Goal: Task Accomplishment & Management: Manage account settings

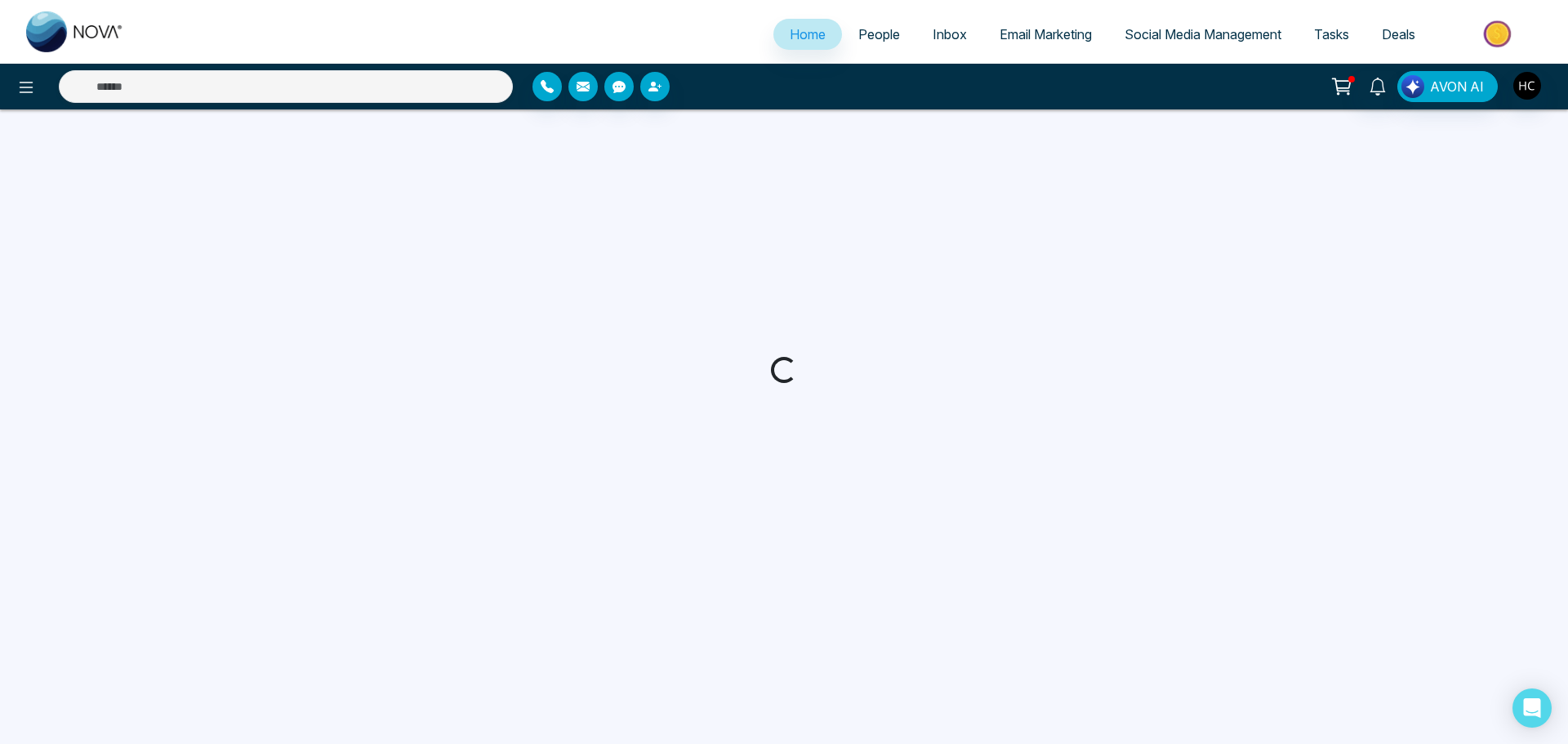
select select "*"
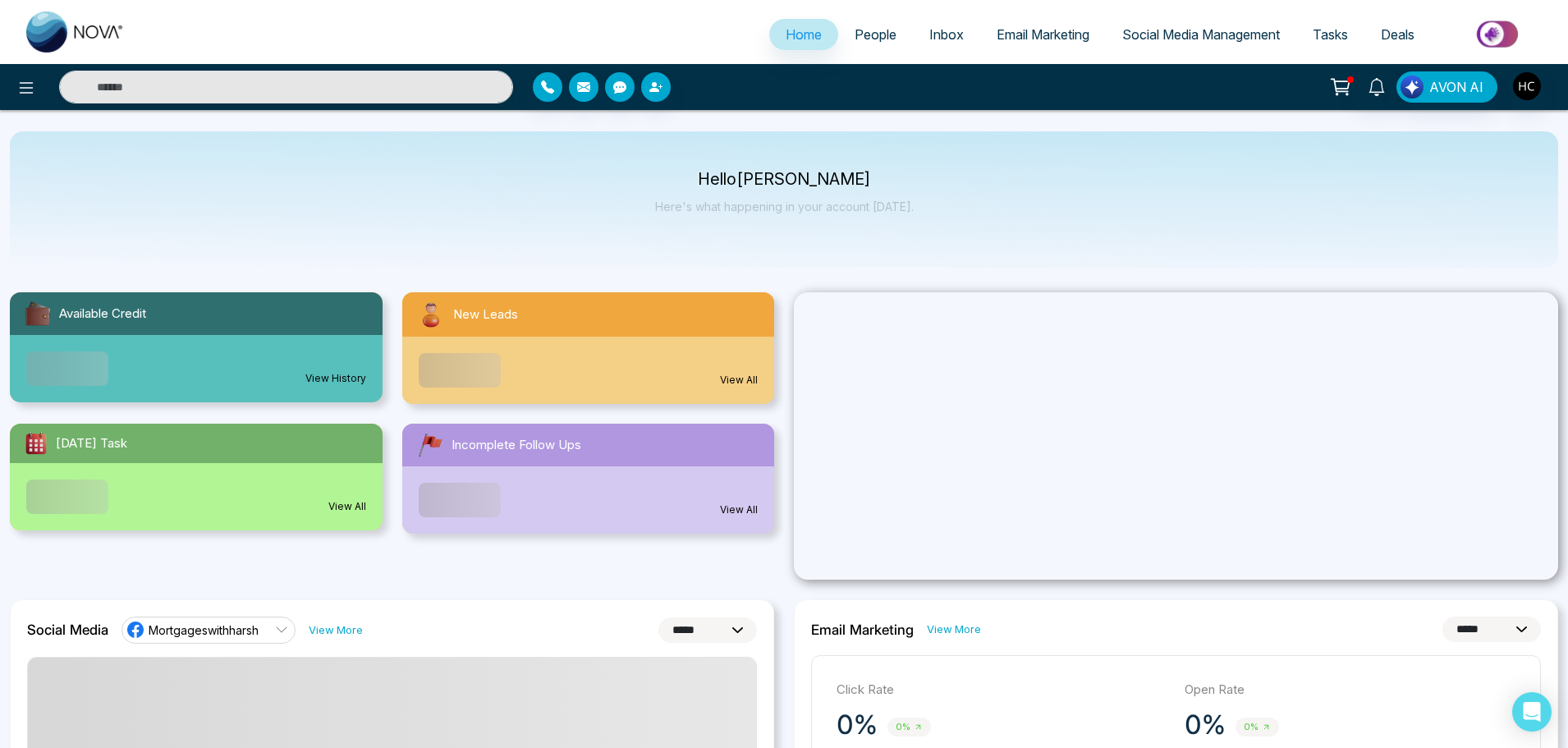
click at [865, 31] on span "People" at bounding box center [875, 34] width 42 height 16
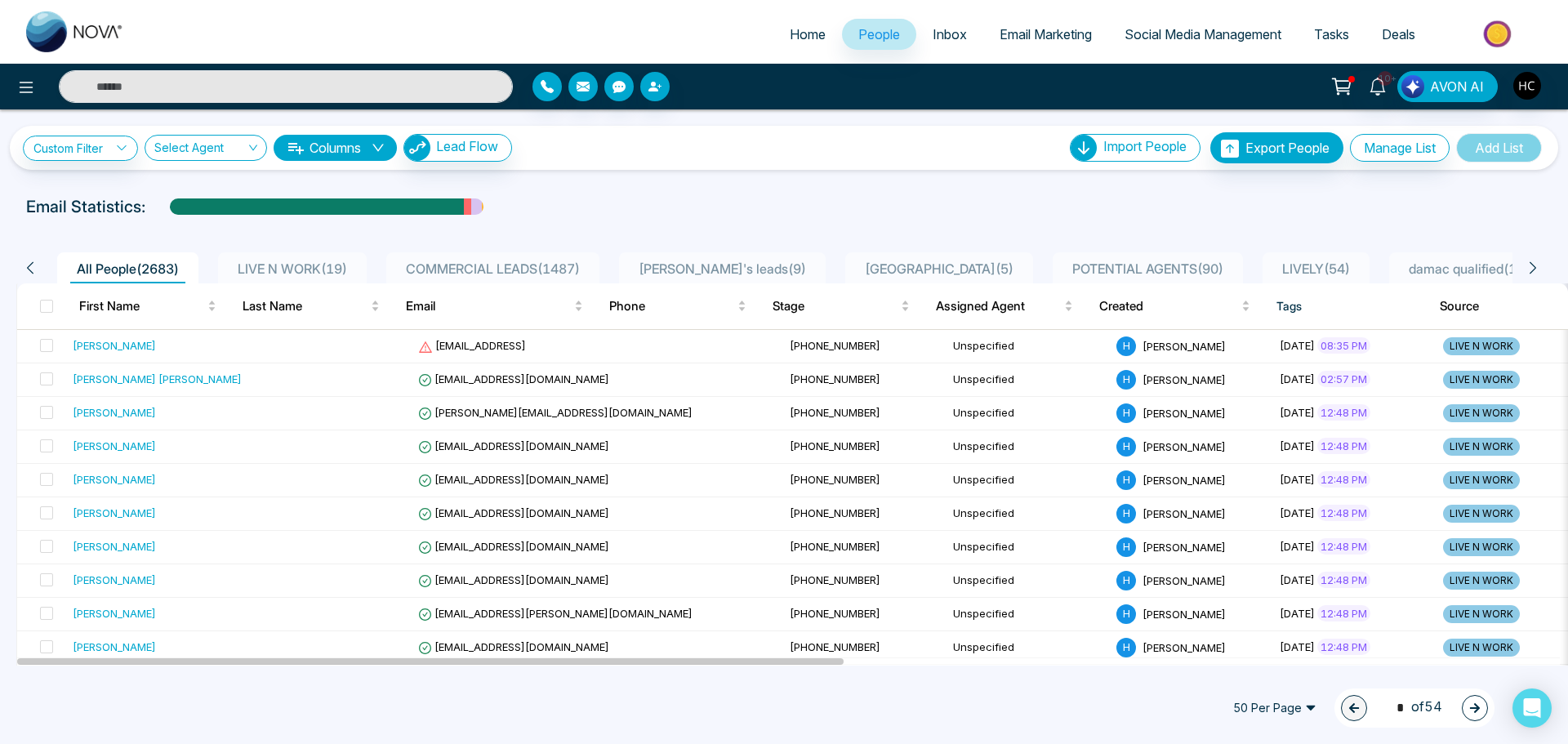
click at [301, 259] on div "LIVE N WORK ( 19 )" at bounding box center [292, 269] width 122 height 20
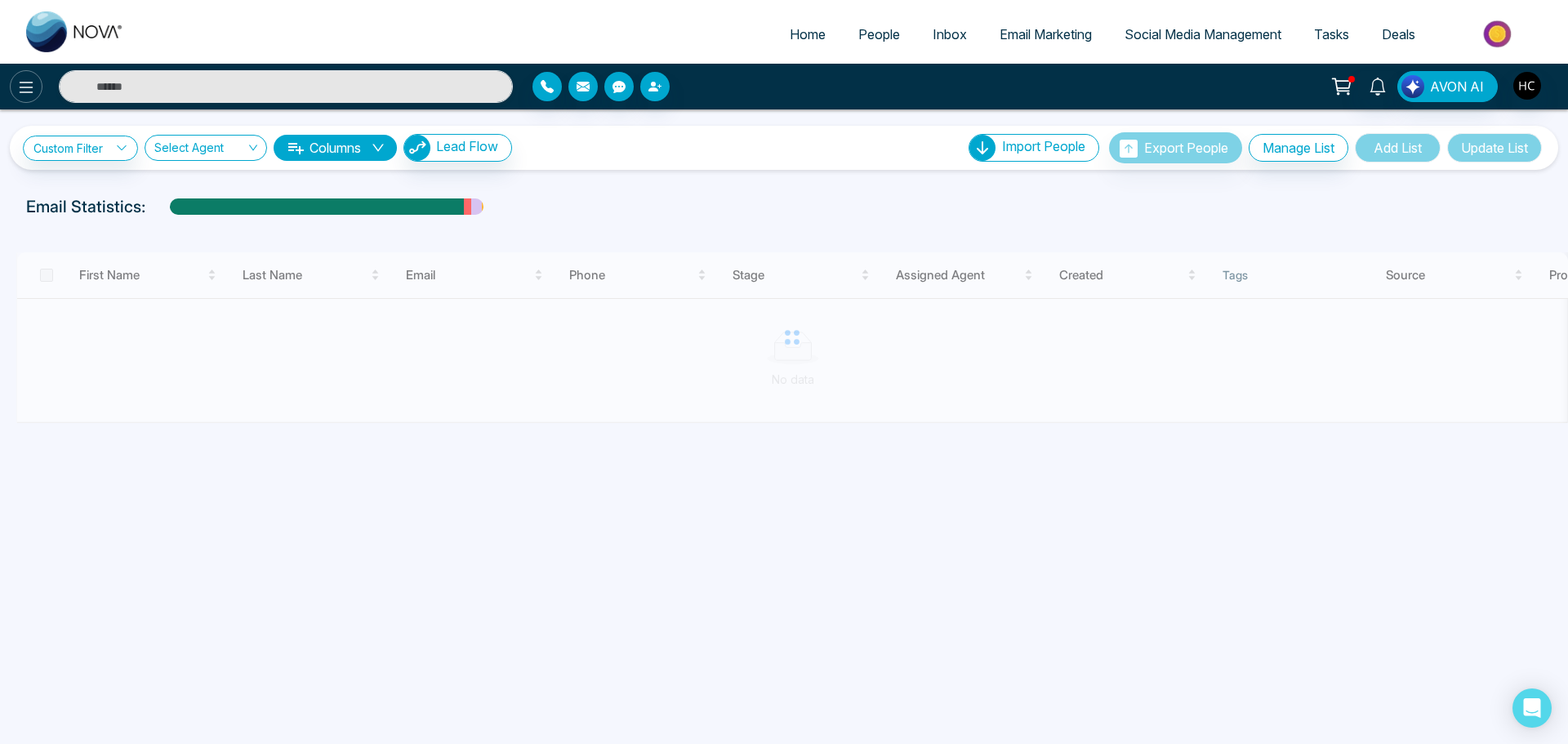
click at [29, 80] on icon at bounding box center [26, 87] width 20 height 20
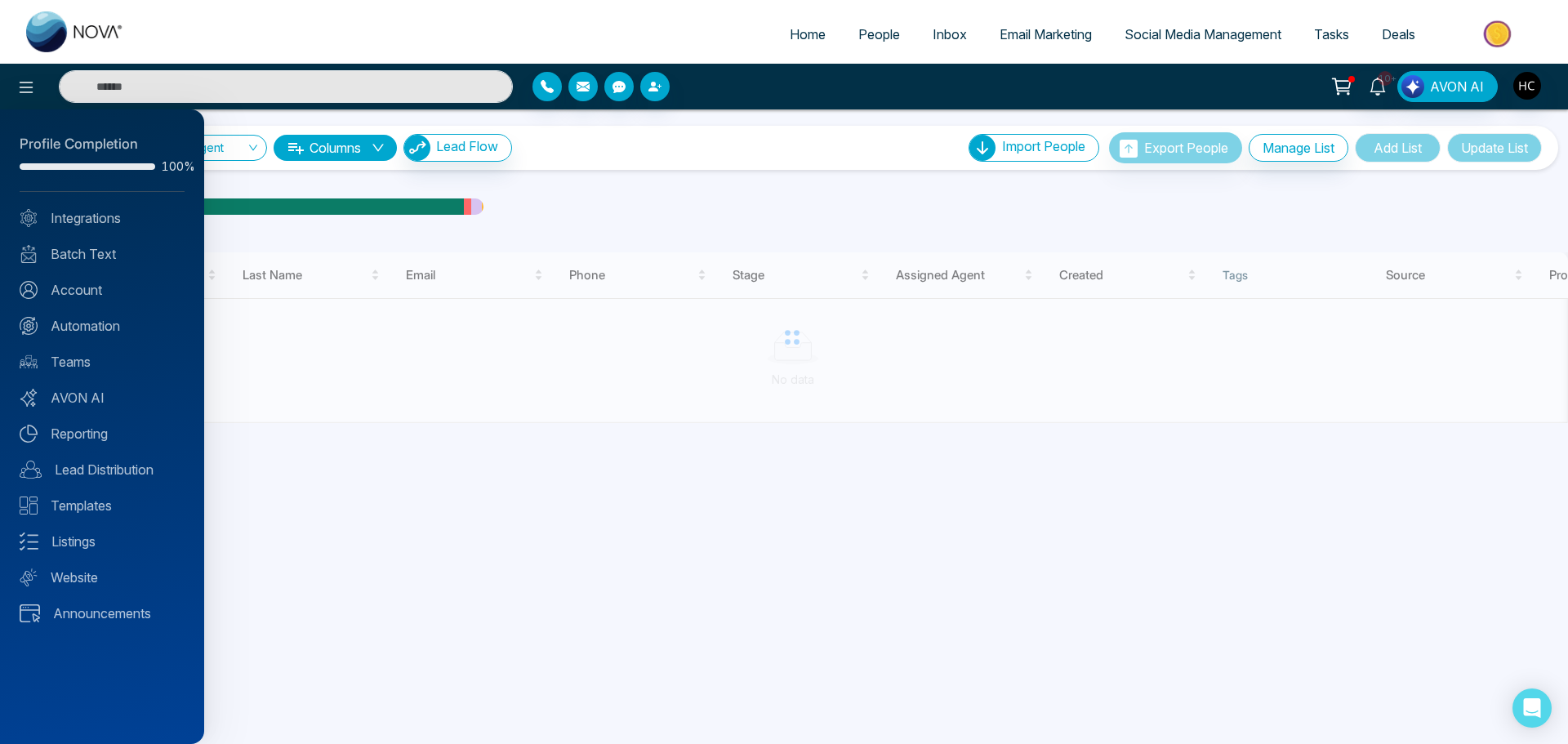
click at [606, 175] on div at bounding box center [784, 372] width 1568 height 744
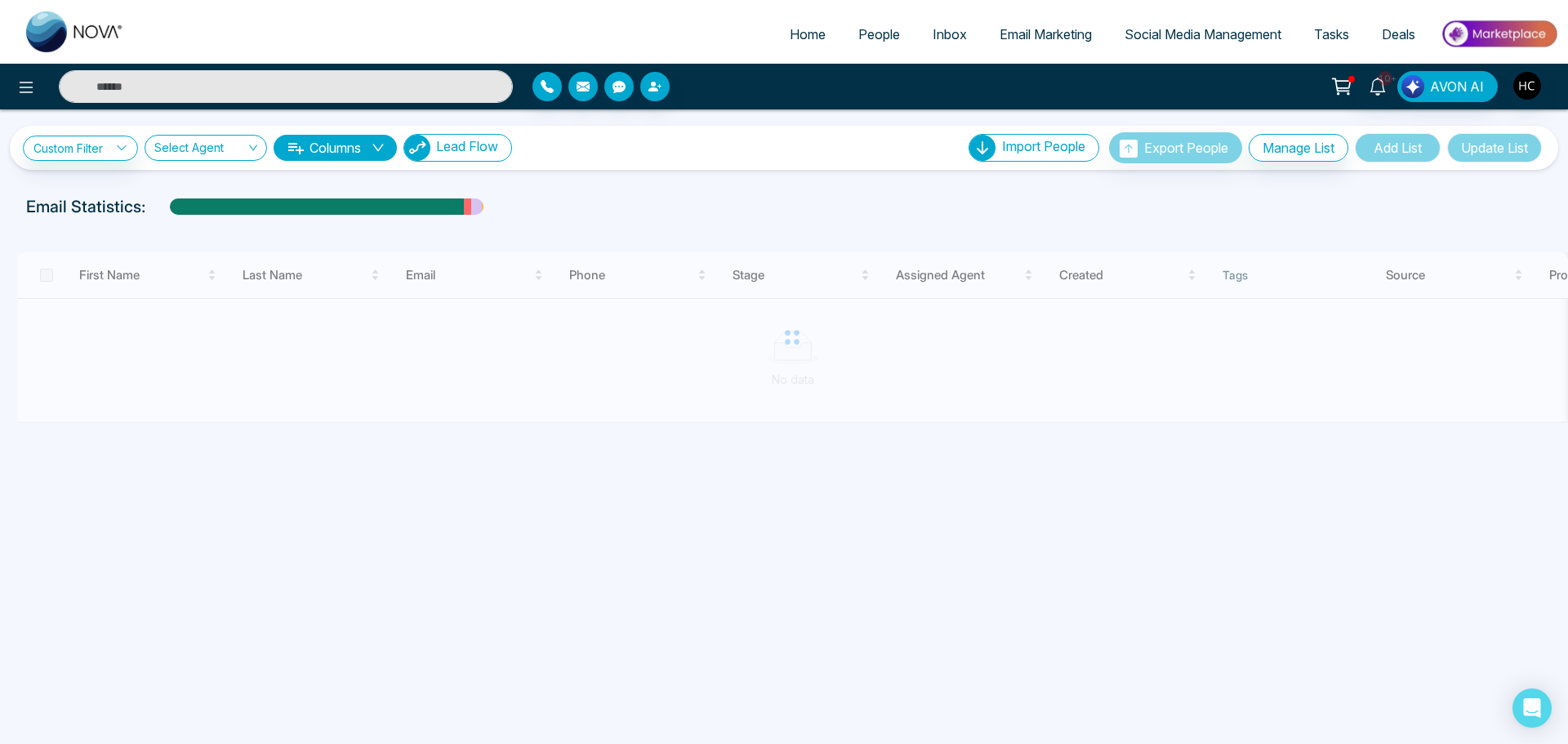
click at [459, 153] on span "Lead Flow" at bounding box center [467, 146] width 62 height 16
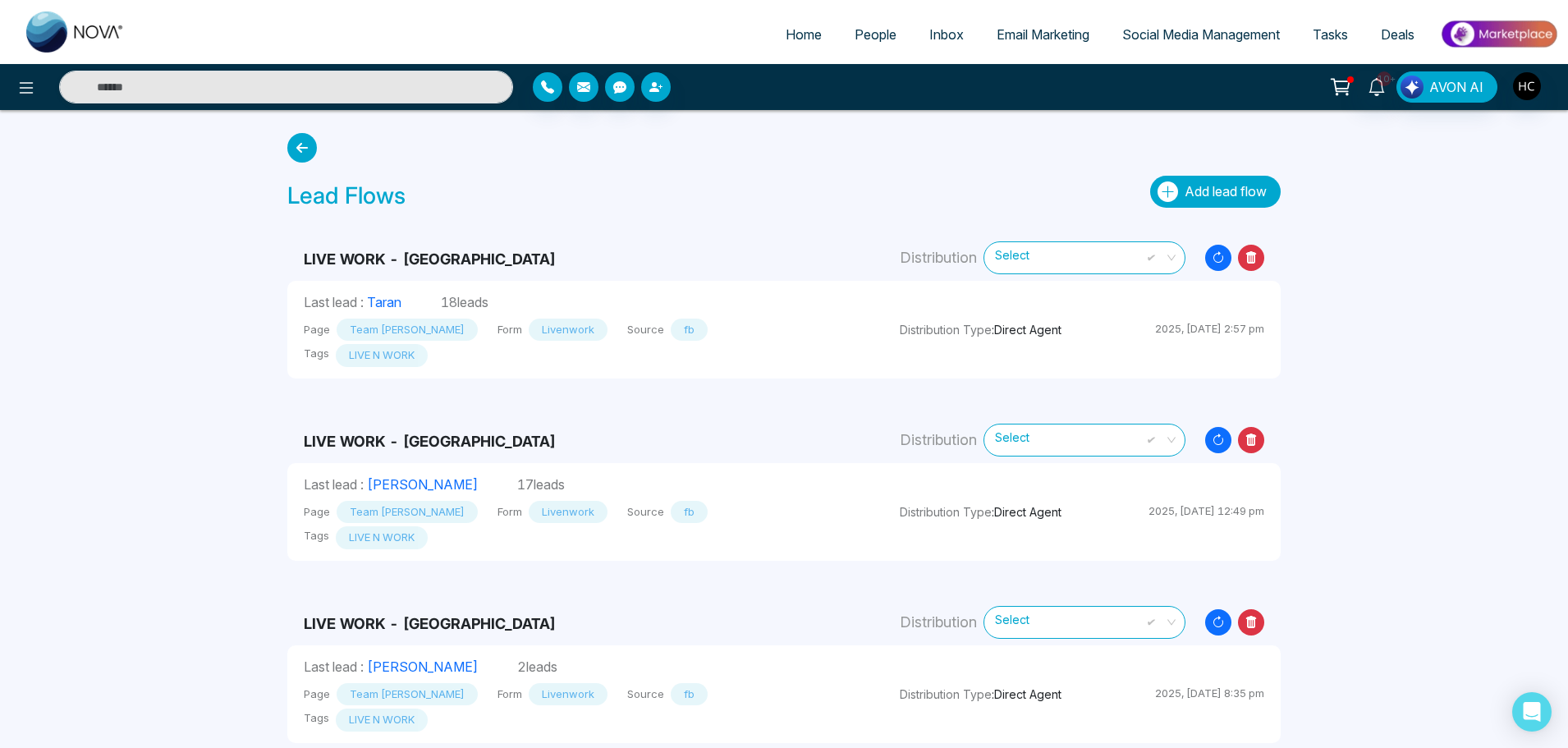
click at [1180, 193] on button "Add lead flow" at bounding box center [1216, 192] width 131 height 32
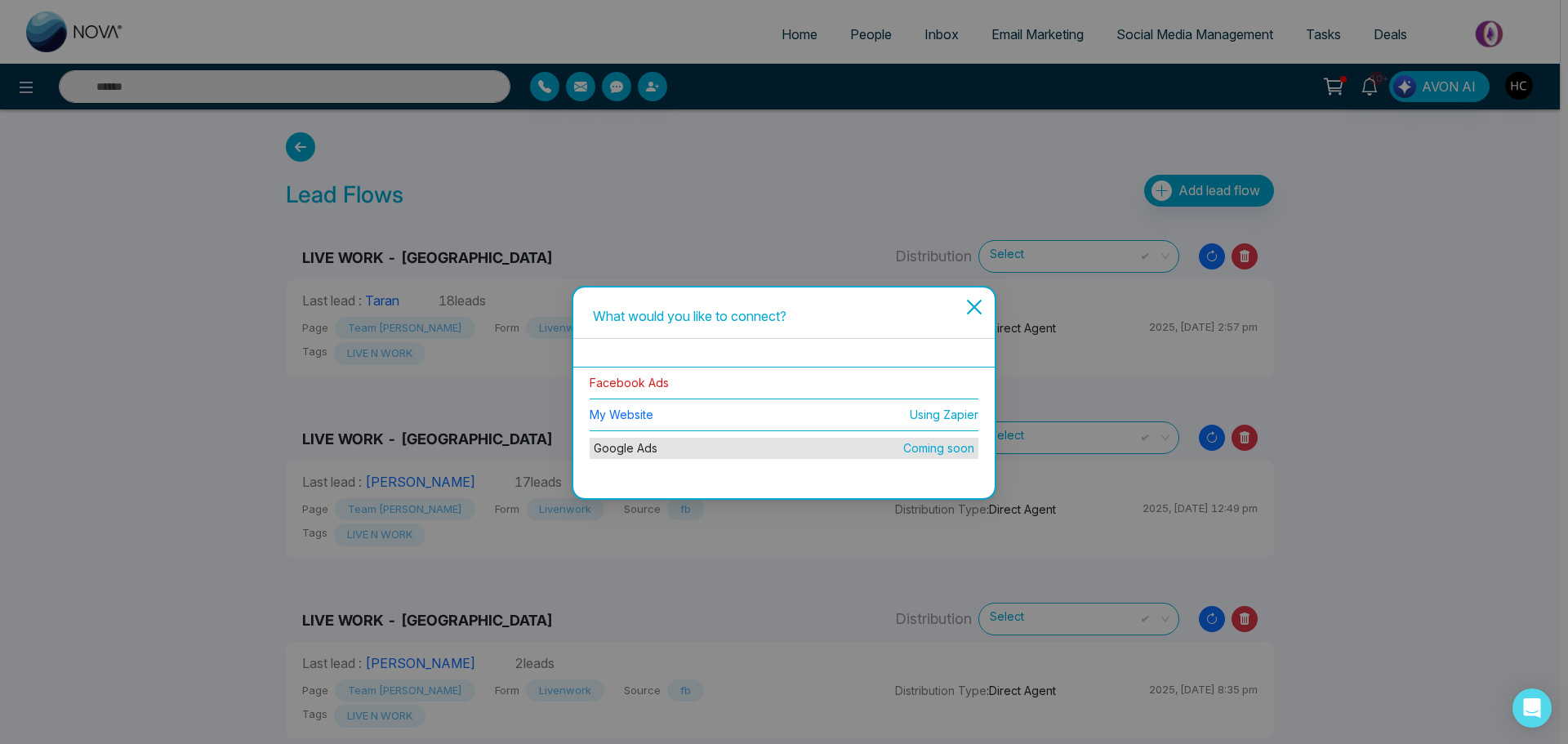
click at [664, 376] on link "Facebook Ads" at bounding box center [629, 383] width 79 height 14
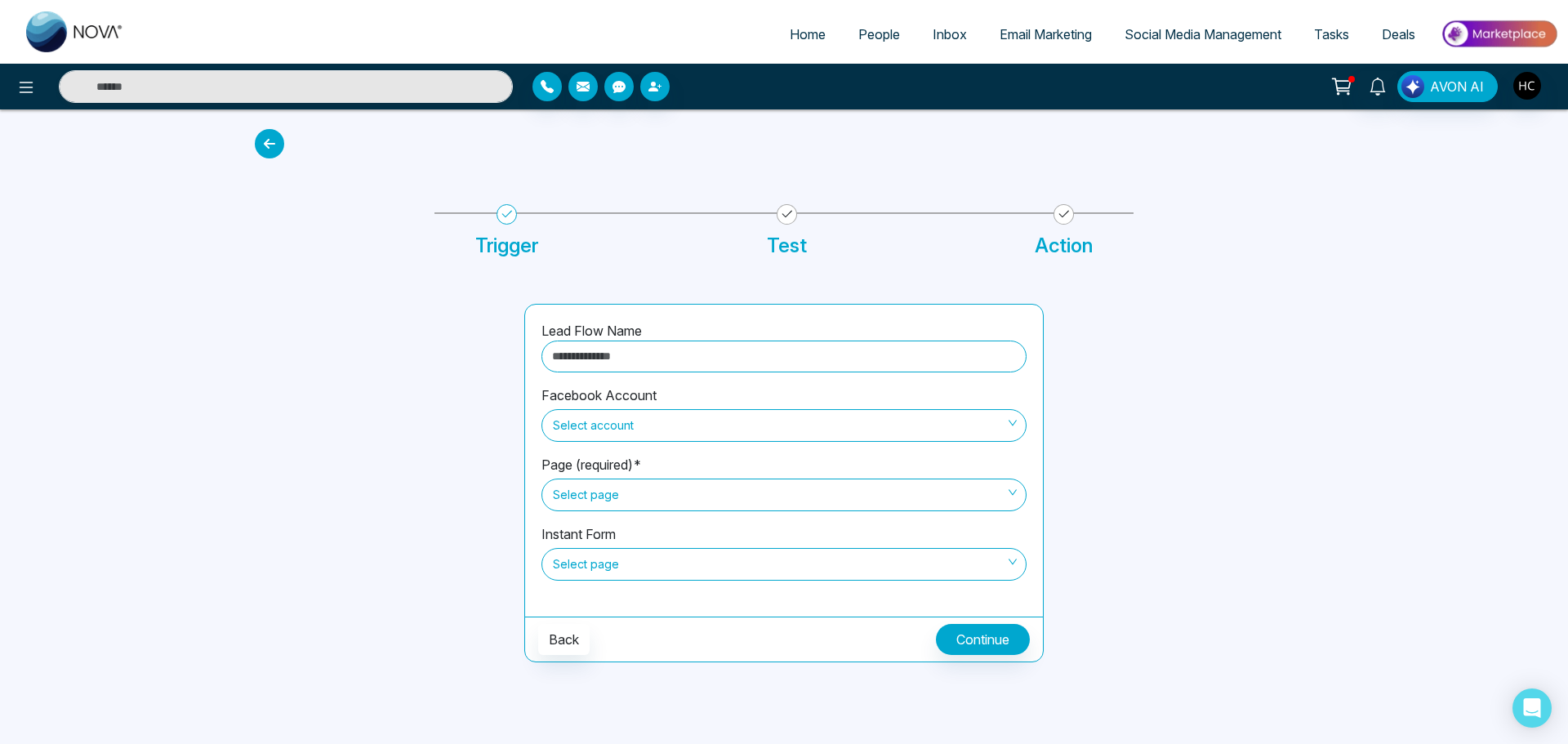
click at [651, 360] on input "text" at bounding box center [784, 357] width 485 height 32
type input "**********"
click at [613, 430] on span "Select account" at bounding box center [784, 425] width 462 height 28
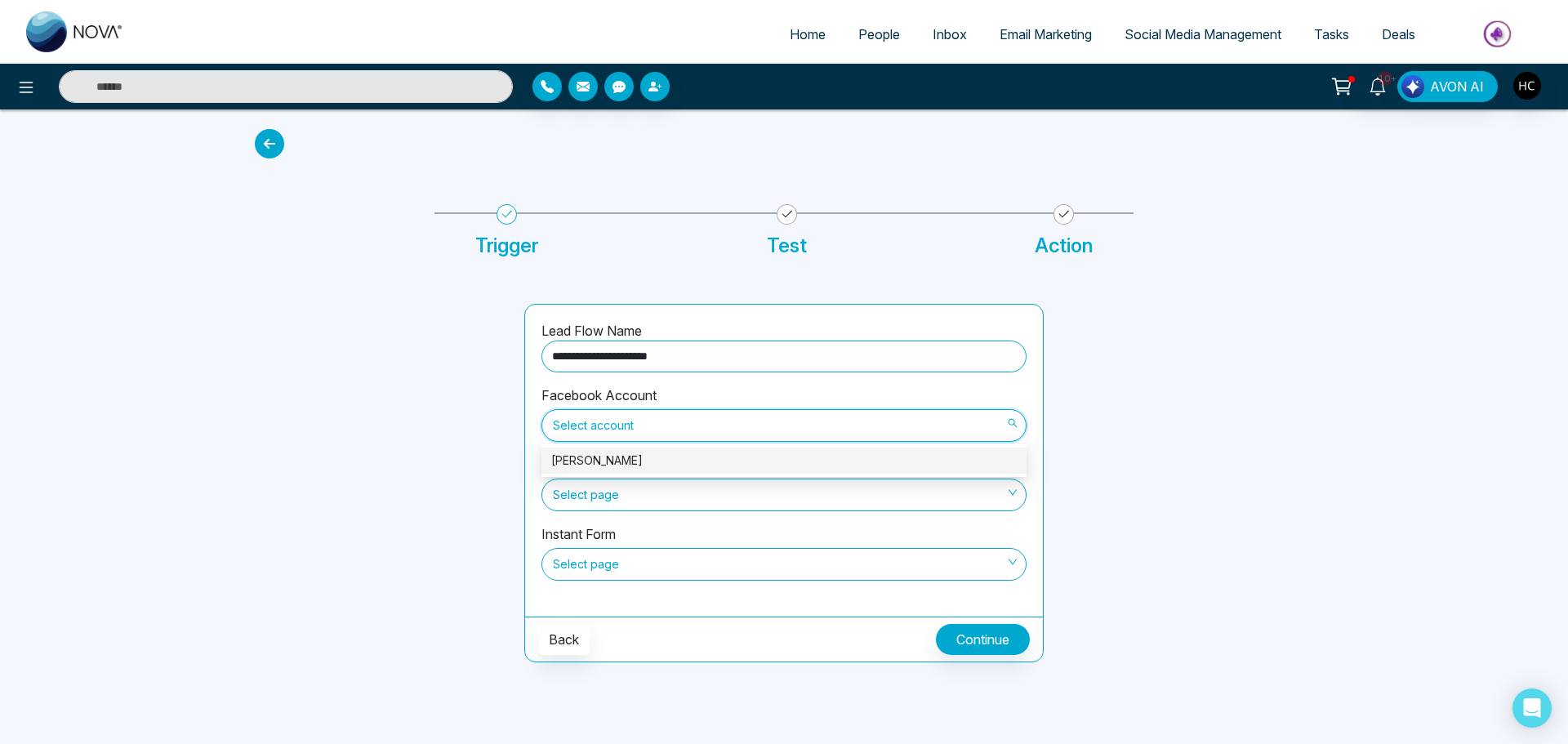
click at [623, 467] on div "Harshveer Chawla" at bounding box center [784, 460] width 466 height 18
click at [614, 508] on span "Select page" at bounding box center [784, 494] width 462 height 28
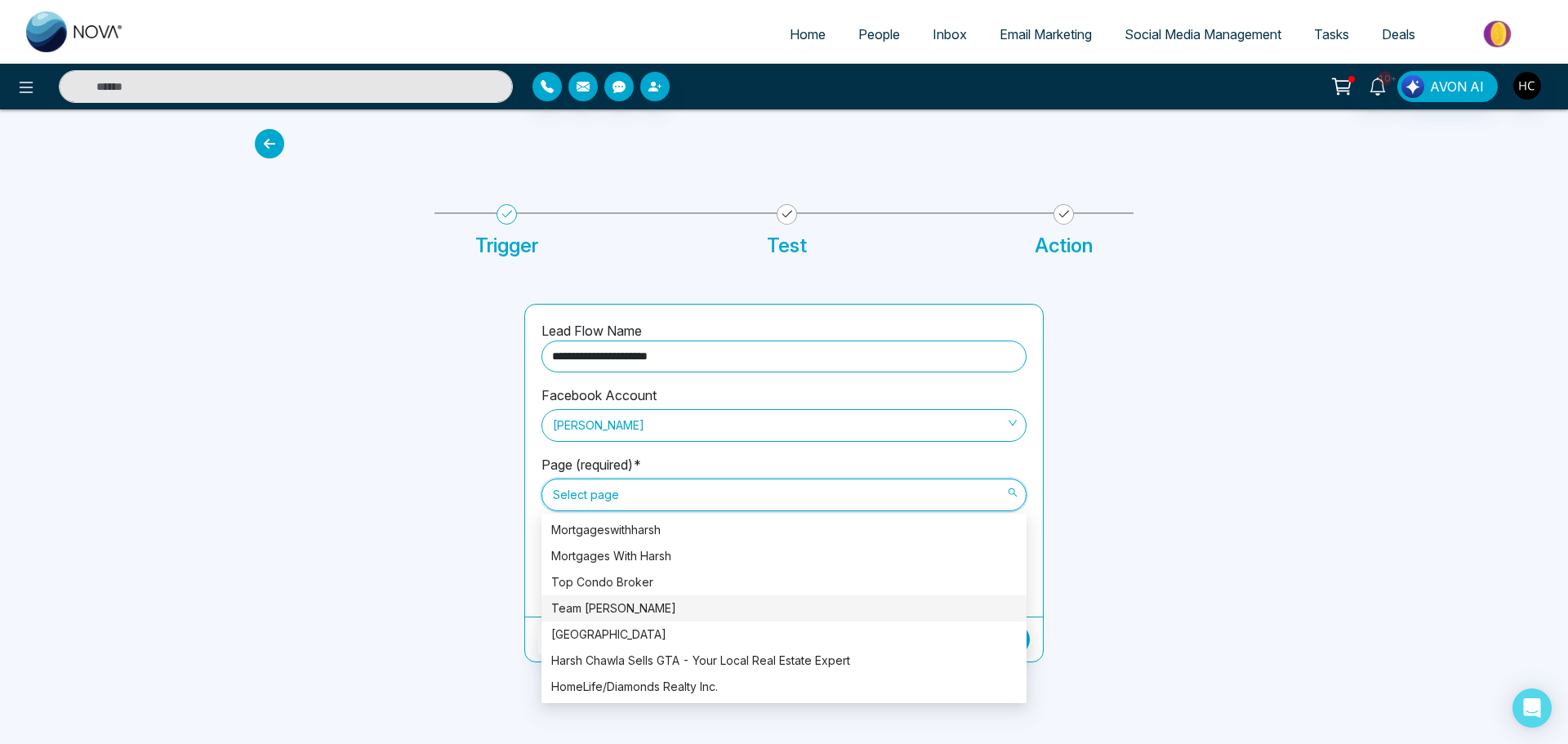
click at [636, 606] on div "Team [PERSON_NAME]" at bounding box center [784, 608] width 466 height 18
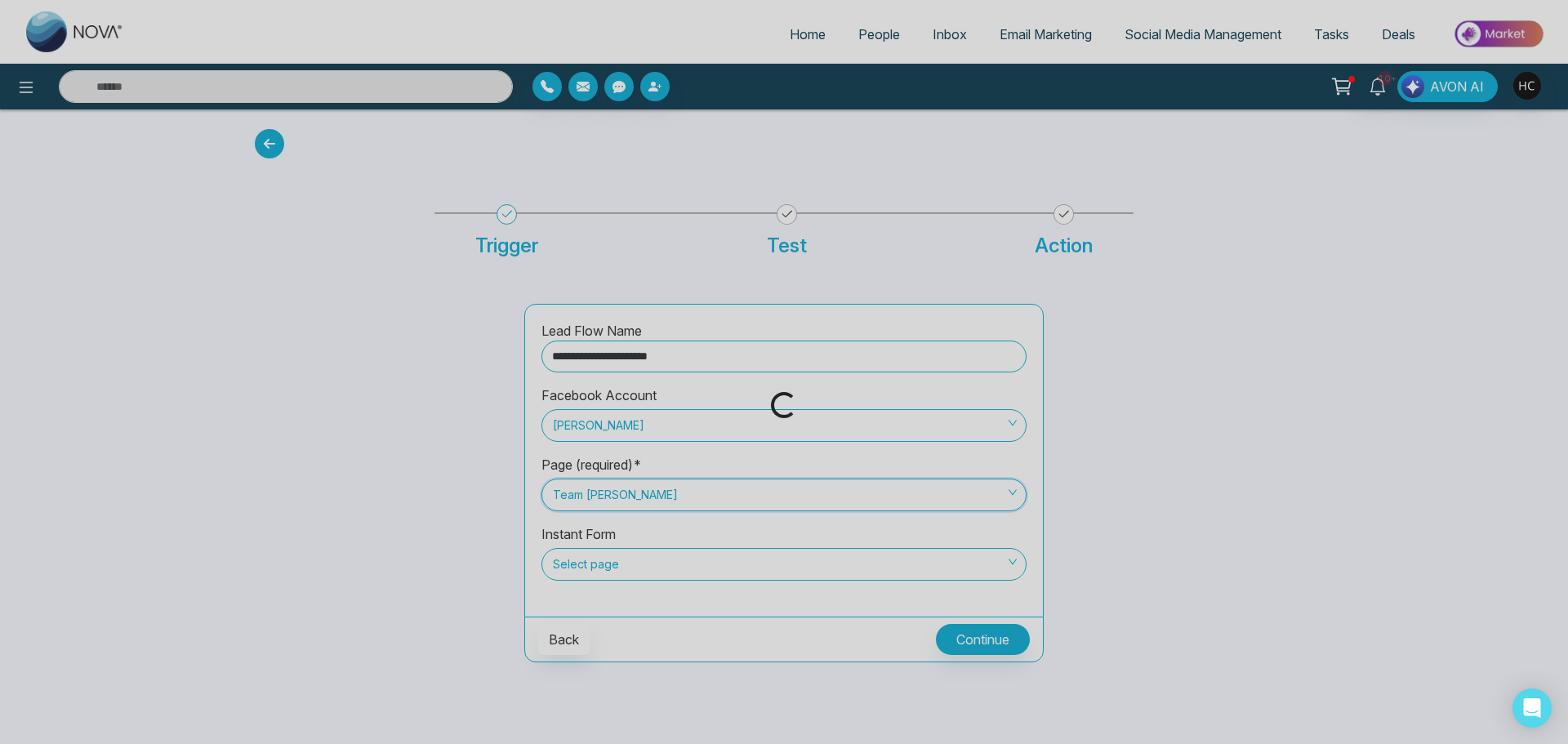
click at [579, 575] on div "Loading..." at bounding box center [784, 372] width 1568 height 744
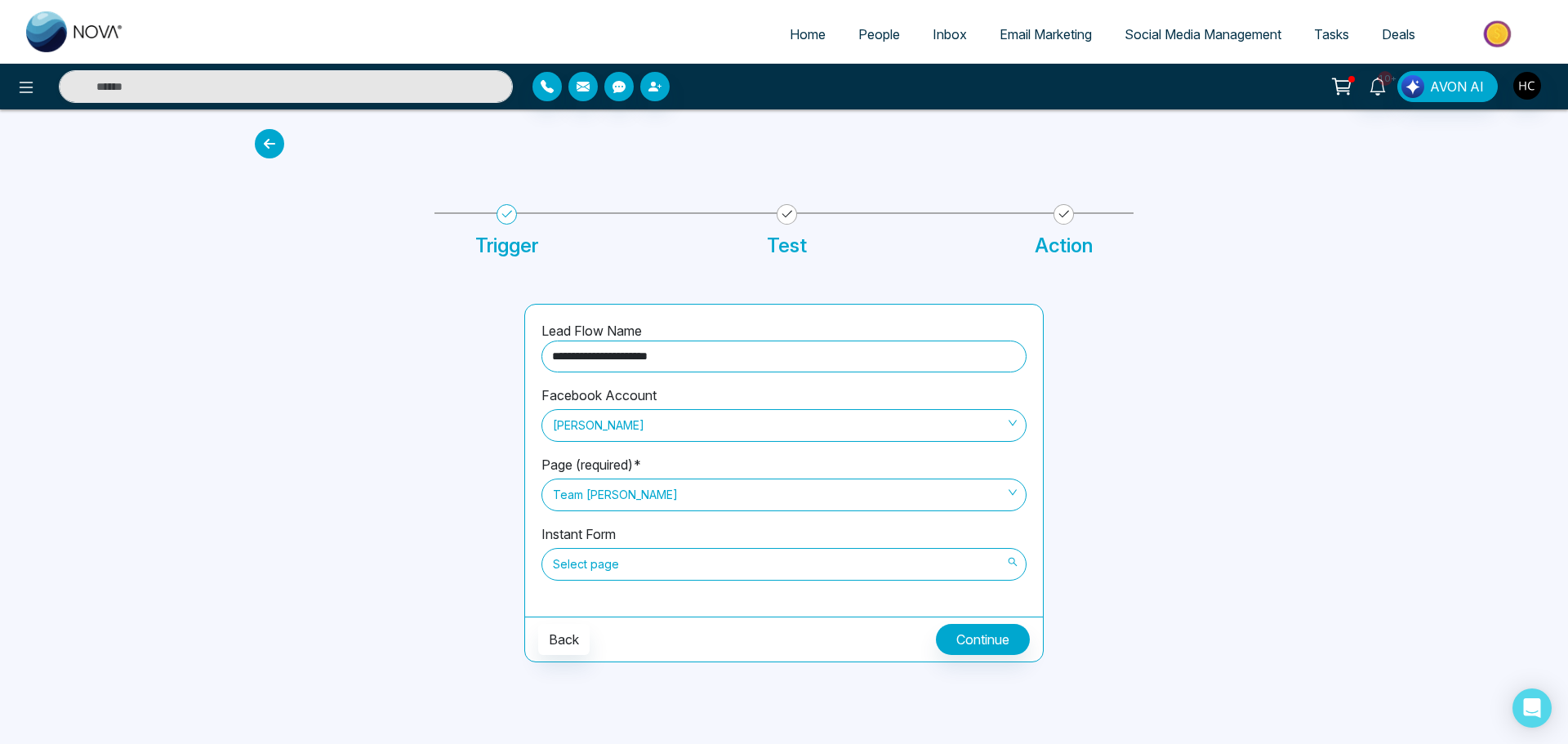
click at [586, 568] on span "Select page" at bounding box center [784, 564] width 462 height 28
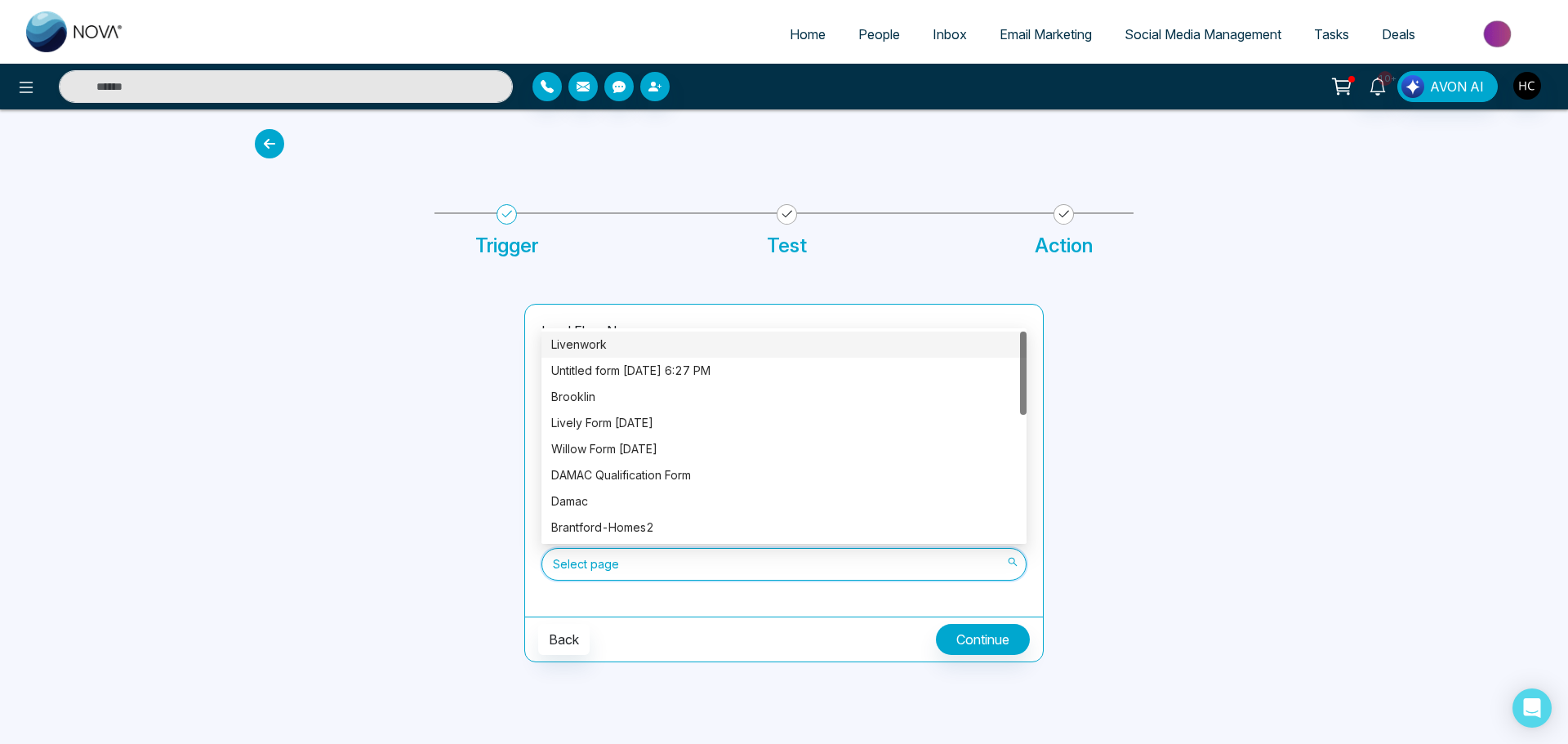
click at [615, 338] on div "Livenwork" at bounding box center [784, 344] width 466 height 18
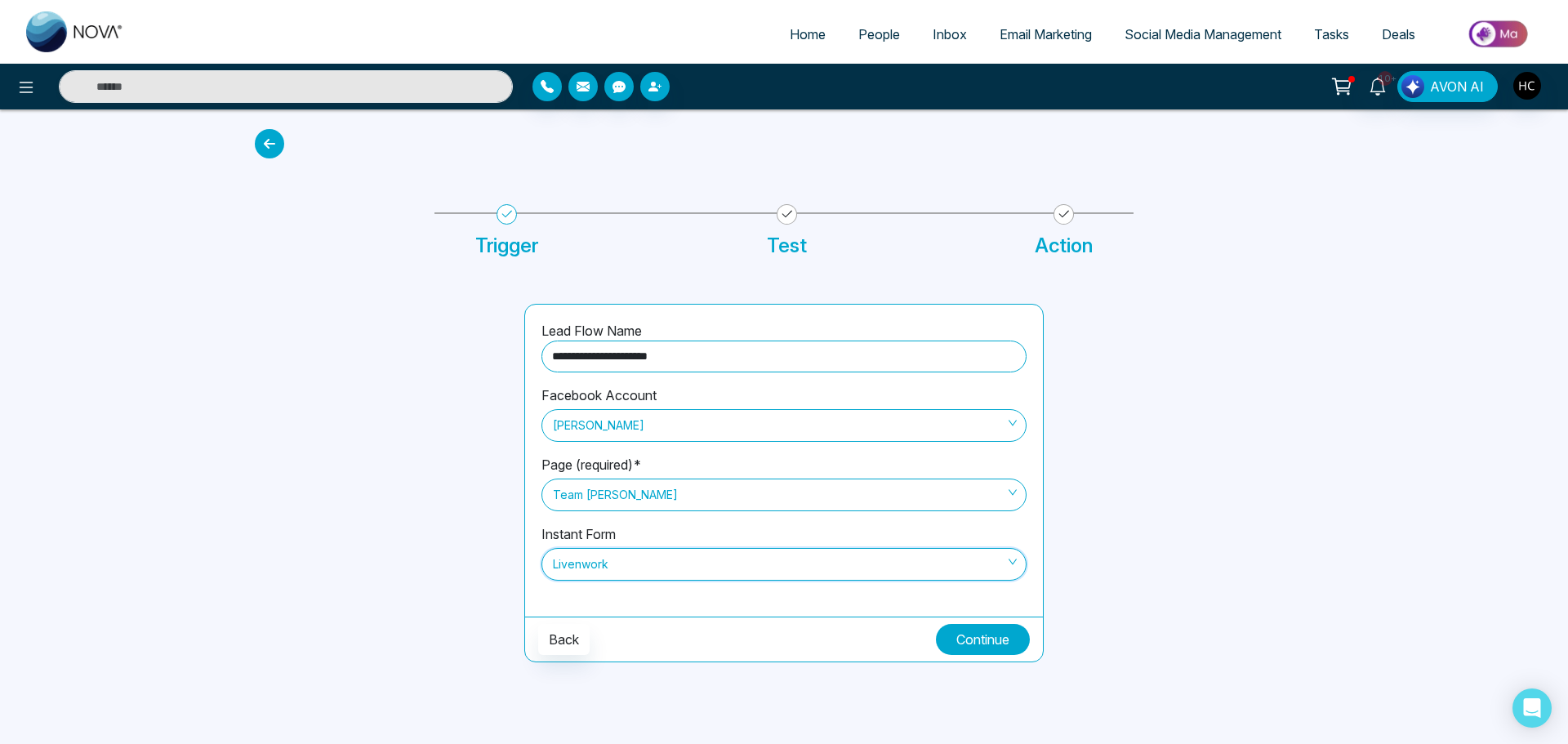
click at [988, 640] on button "Continue" at bounding box center [982, 640] width 94 height 31
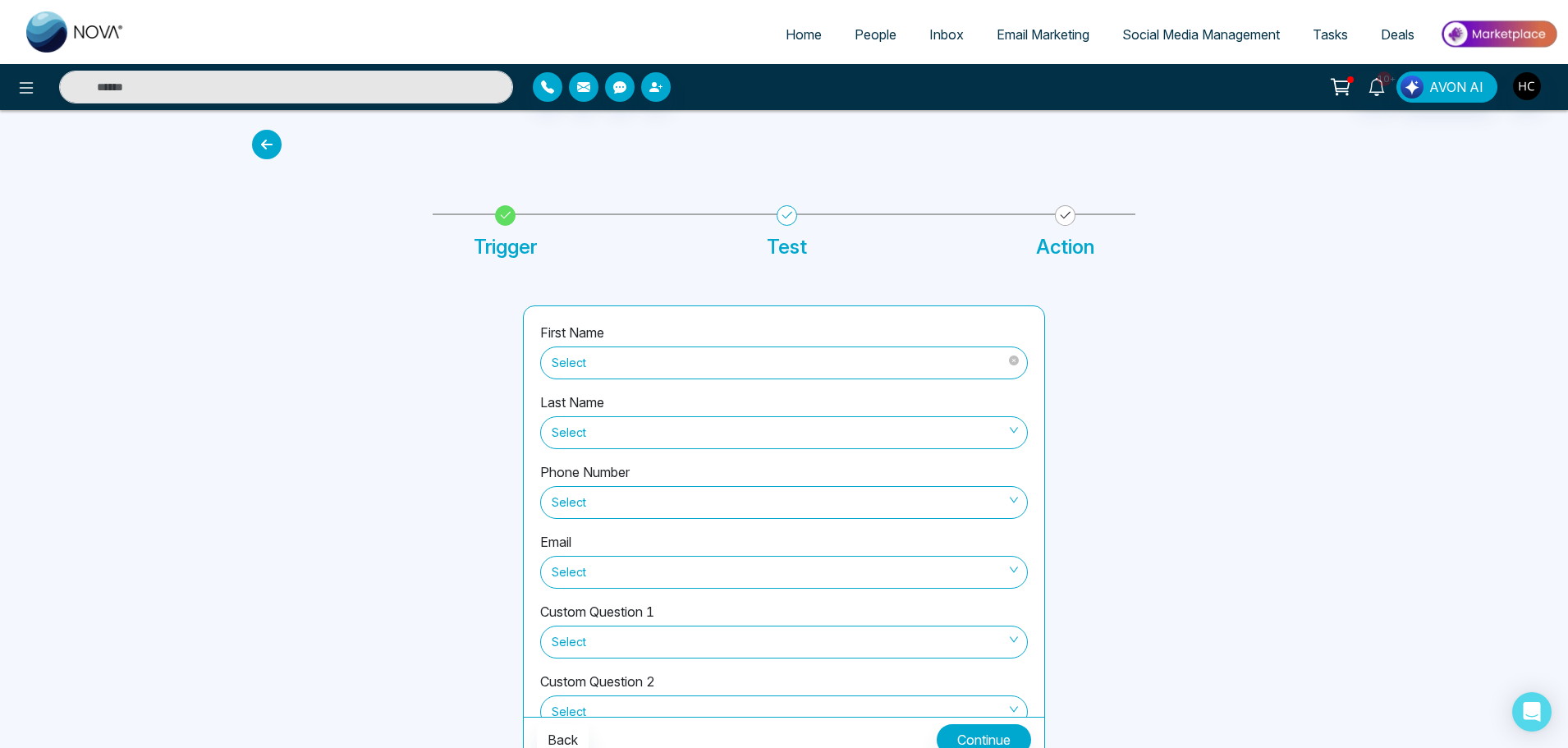
click at [678, 364] on span "Select" at bounding box center [784, 362] width 464 height 28
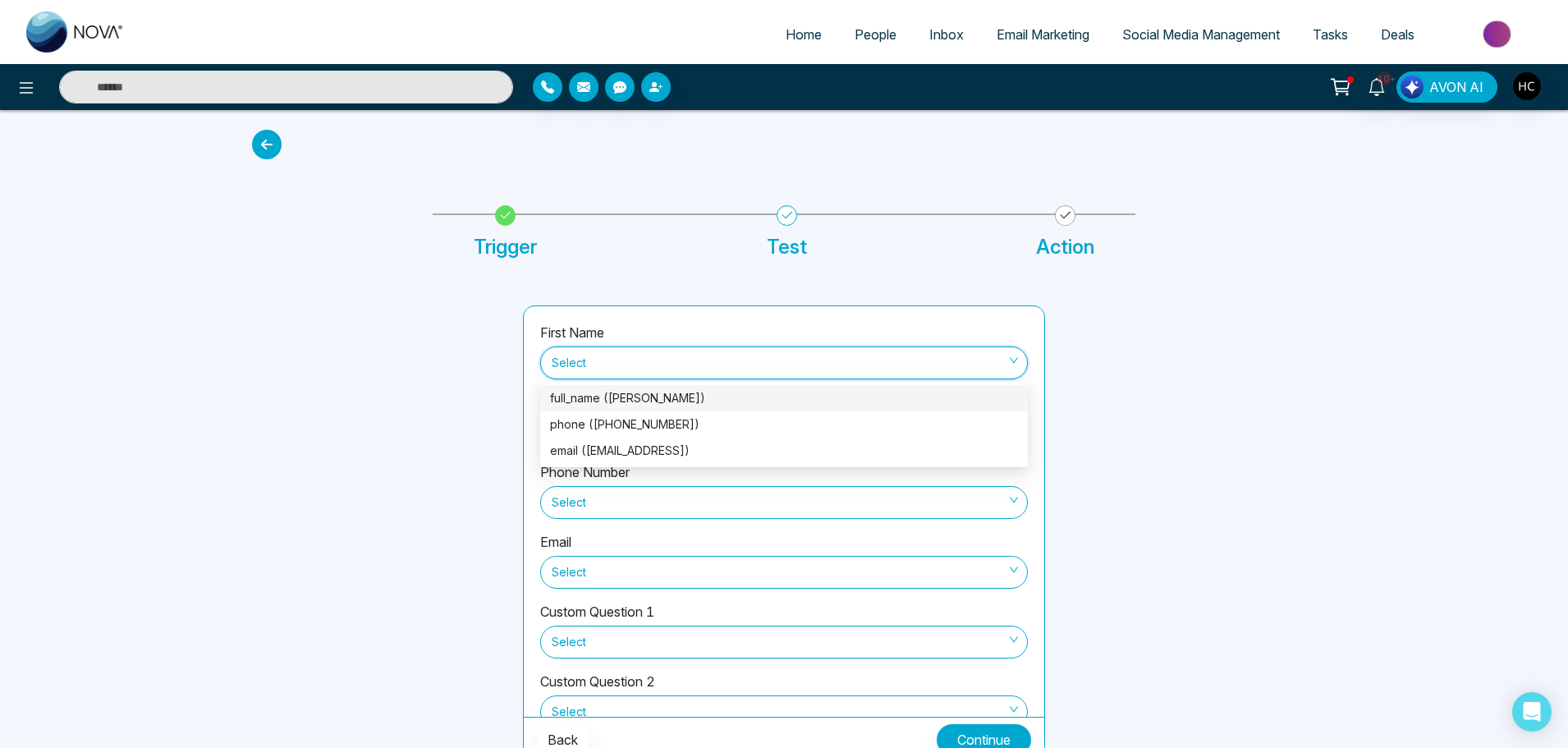
click at [656, 403] on div "full_name (Balbitlr Singh)" at bounding box center [784, 398] width 468 height 18
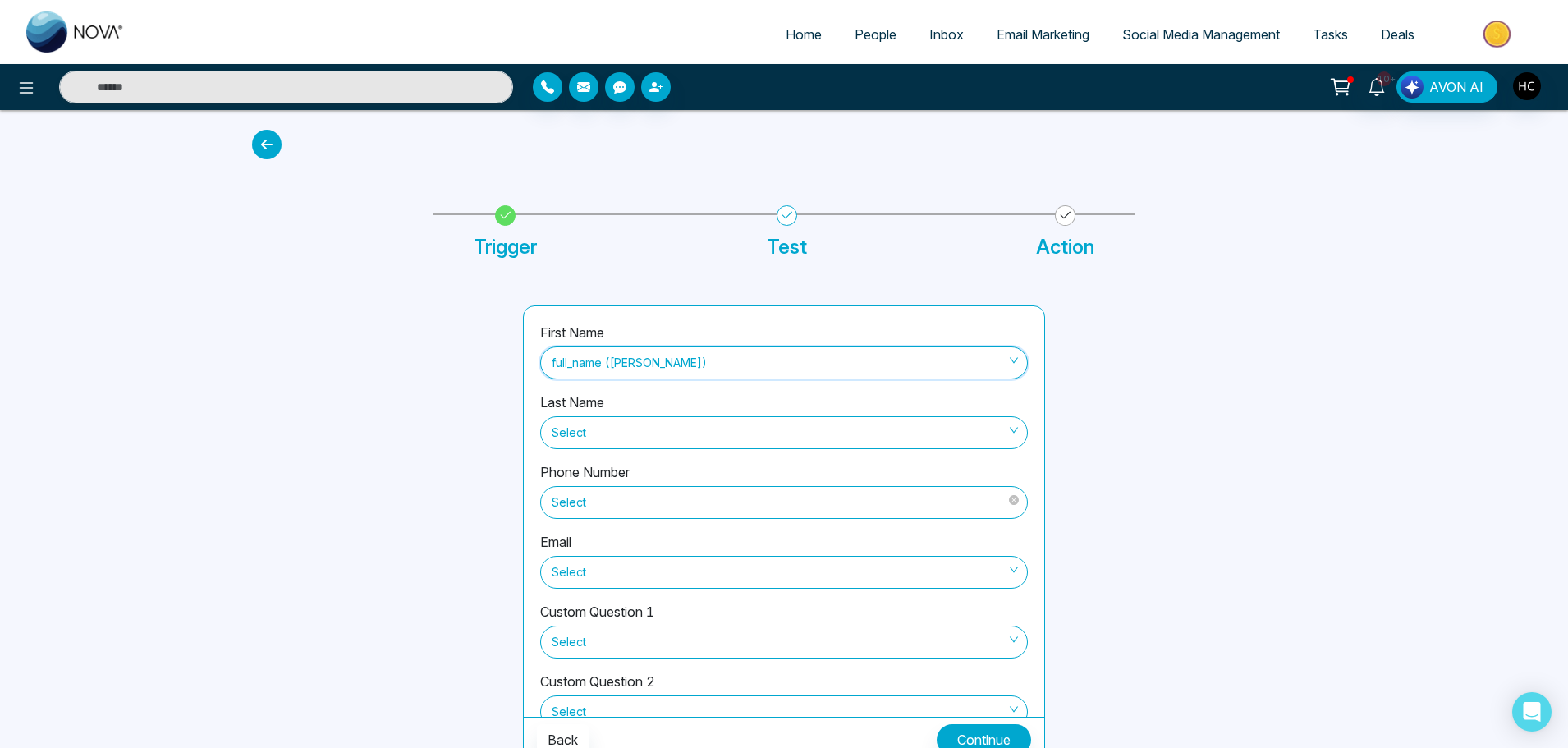
click at [602, 490] on span "Select" at bounding box center [784, 502] width 464 height 28
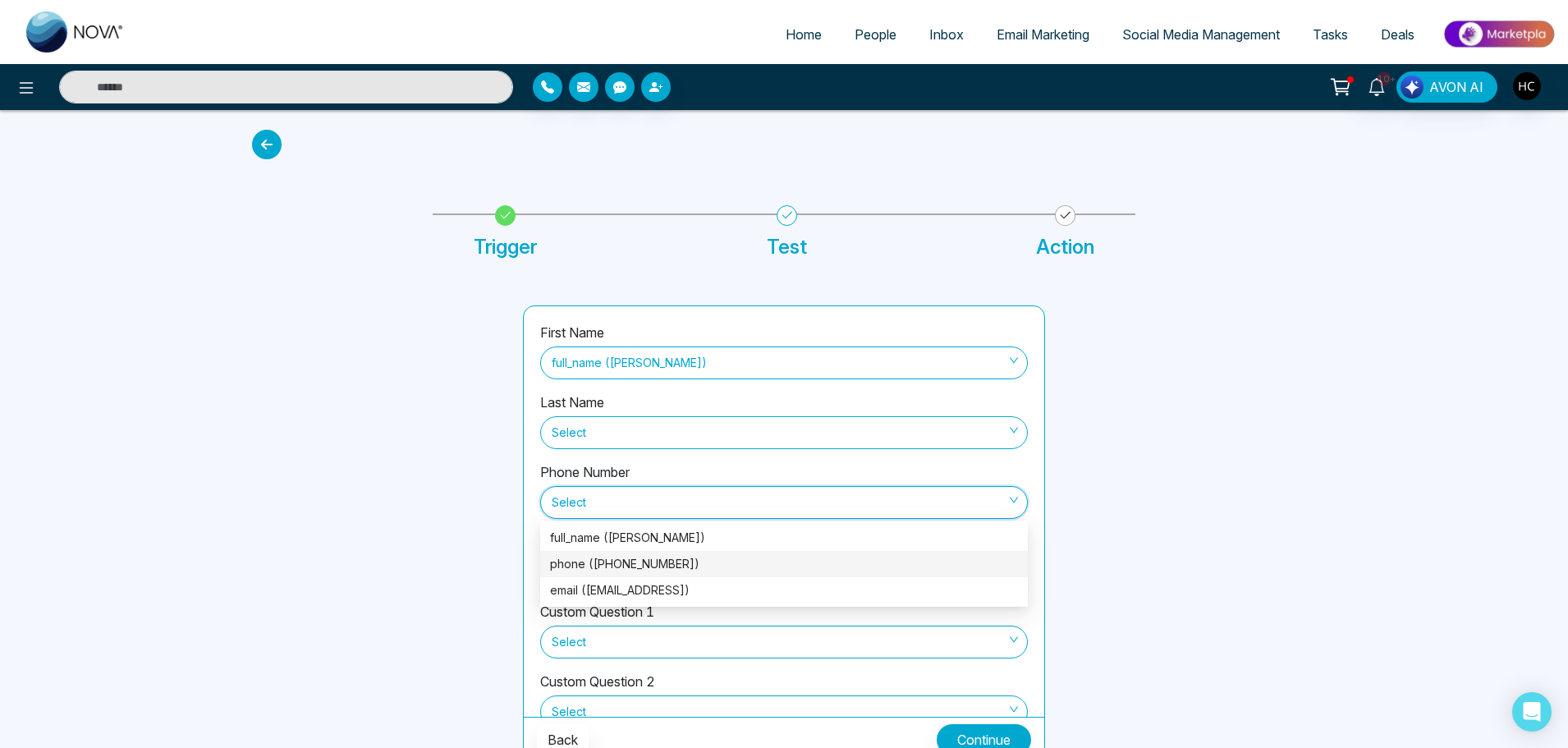
click at [628, 556] on div "phone (+14169961718)" at bounding box center [784, 564] width 468 height 18
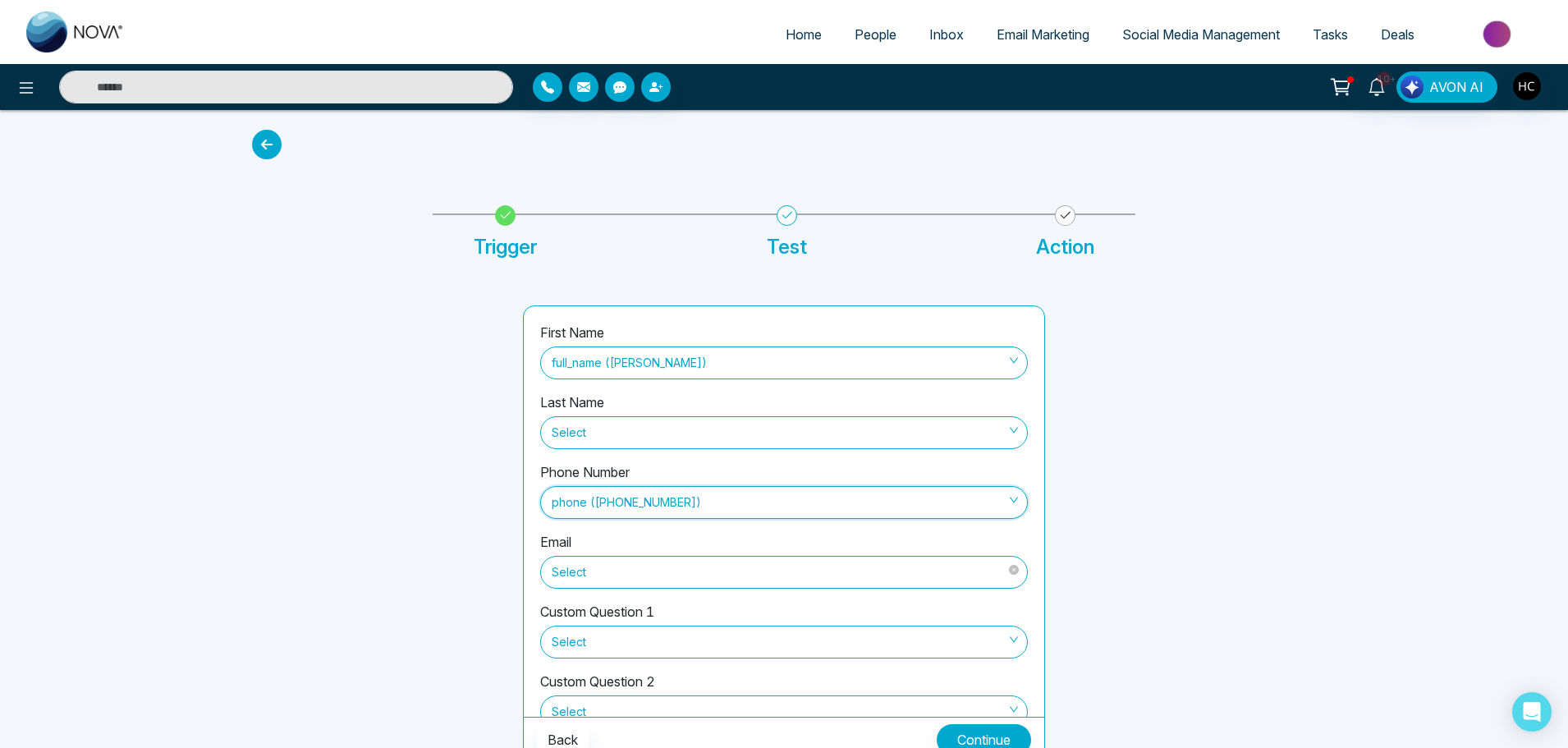
click at [624, 565] on span "Select" at bounding box center [784, 572] width 464 height 28
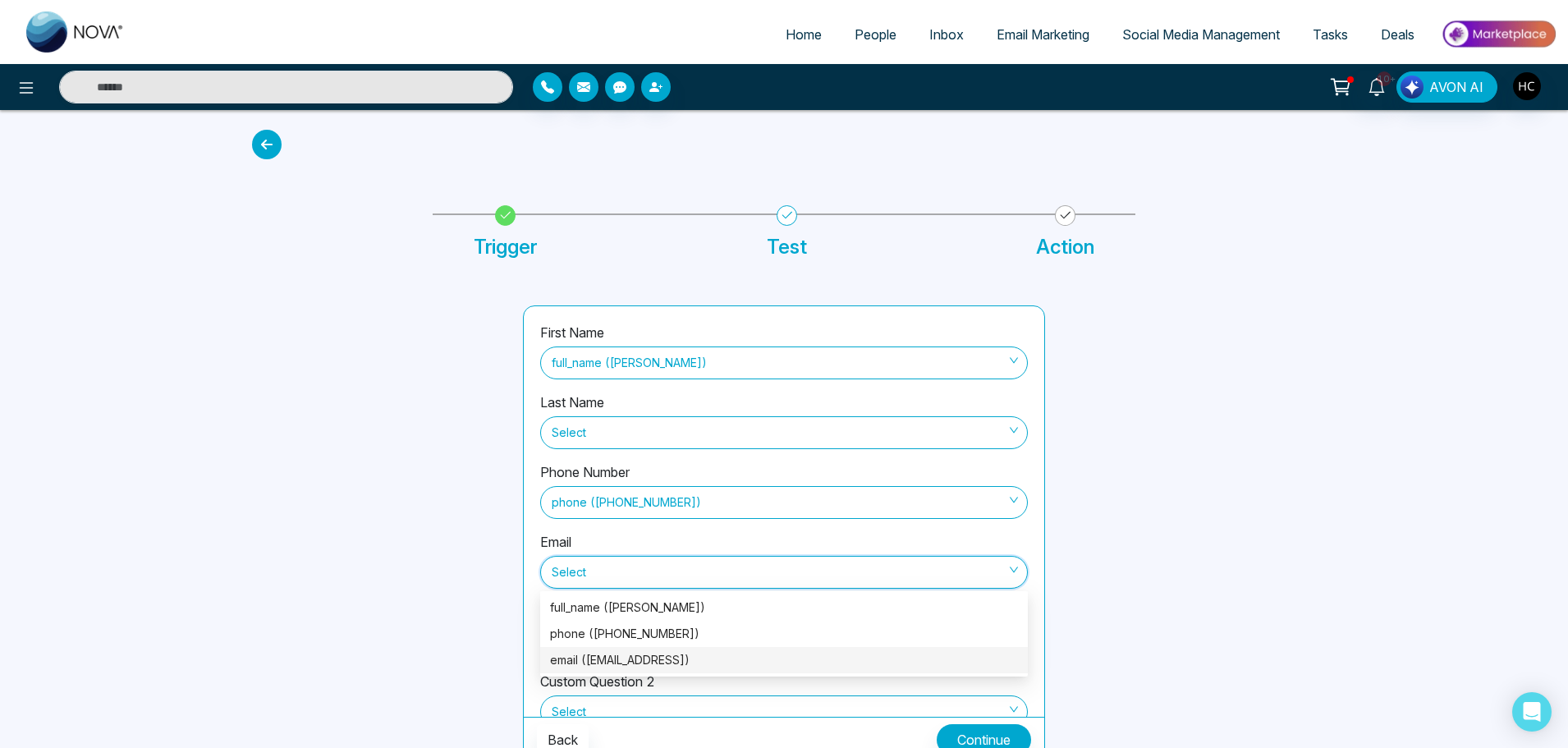
click at [610, 662] on div "email (ontimef@gmail.como)" at bounding box center [784, 660] width 468 height 18
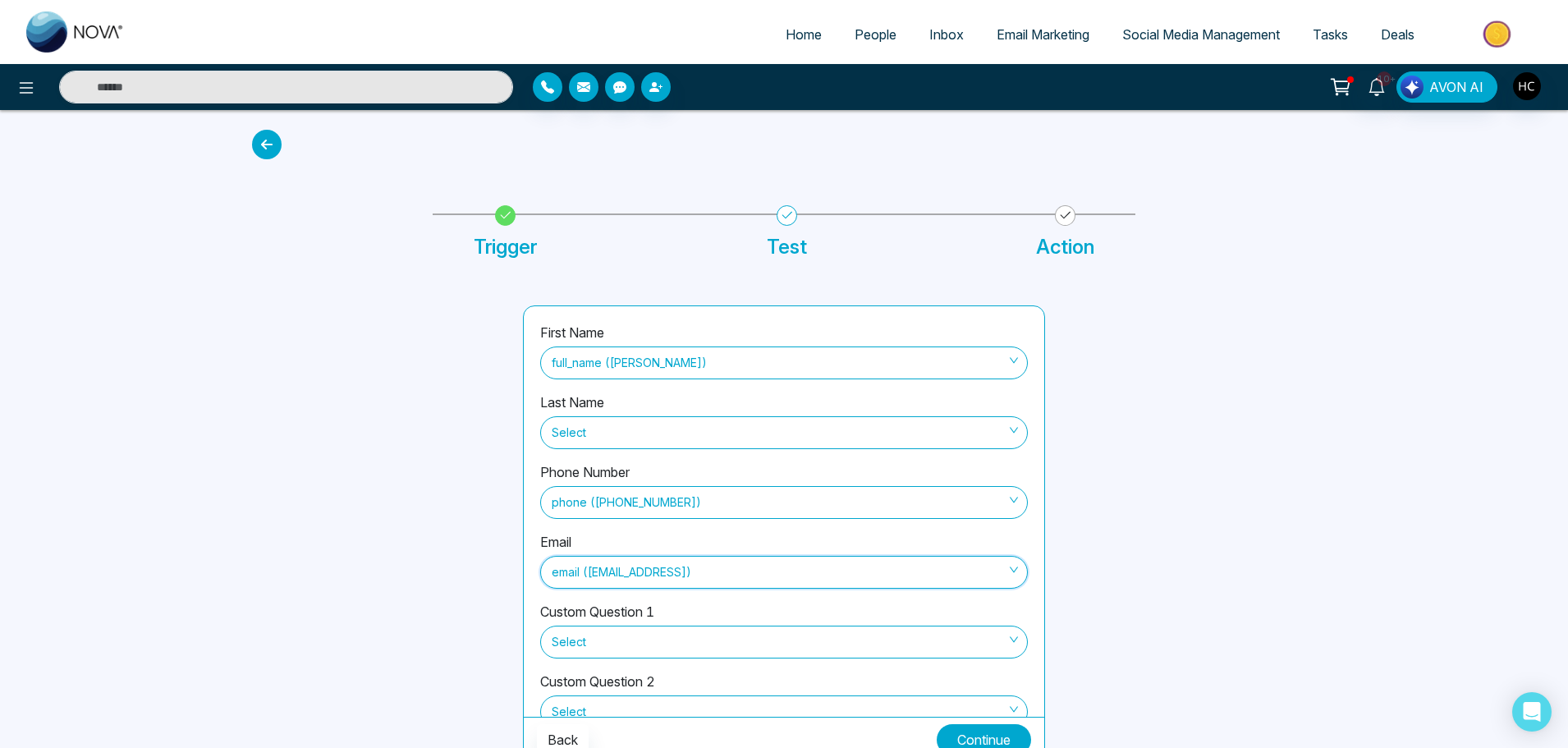
click at [980, 738] on button "Continue" at bounding box center [983, 740] width 94 height 31
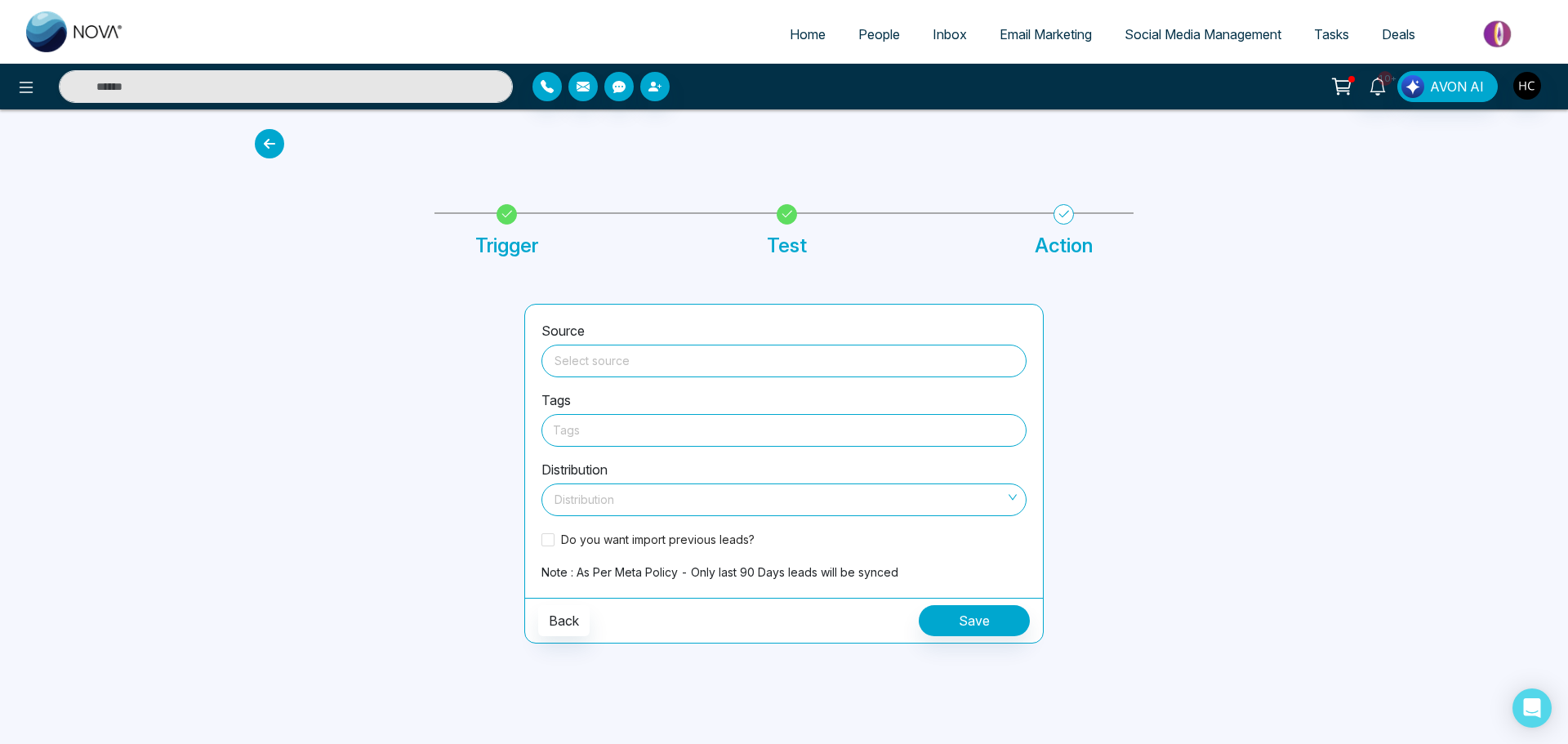
click at [590, 364] on input "search" at bounding box center [784, 357] width 466 height 24
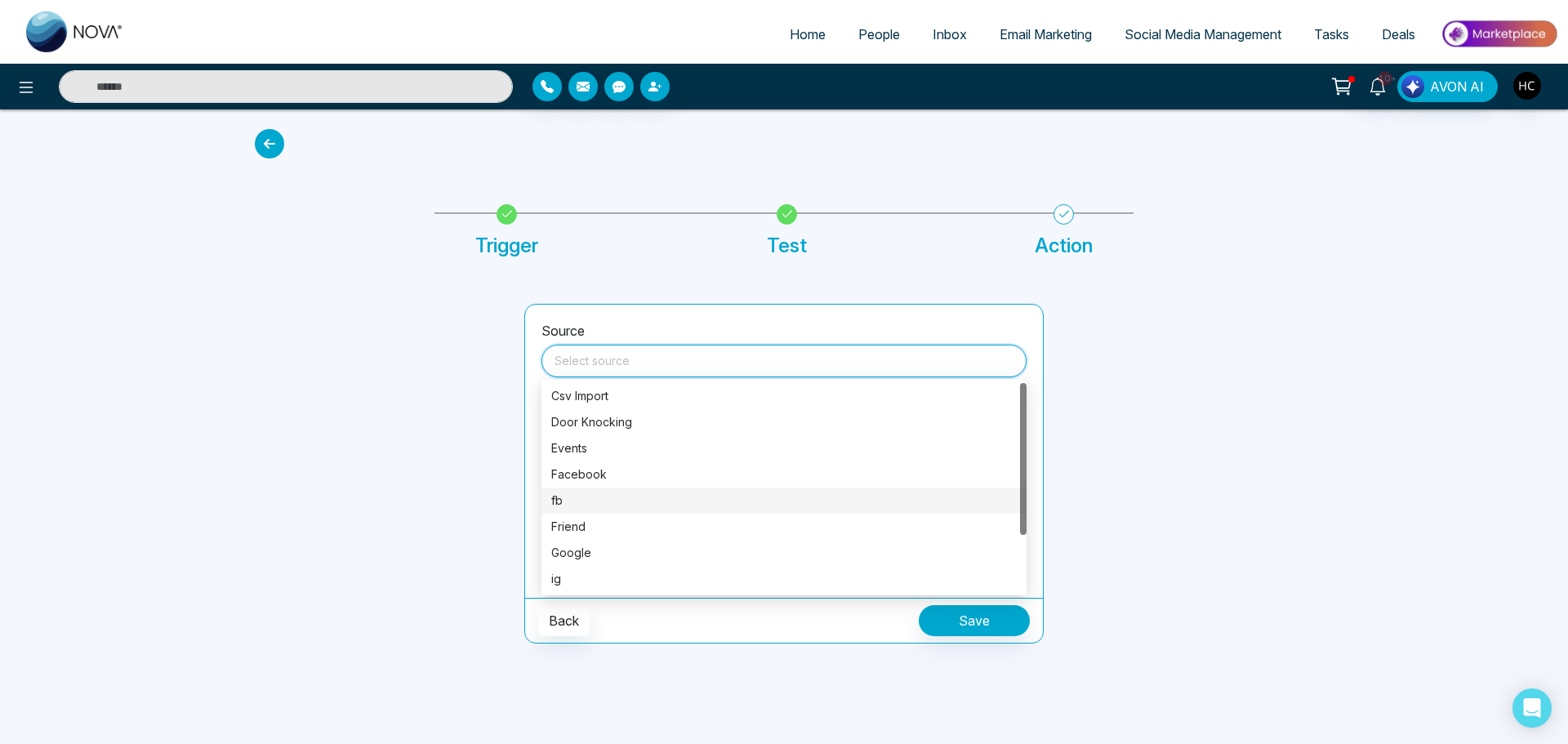
click at [574, 498] on div "fb" at bounding box center [784, 500] width 466 height 18
type input "**"
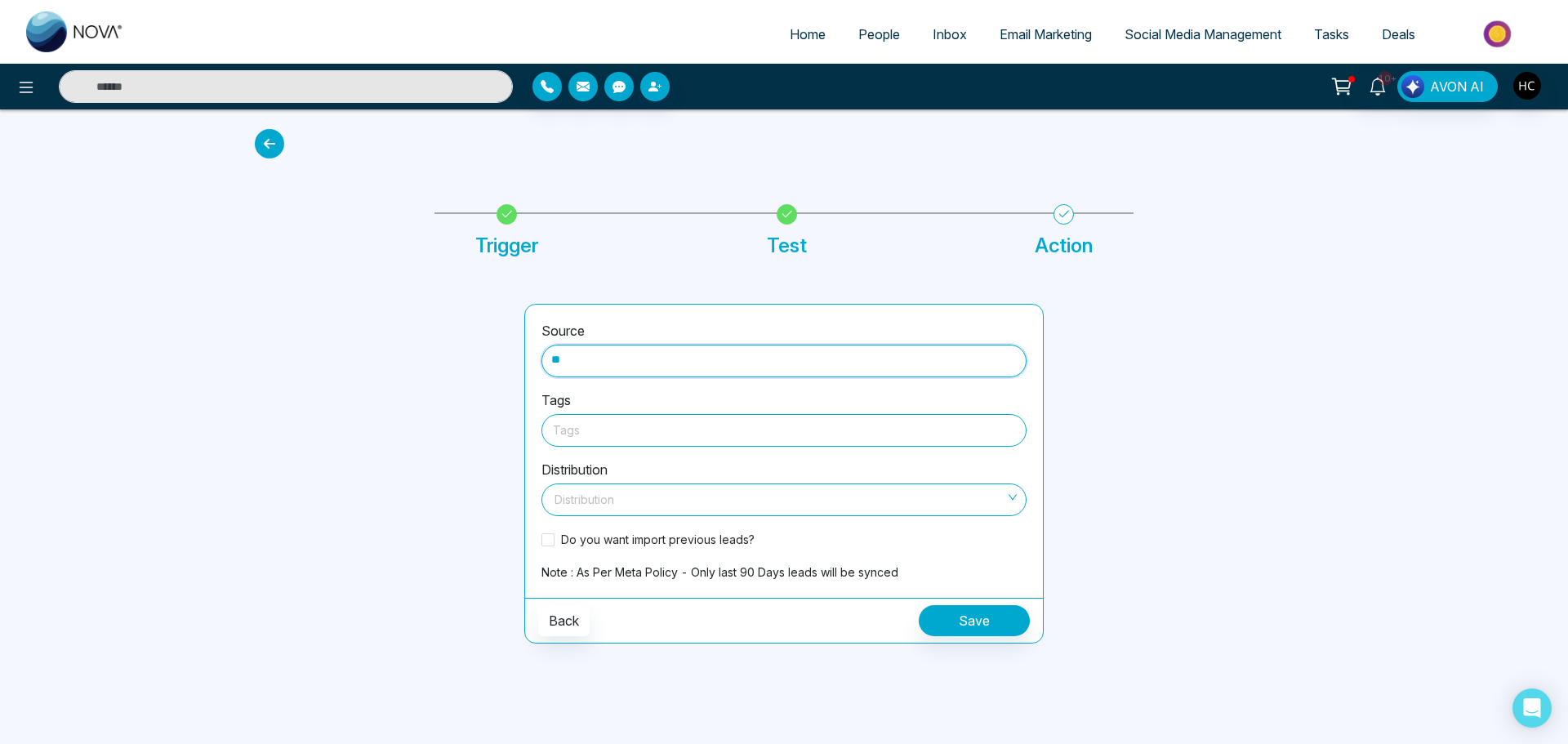
click at [585, 426] on div at bounding box center [784, 430] width 462 height 21
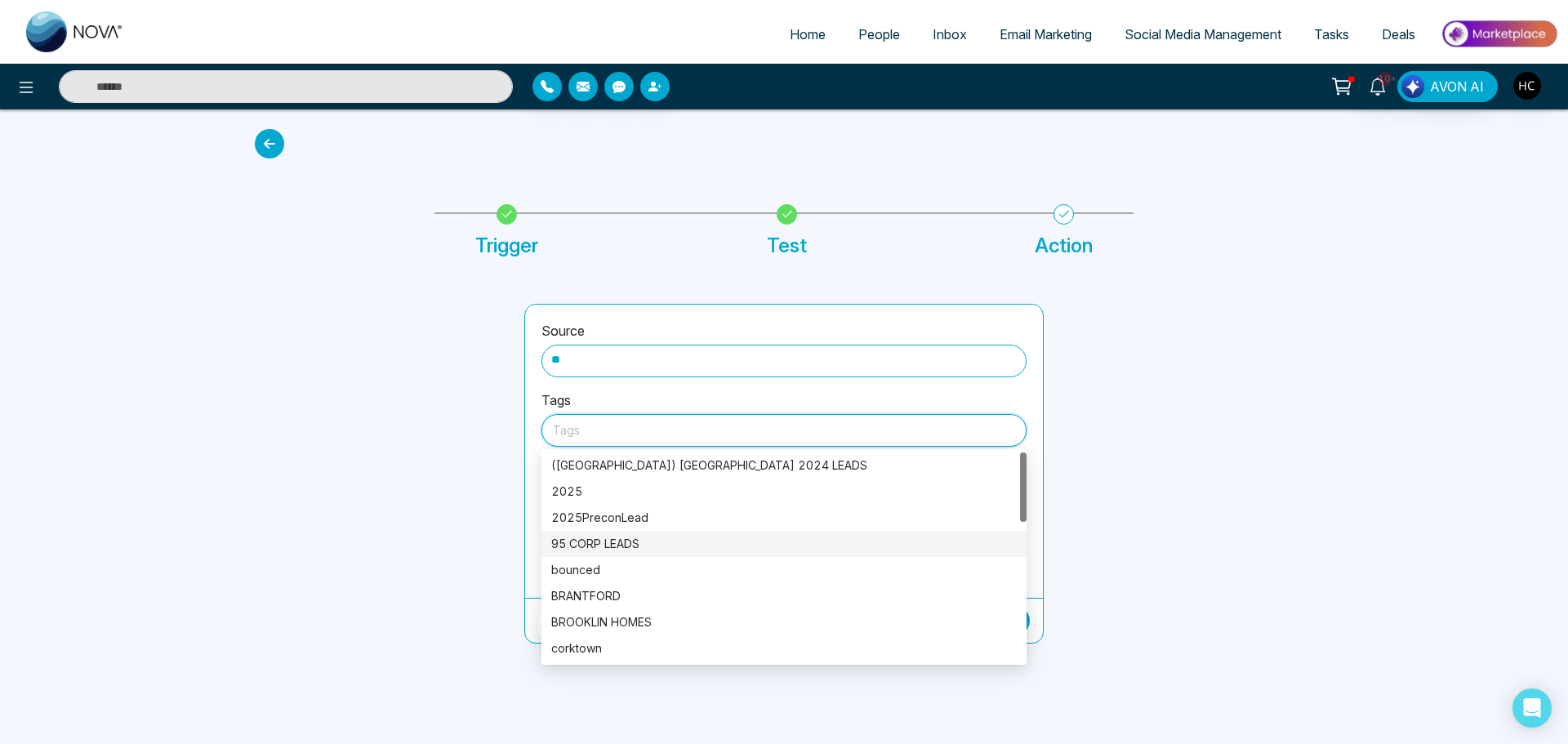
scroll to position [163, 0]
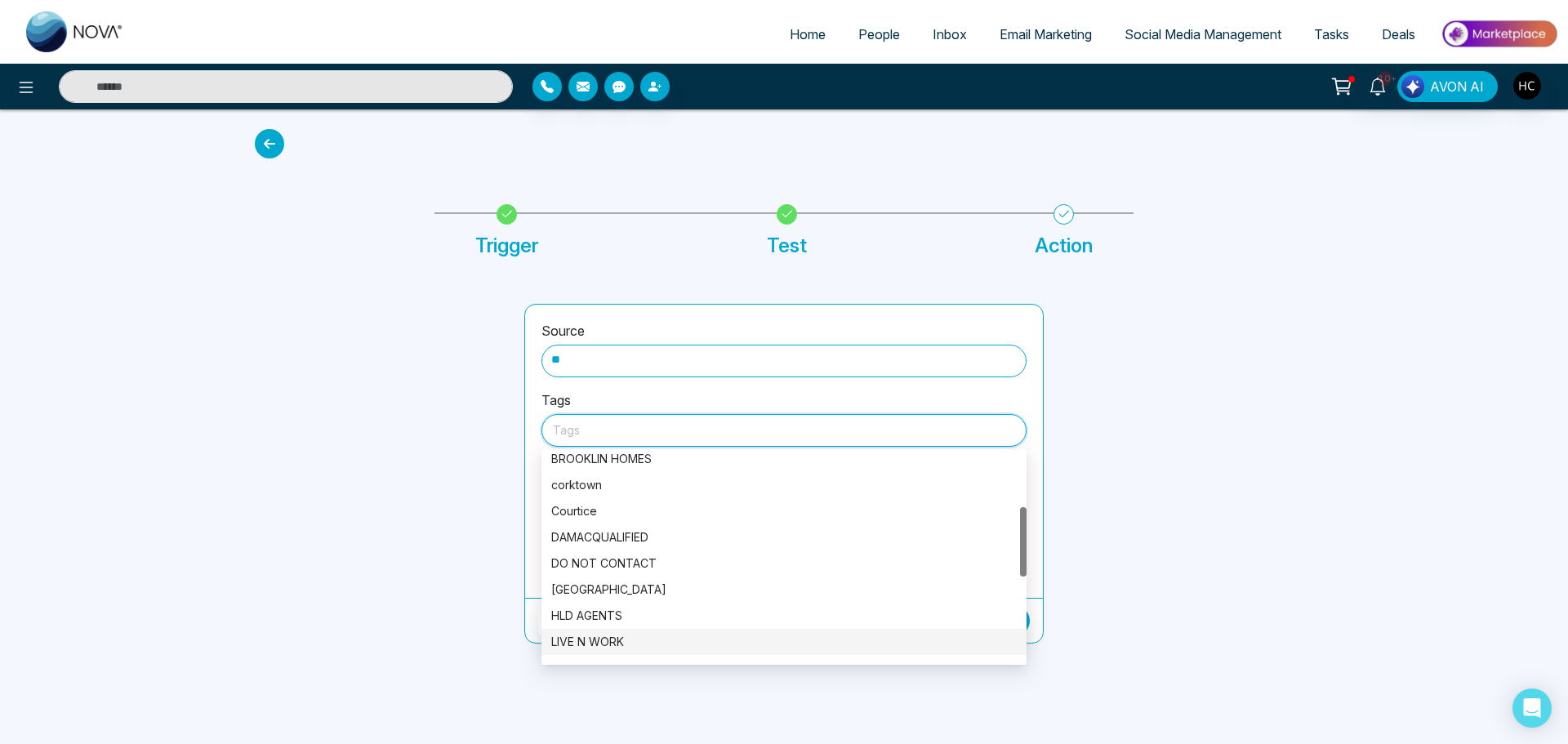
click at [619, 632] on div "LIVE N WORK" at bounding box center [784, 641] width 485 height 26
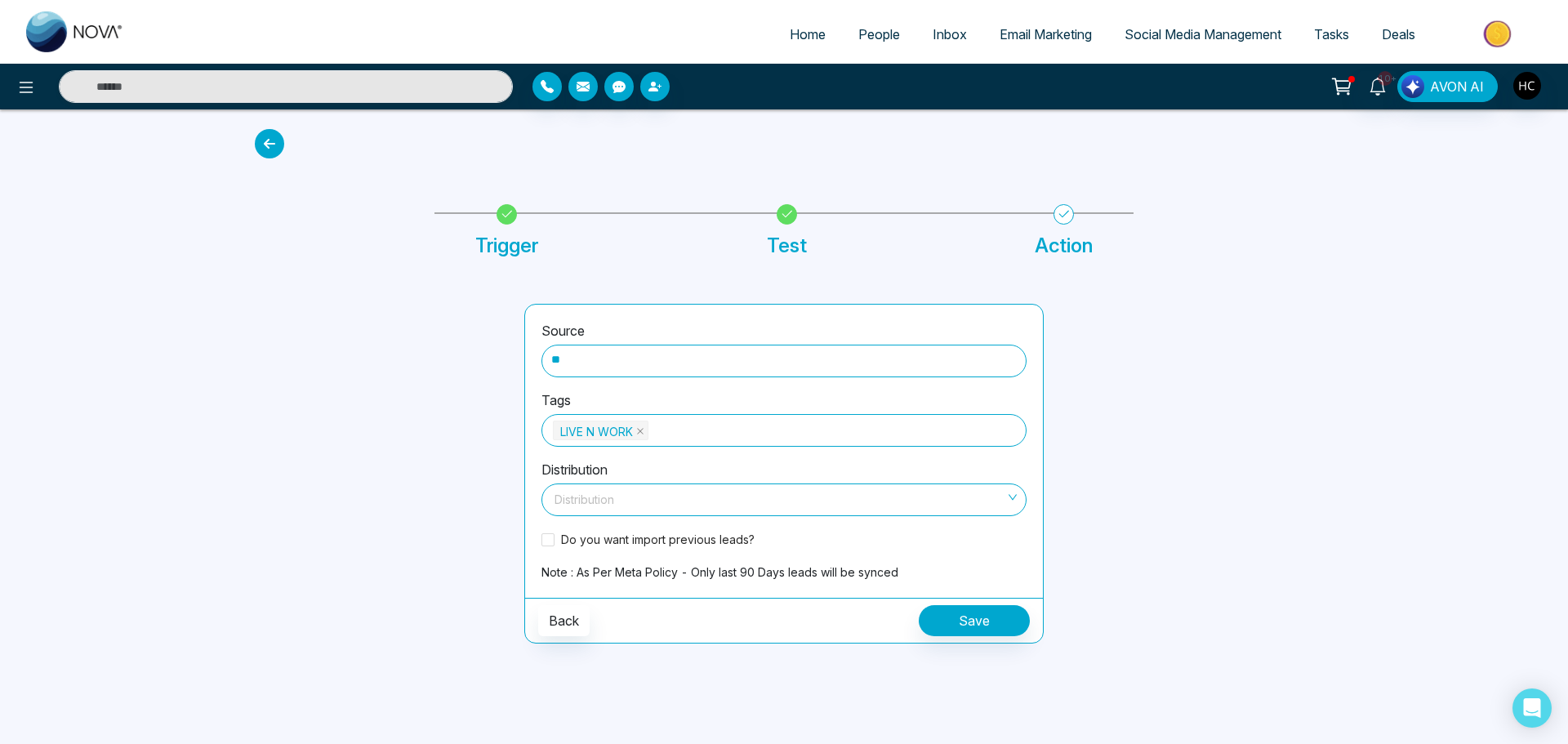
click at [476, 520] on div at bounding box center [380, 474] width 269 height 340
click at [595, 495] on input "search" at bounding box center [778, 496] width 454 height 24
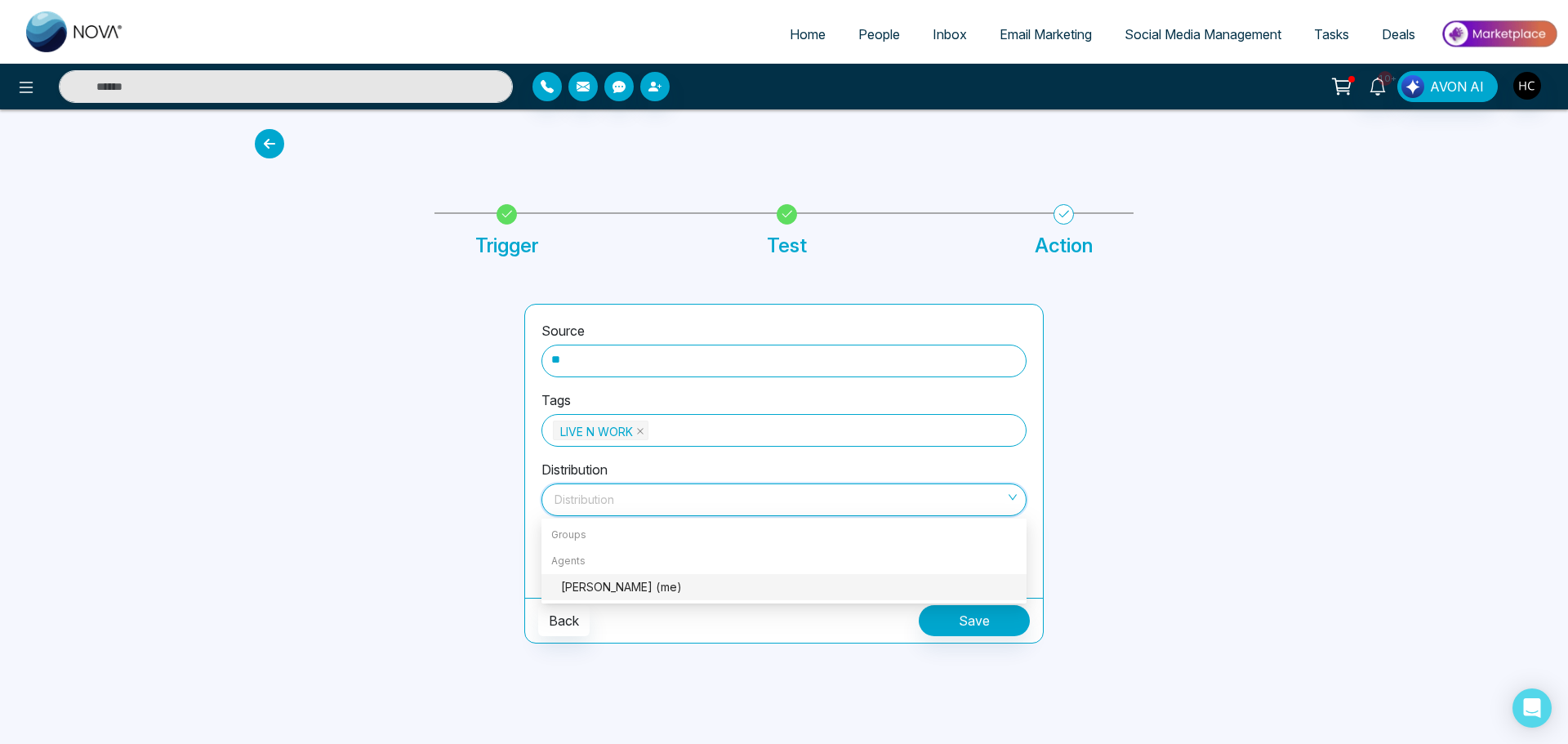
click at [604, 594] on div "Harsh Chawla (me)" at bounding box center [788, 587] width 456 height 18
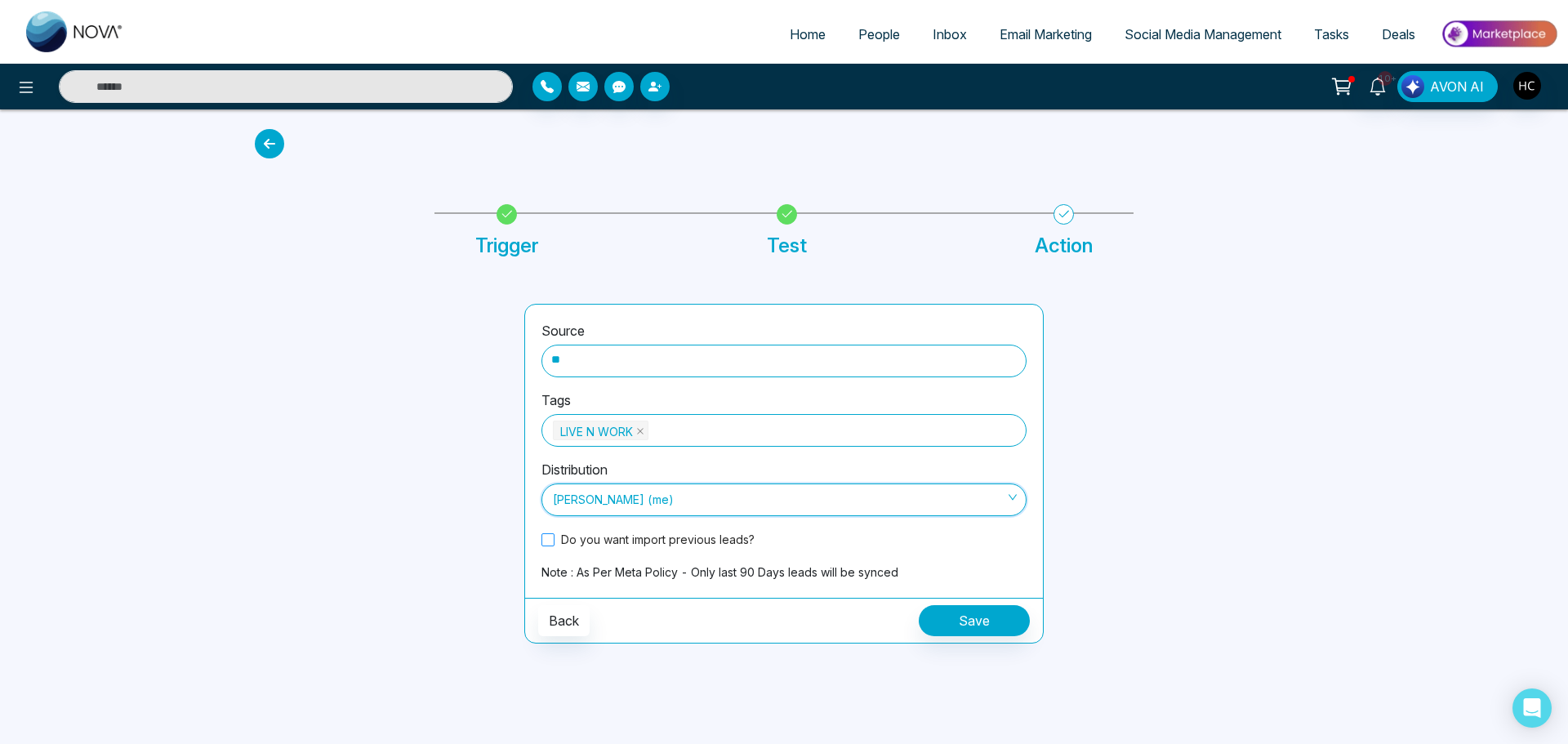
click at [549, 543] on span at bounding box center [548, 540] width 13 height 13
click at [940, 610] on button "Save" at bounding box center [974, 620] width 111 height 31
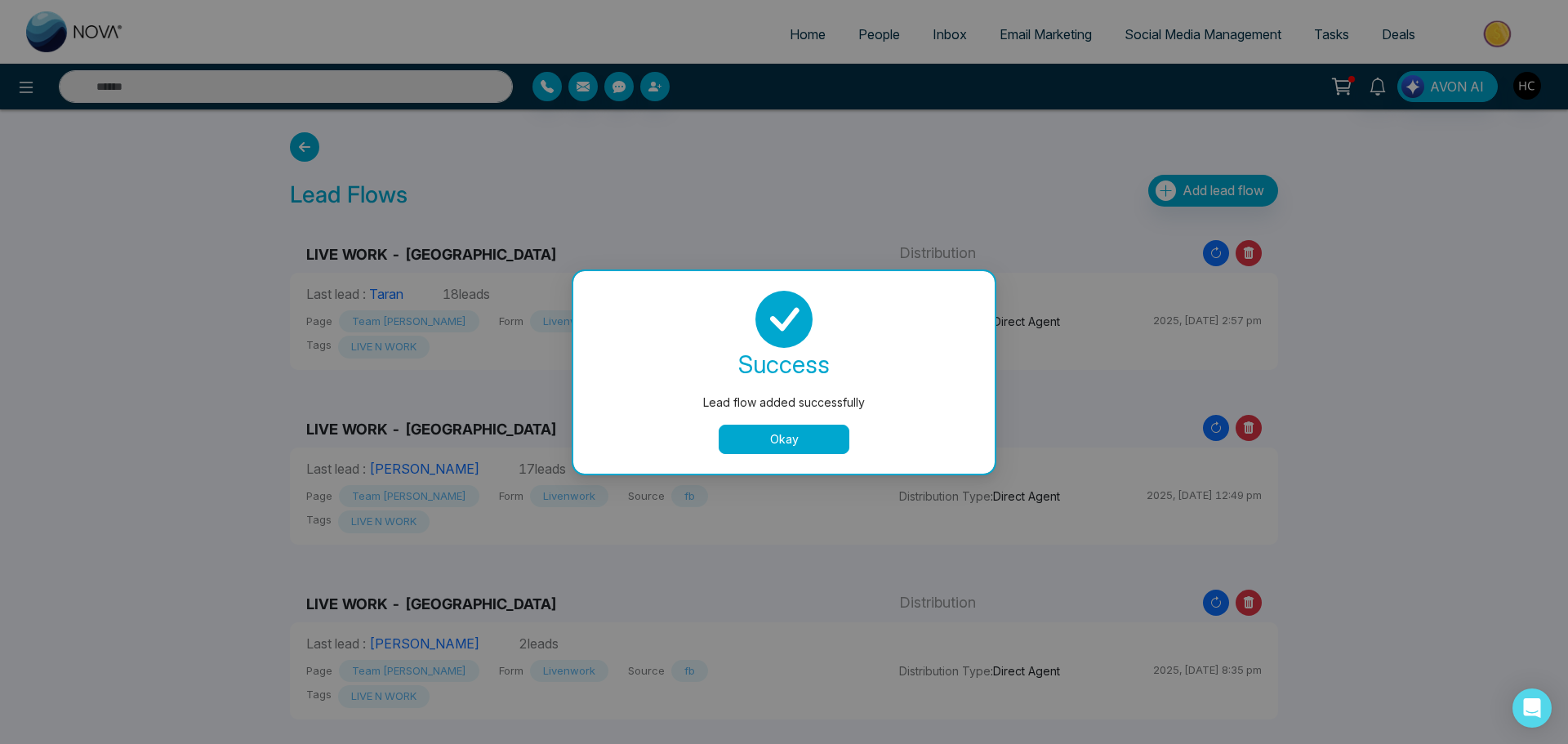
click at [813, 429] on button "Okay" at bounding box center [784, 439] width 130 height 29
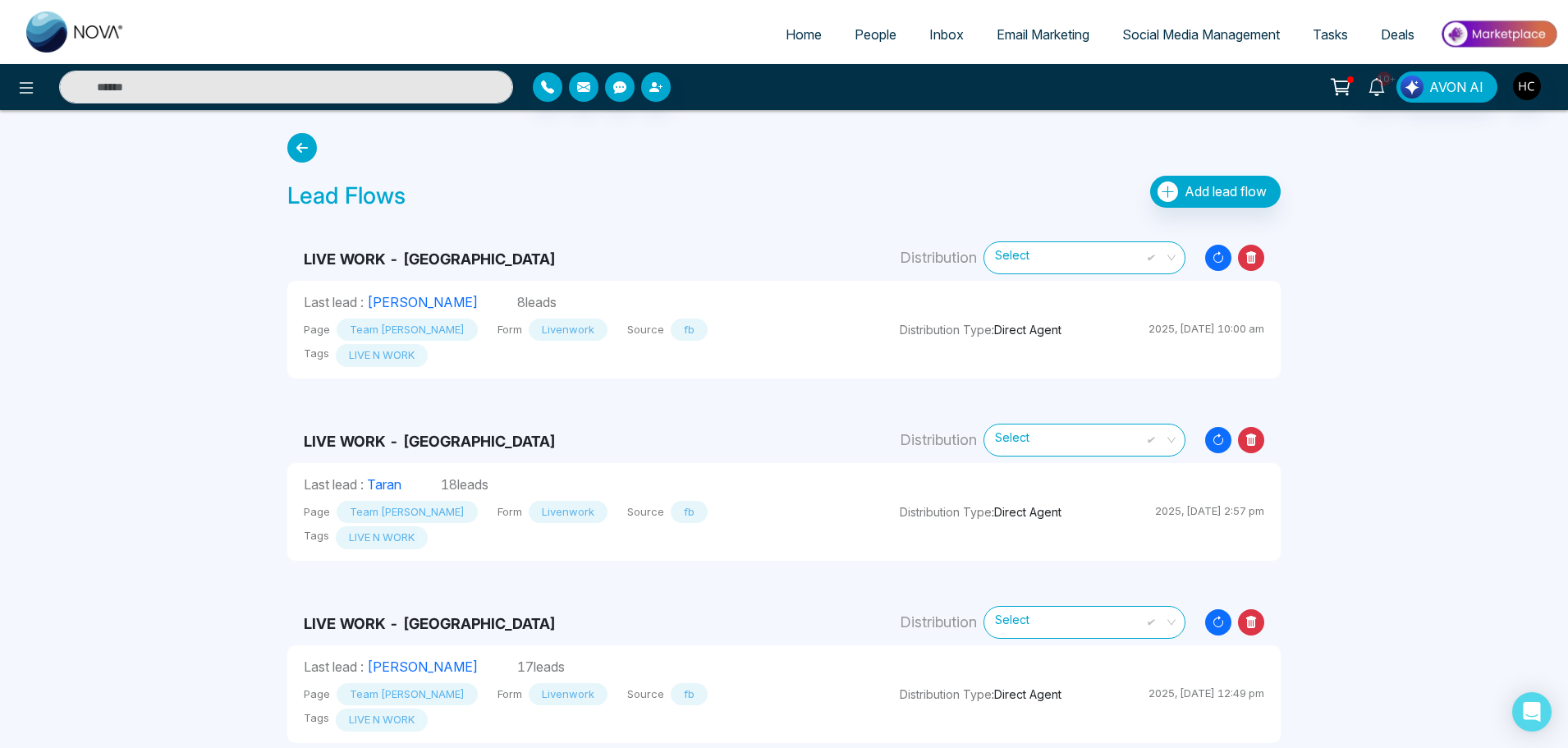
click at [862, 21] on link "People" at bounding box center [875, 34] width 74 height 31
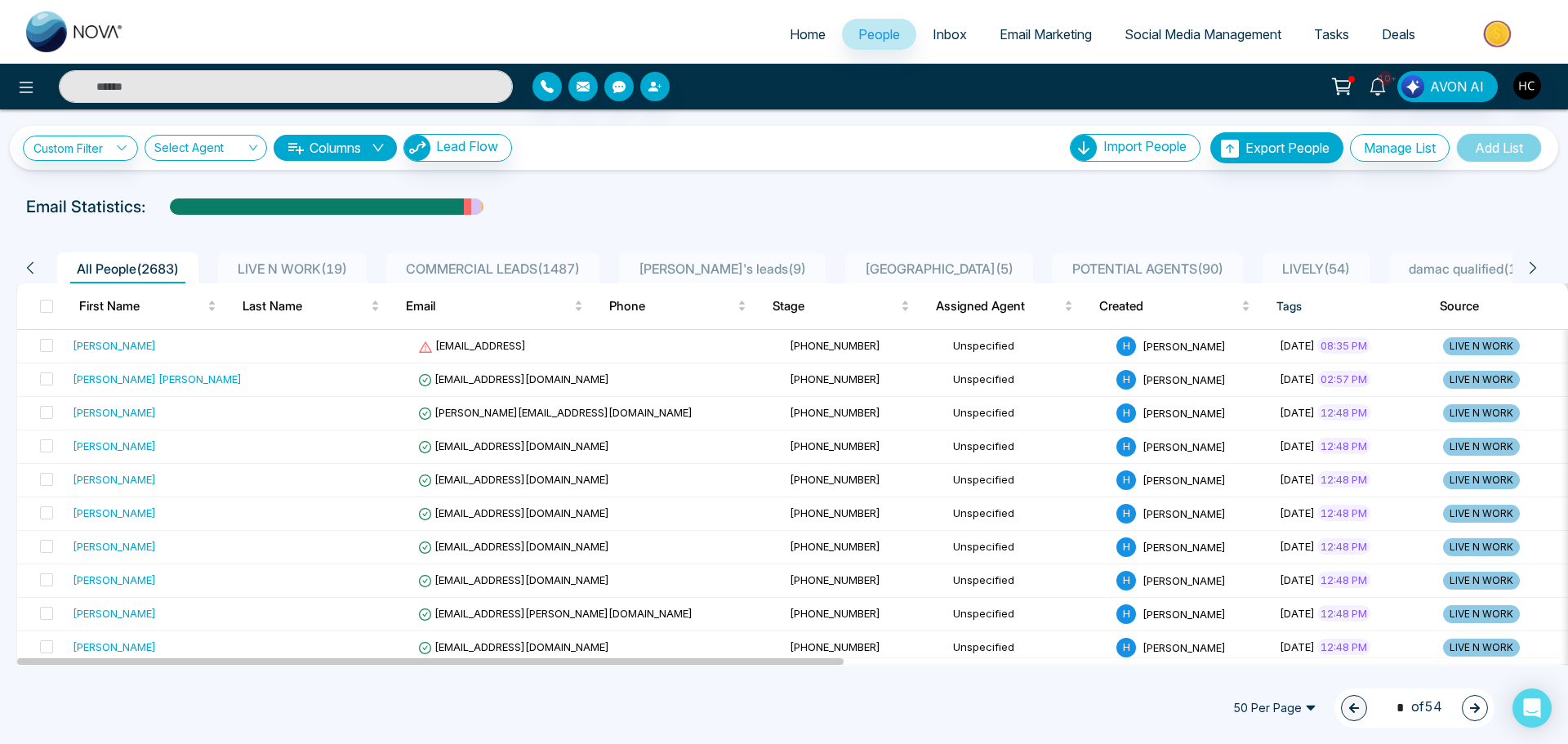
click at [318, 260] on span "LIVE N WORK ( 19 )" at bounding box center [292, 269] width 122 height 16
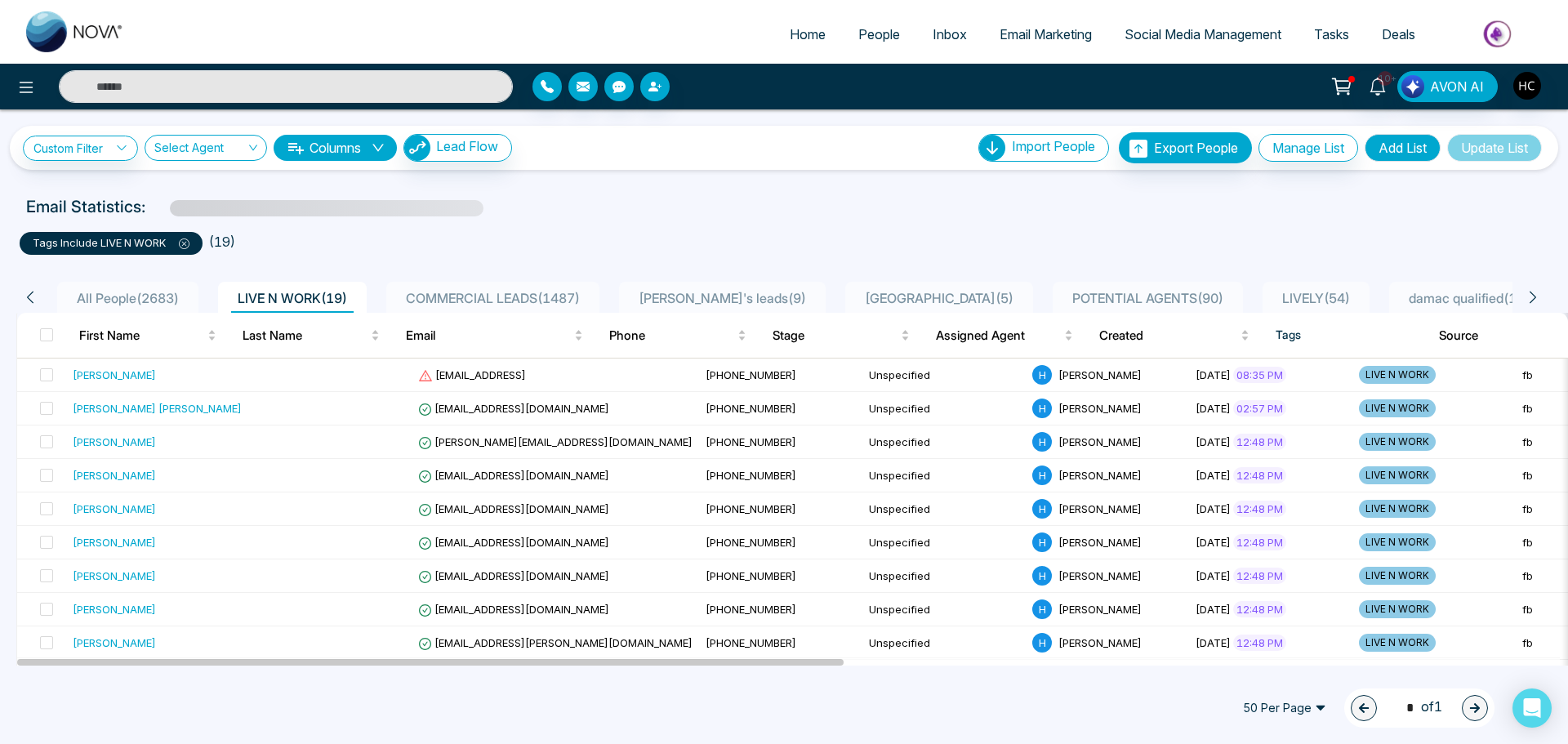
click at [189, 240] on icon at bounding box center [185, 244] width 11 height 11
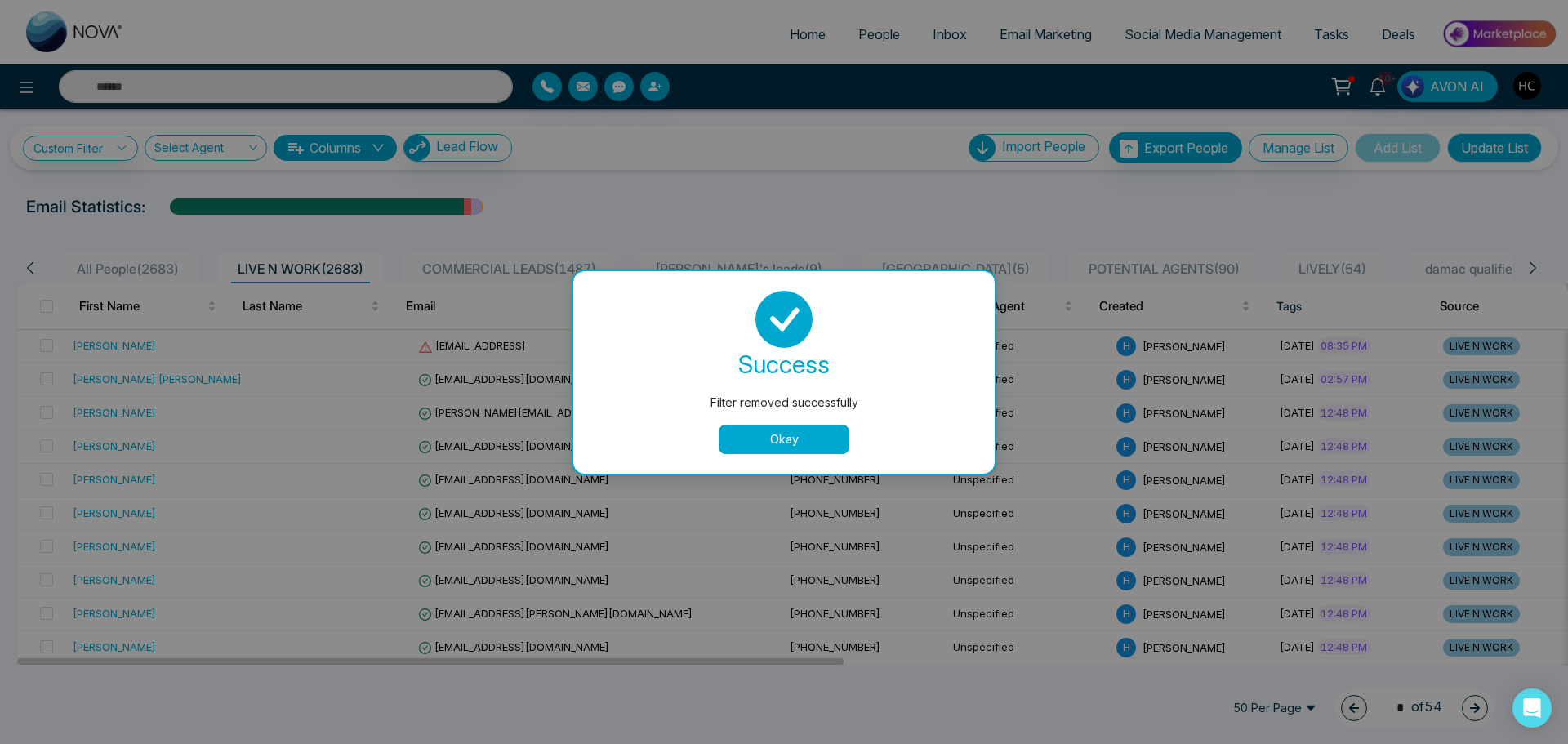
click at [766, 441] on button "Okay" at bounding box center [784, 439] width 130 height 29
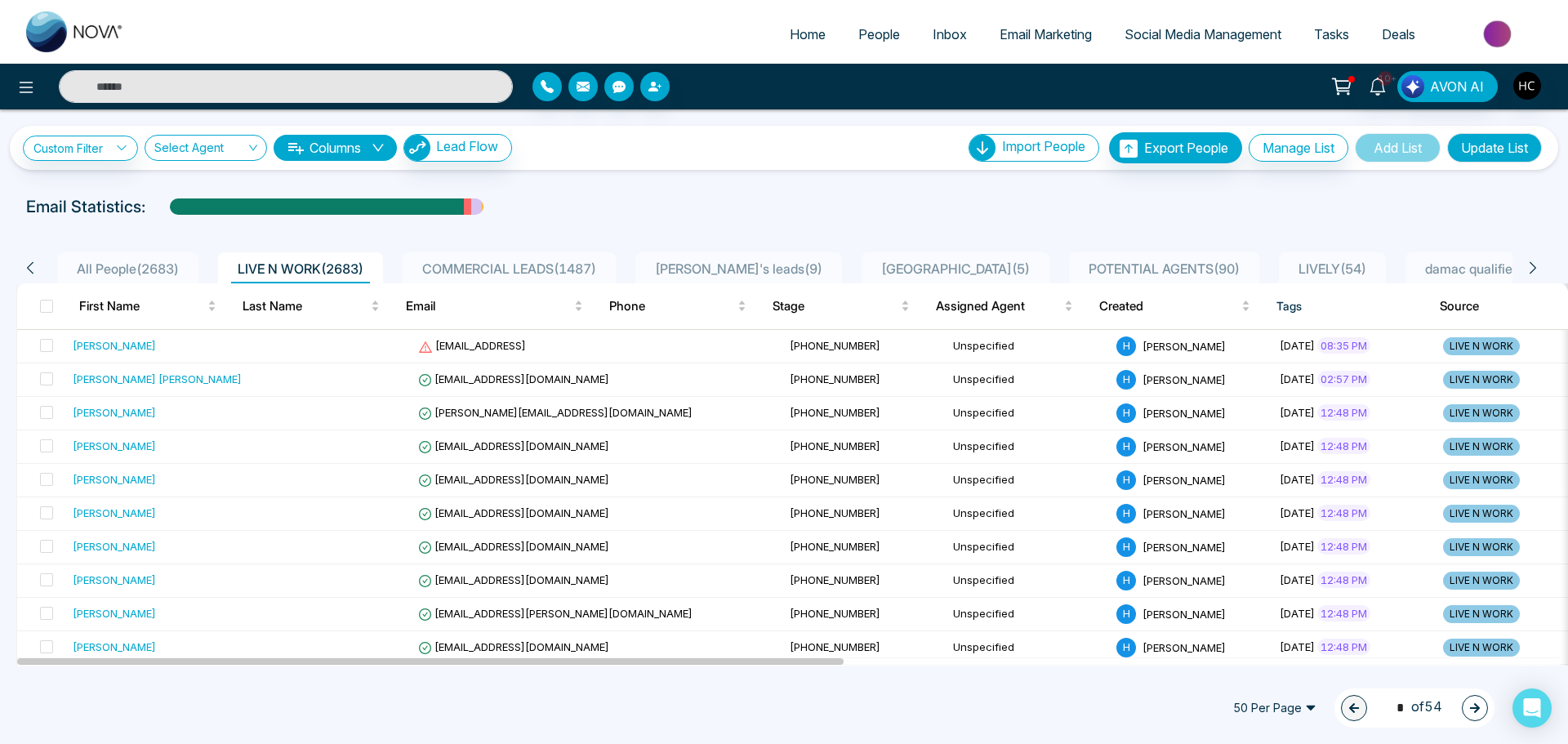
click at [173, 256] on li "All People ( 2683 )" at bounding box center [128, 268] width 141 height 31
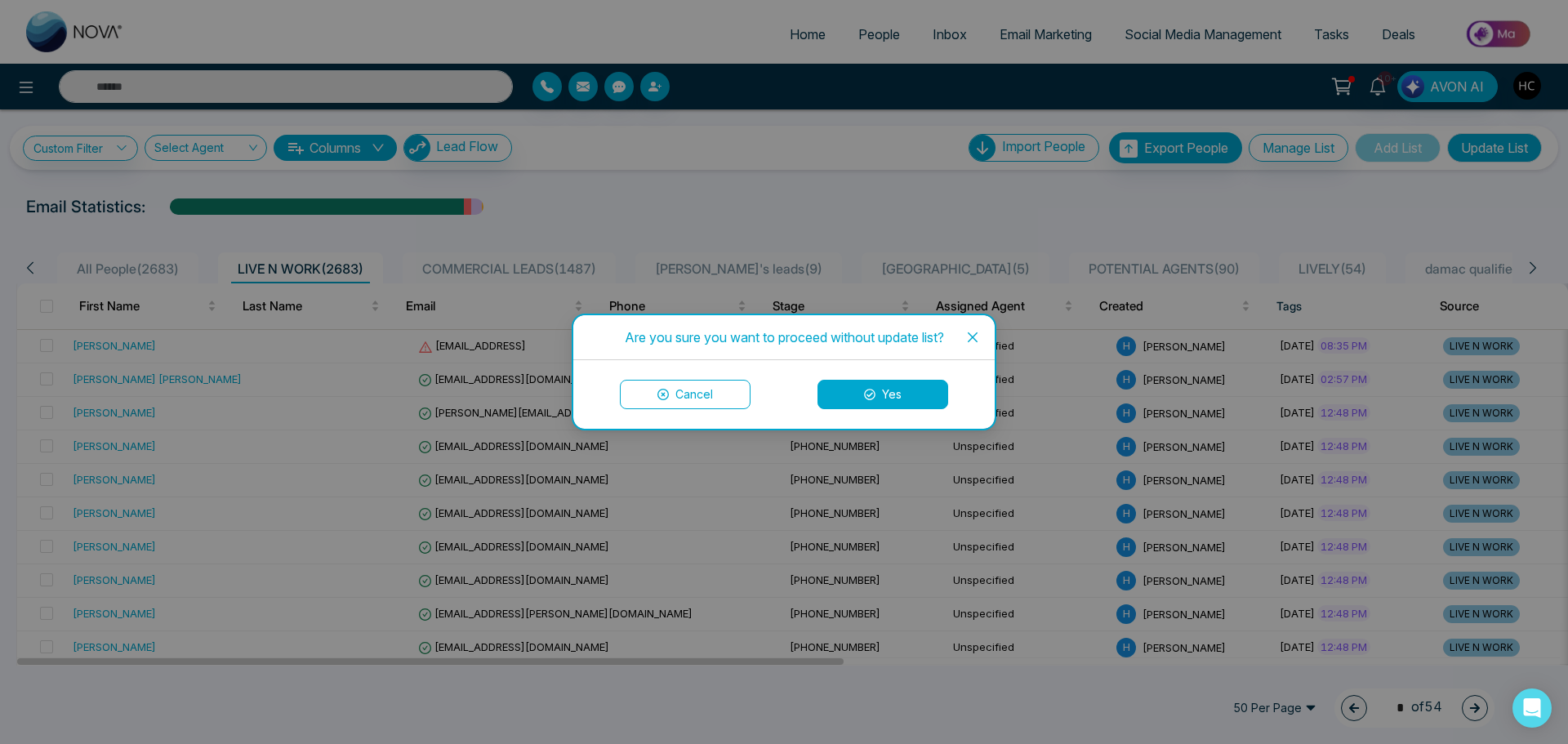
click at [720, 389] on button "Cancel" at bounding box center [685, 394] width 130 height 29
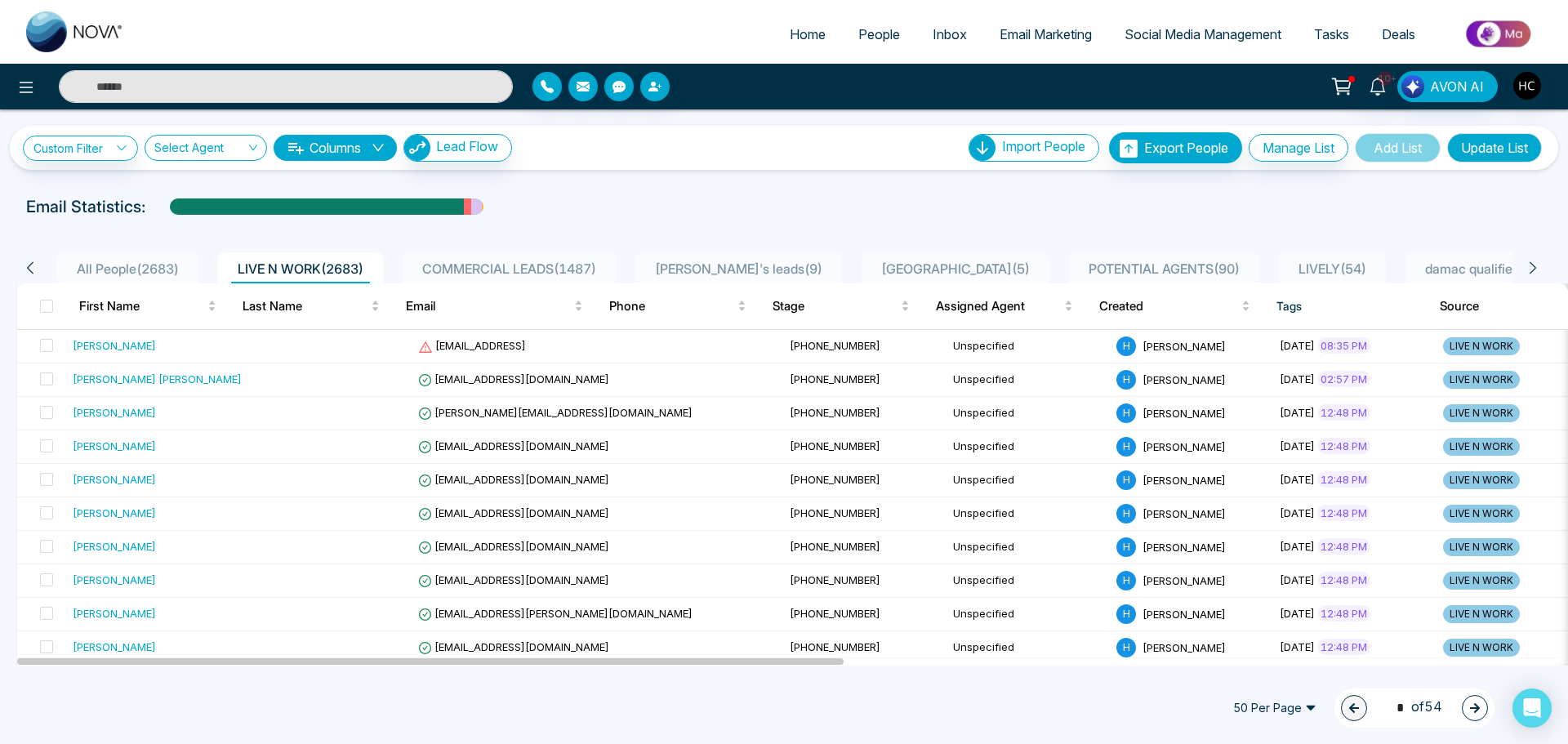
click at [194, 266] on li "All People ( 2683 )" at bounding box center [128, 268] width 141 height 31
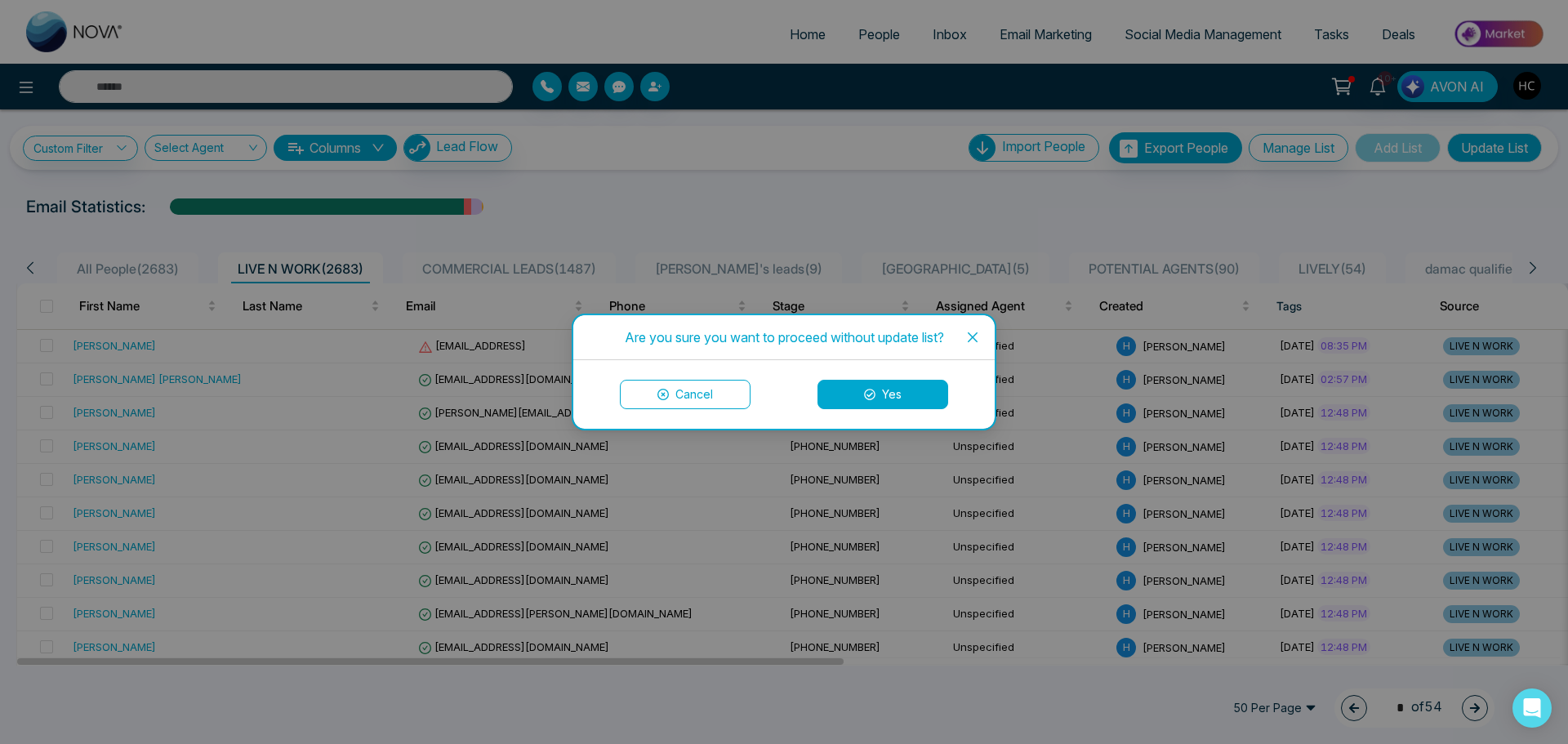
click at [938, 390] on button "Yes" at bounding box center [883, 394] width 130 height 29
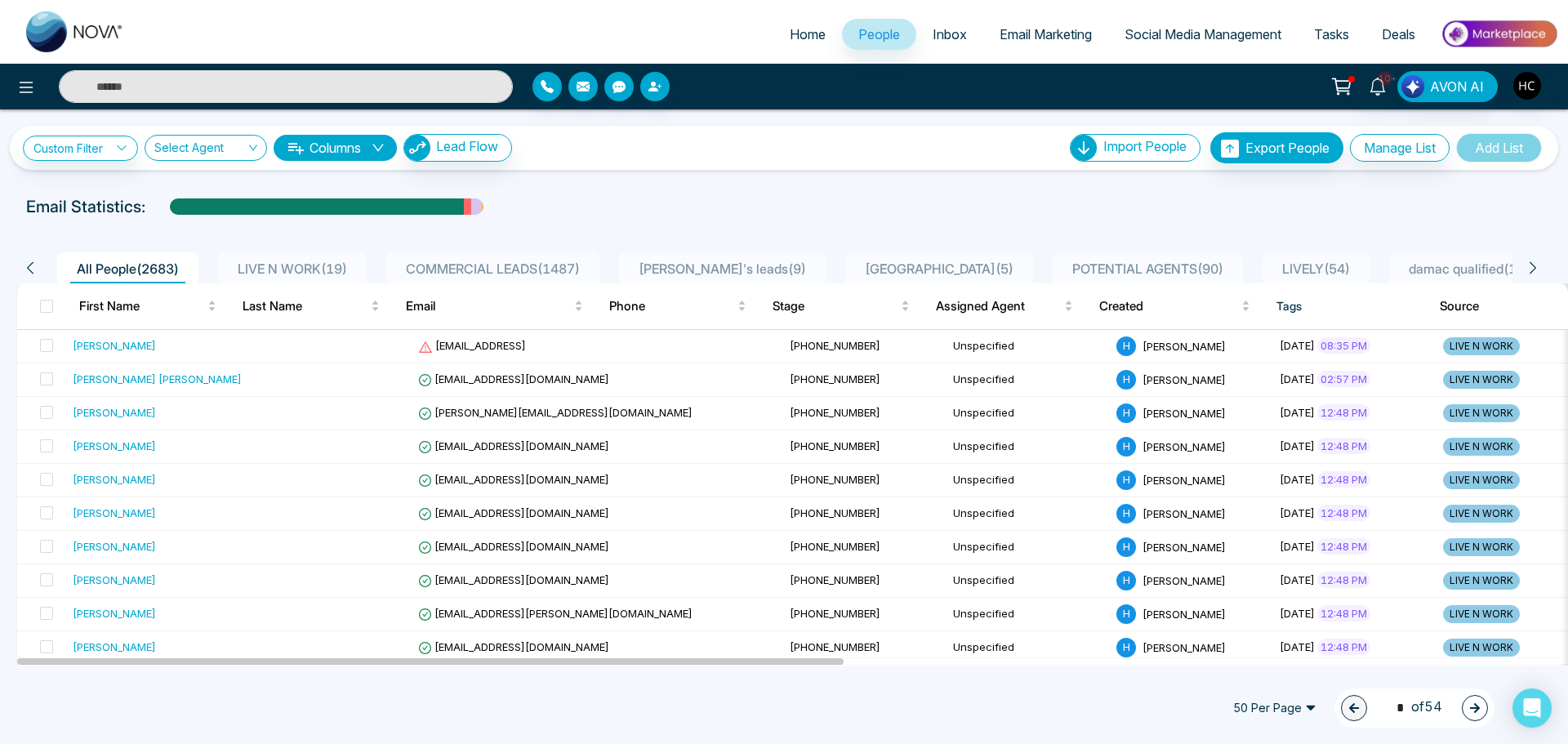
click at [277, 257] on li "LIVE N WORK ( 19 )" at bounding box center [292, 268] width 149 height 31
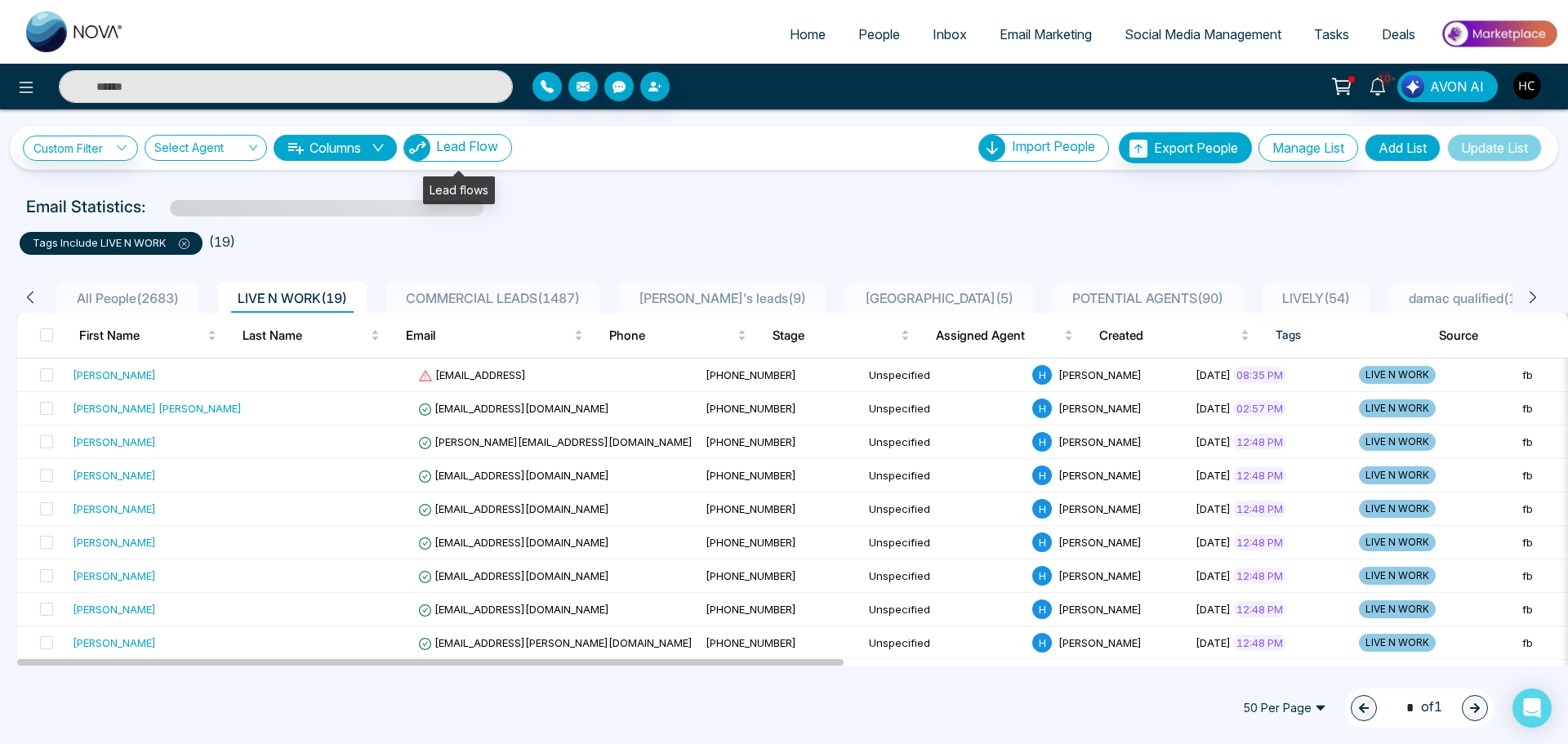
click at [466, 152] on span "Lead Flow" at bounding box center [467, 146] width 62 height 16
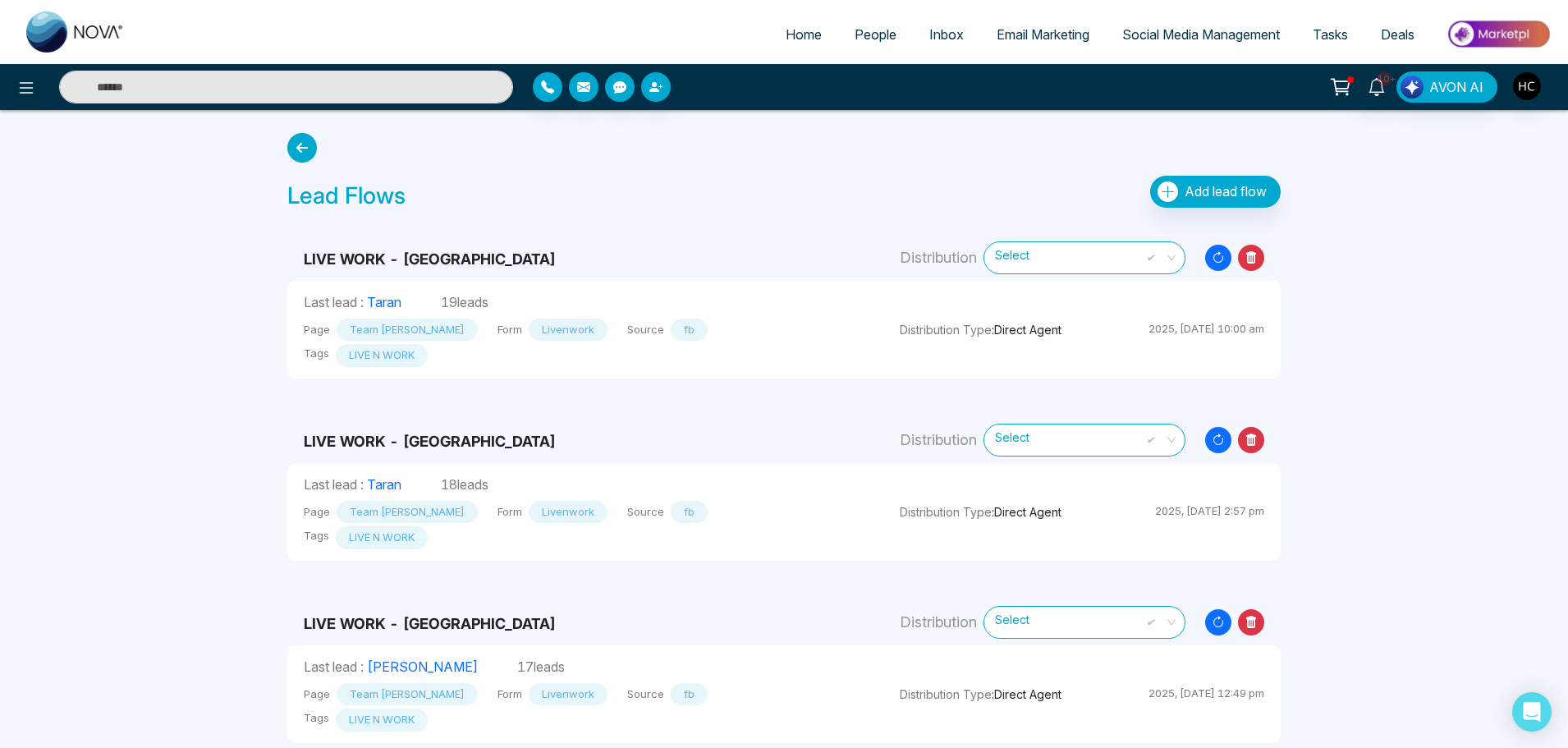
click at [1215, 257] on icon "Resync Leads" at bounding box center [1217, 257] width 26 height 26
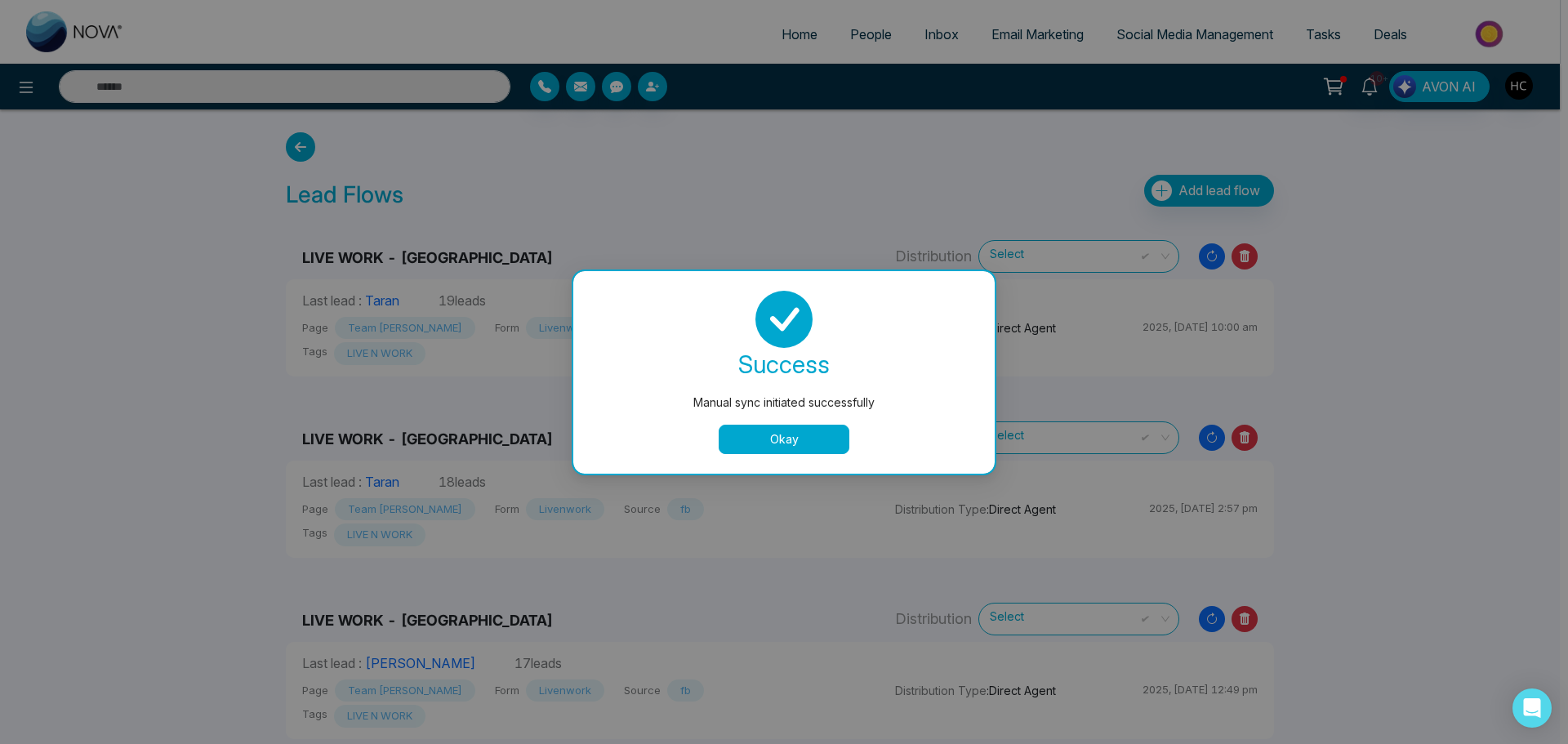
click at [769, 447] on button "Okay" at bounding box center [784, 439] width 130 height 29
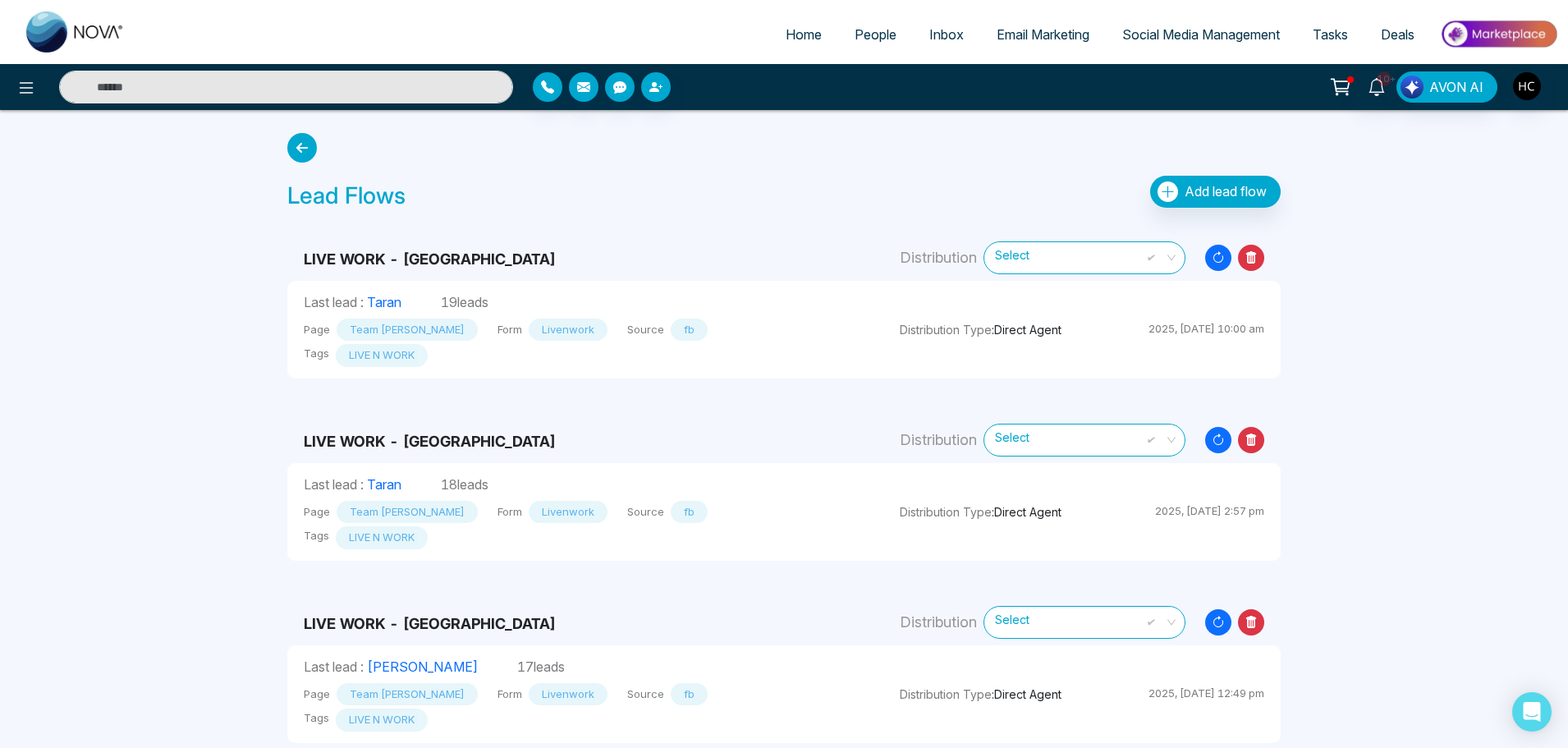
click at [880, 48] on link "People" at bounding box center [875, 34] width 74 height 31
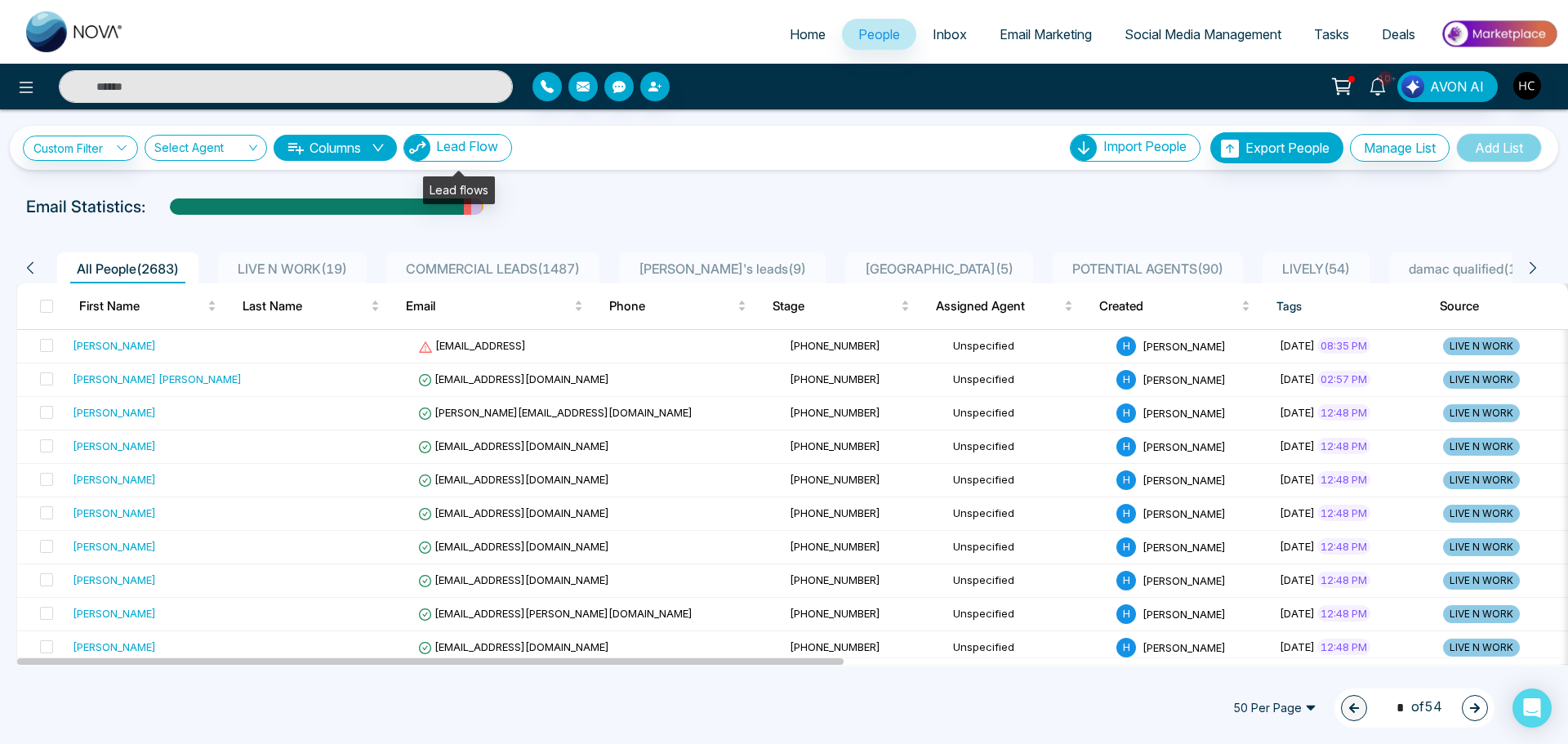
click at [483, 150] on span "Lead Flow" at bounding box center [467, 146] width 62 height 16
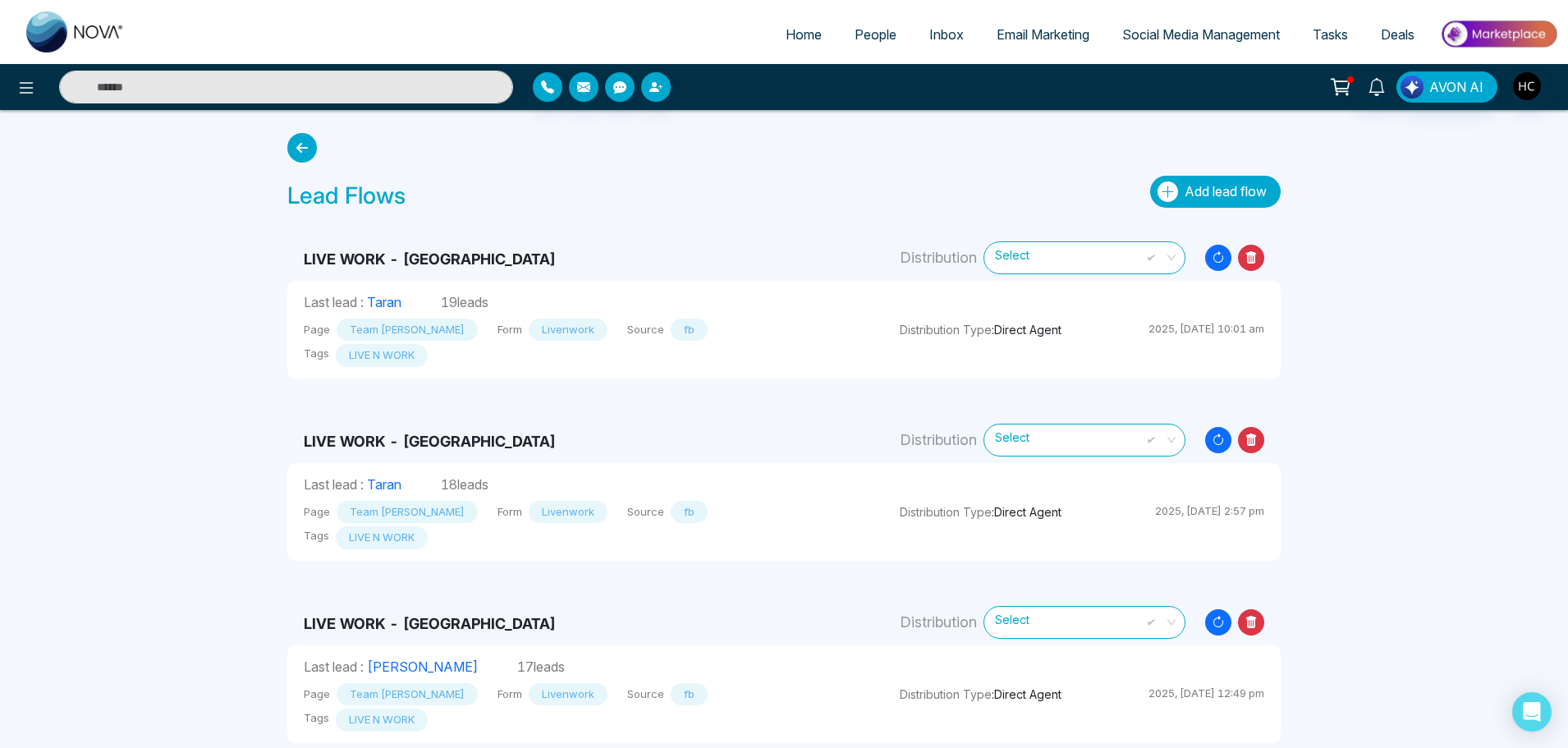
click at [1195, 193] on span "Add lead flow" at bounding box center [1226, 191] width 82 height 16
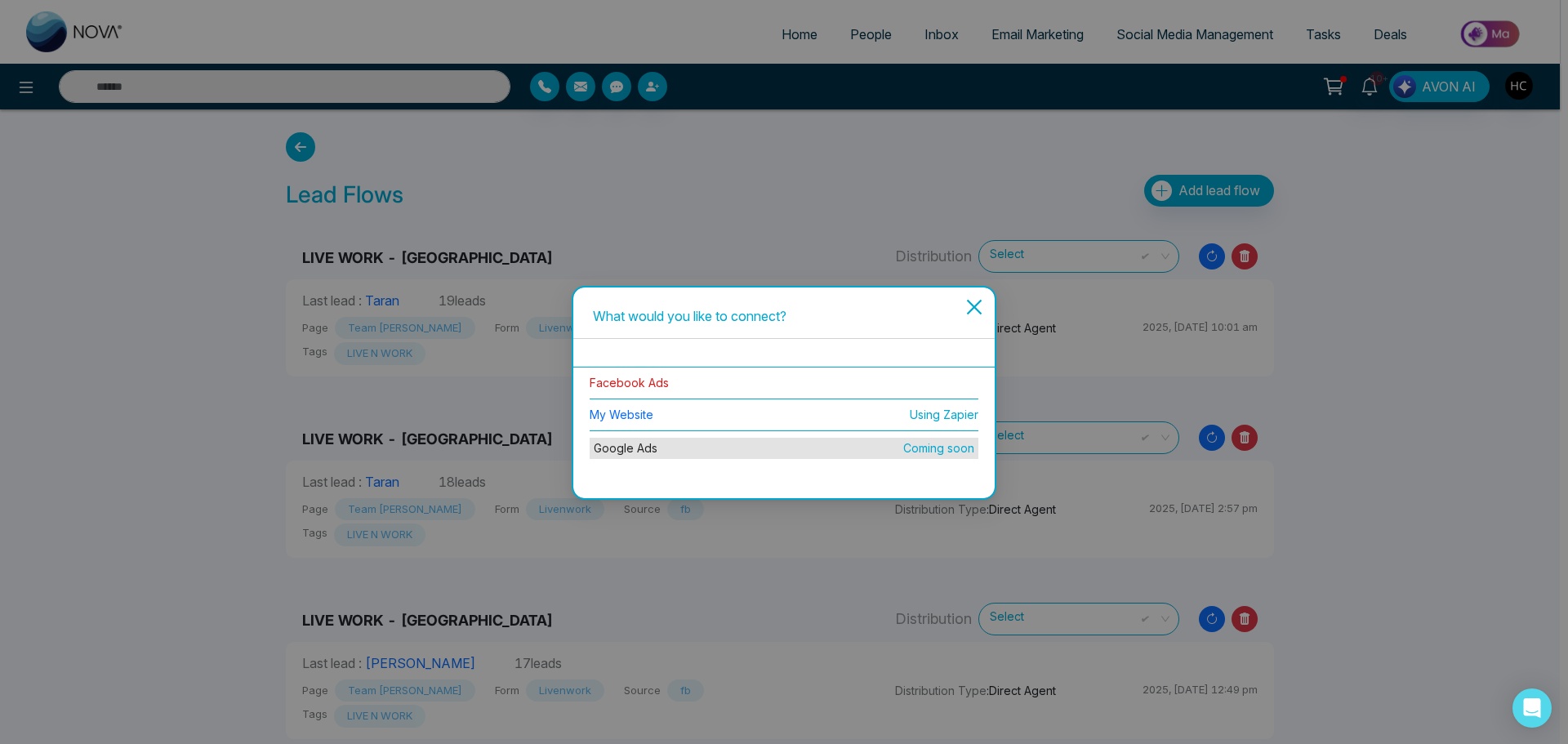
click at [652, 384] on link "Facebook Ads" at bounding box center [629, 383] width 79 height 14
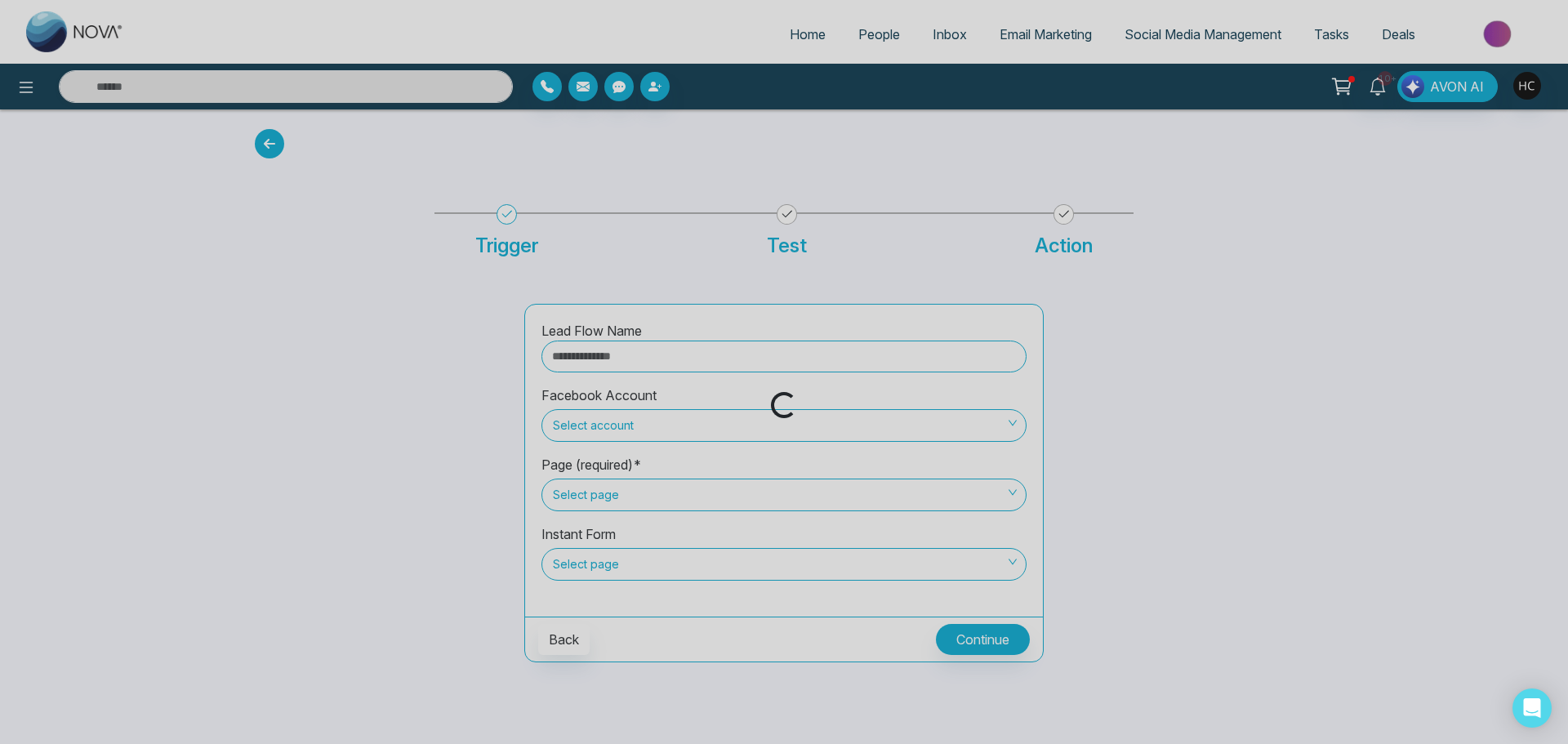
click at [625, 362] on div "Loading..." at bounding box center [784, 372] width 1568 height 744
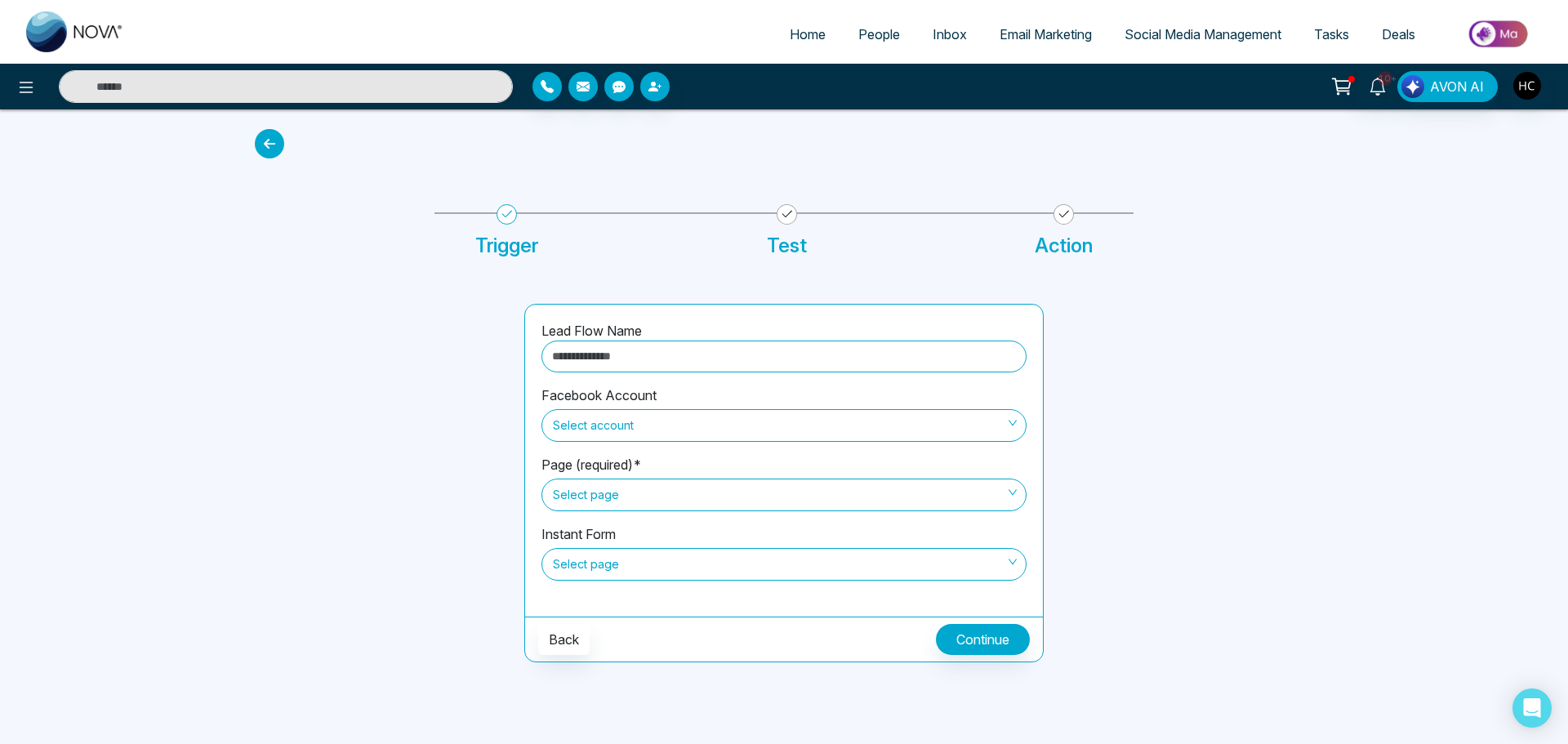
click at [615, 360] on input "text" at bounding box center [784, 357] width 485 height 32
type input "**********"
click at [586, 428] on span "Select account" at bounding box center [784, 425] width 462 height 28
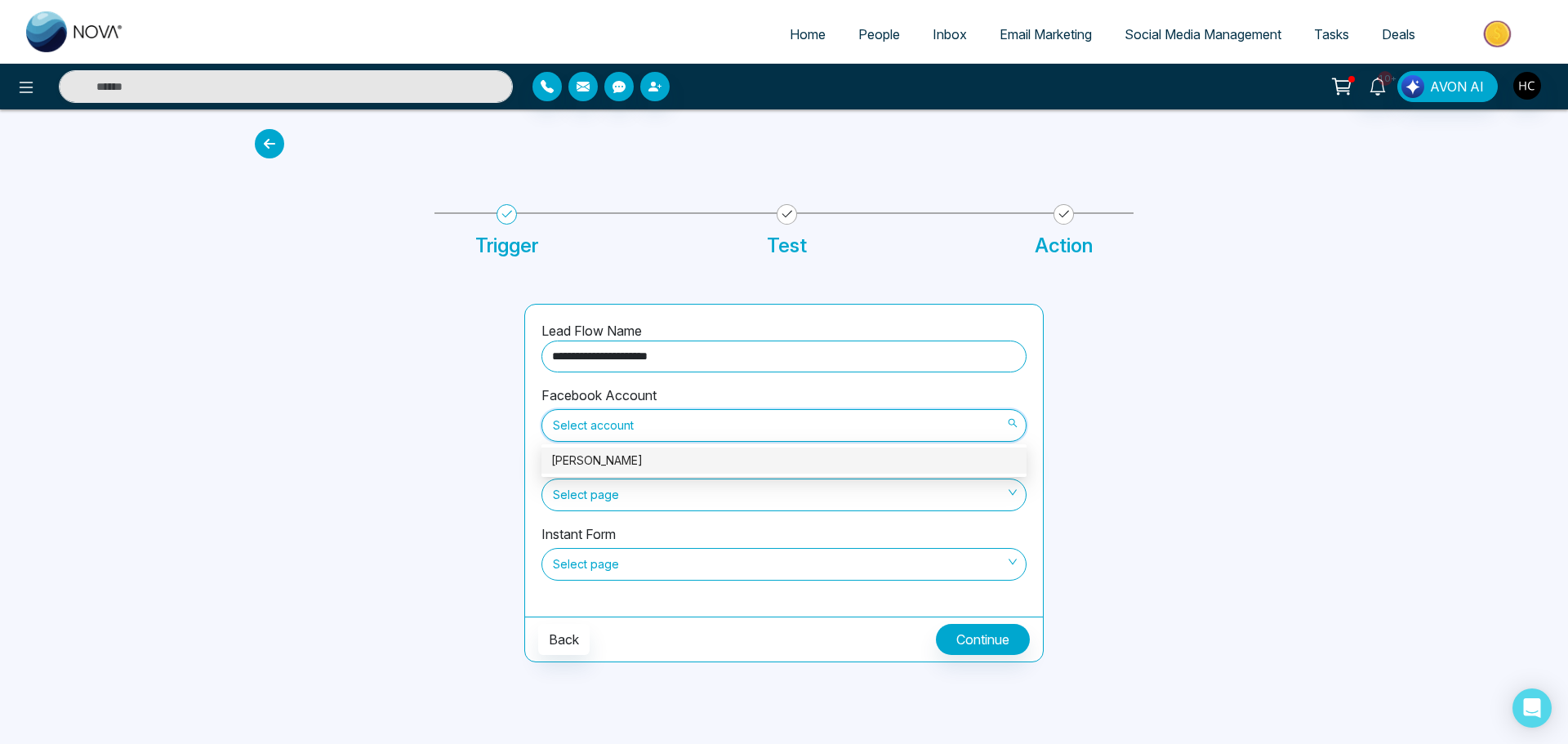
click at [605, 459] on div "Harshveer Chawla" at bounding box center [784, 460] width 466 height 18
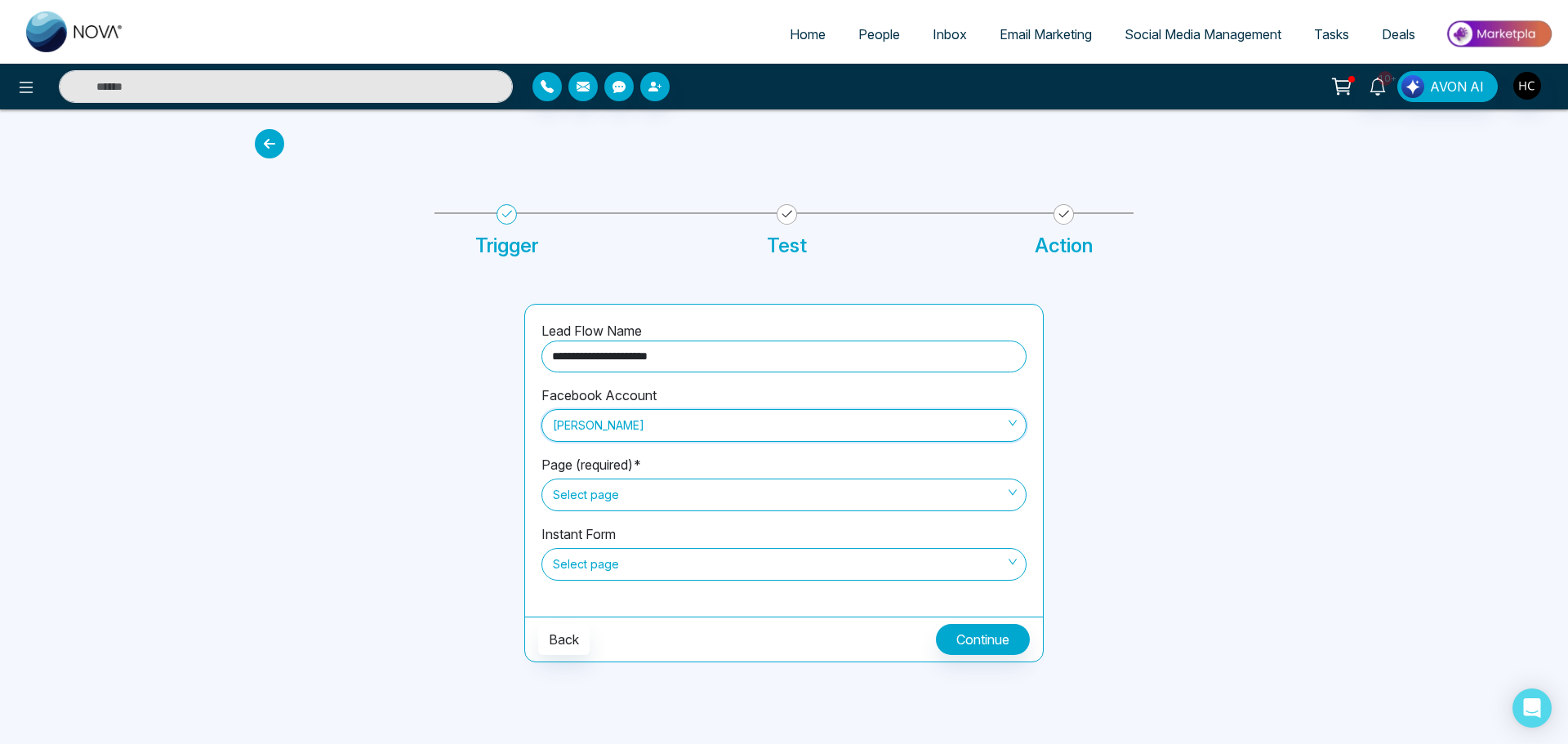
click at [601, 502] on span "Select page" at bounding box center [784, 494] width 462 height 28
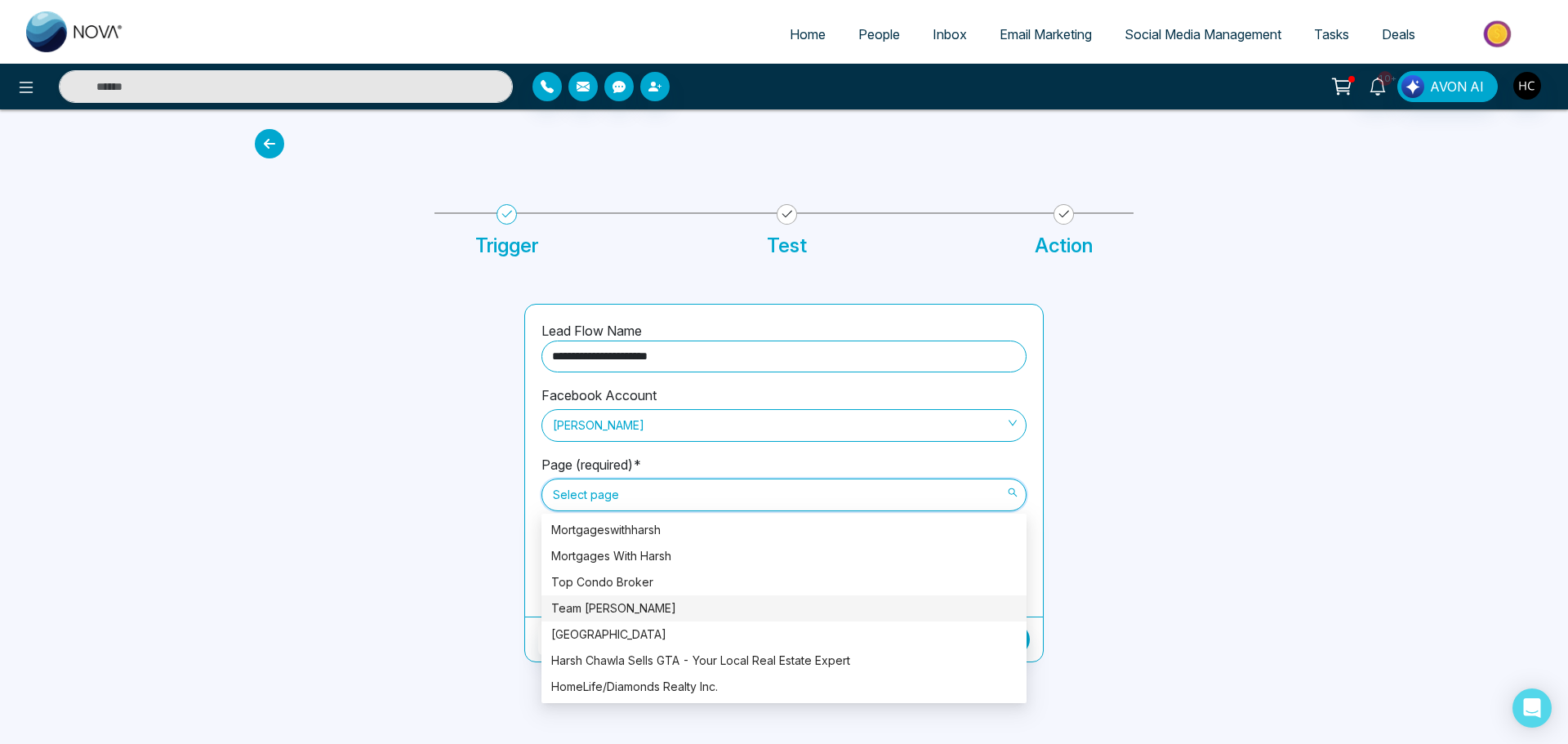
click at [589, 611] on div "Team [PERSON_NAME]" at bounding box center [784, 608] width 466 height 18
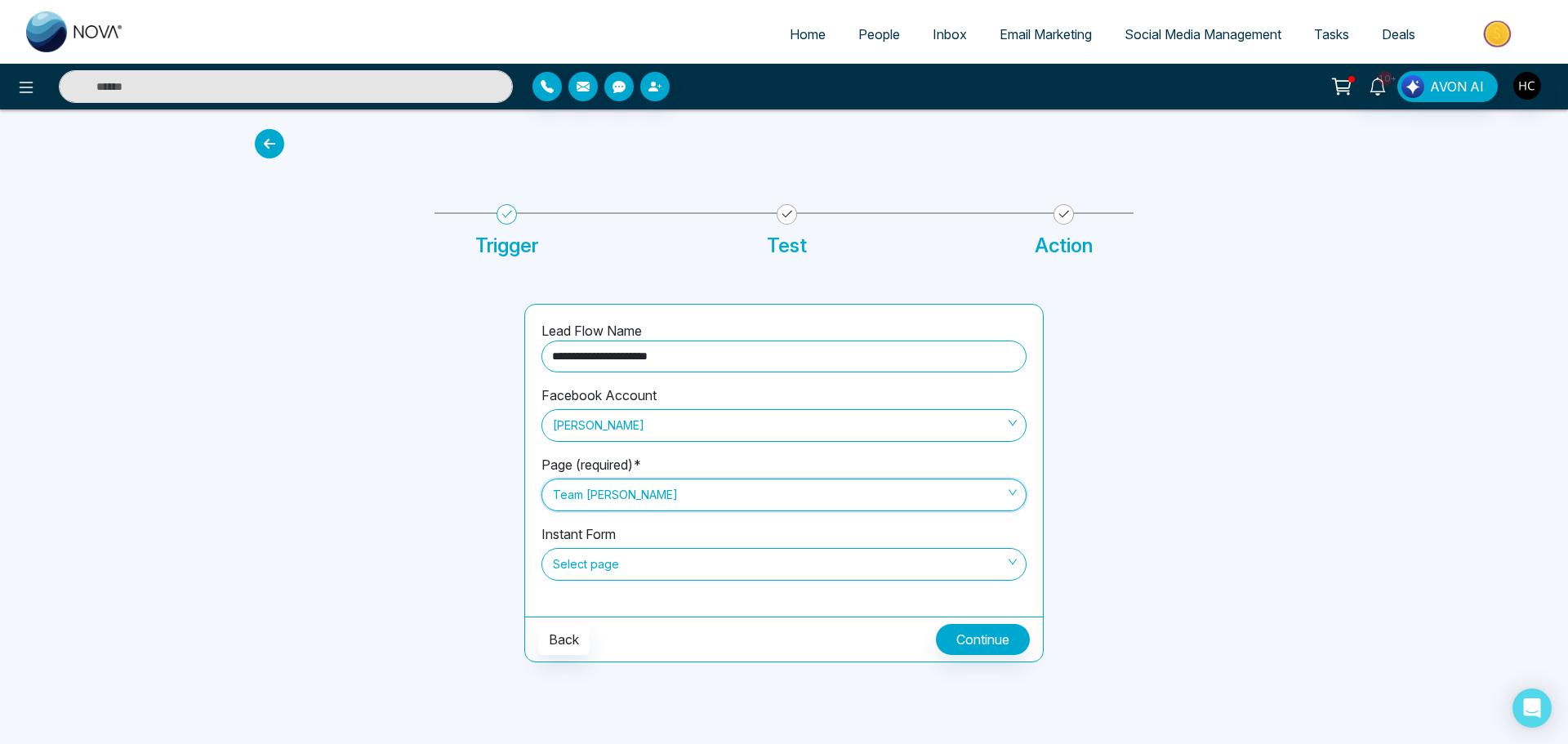
click at [637, 567] on span "Select page" at bounding box center [784, 564] width 462 height 28
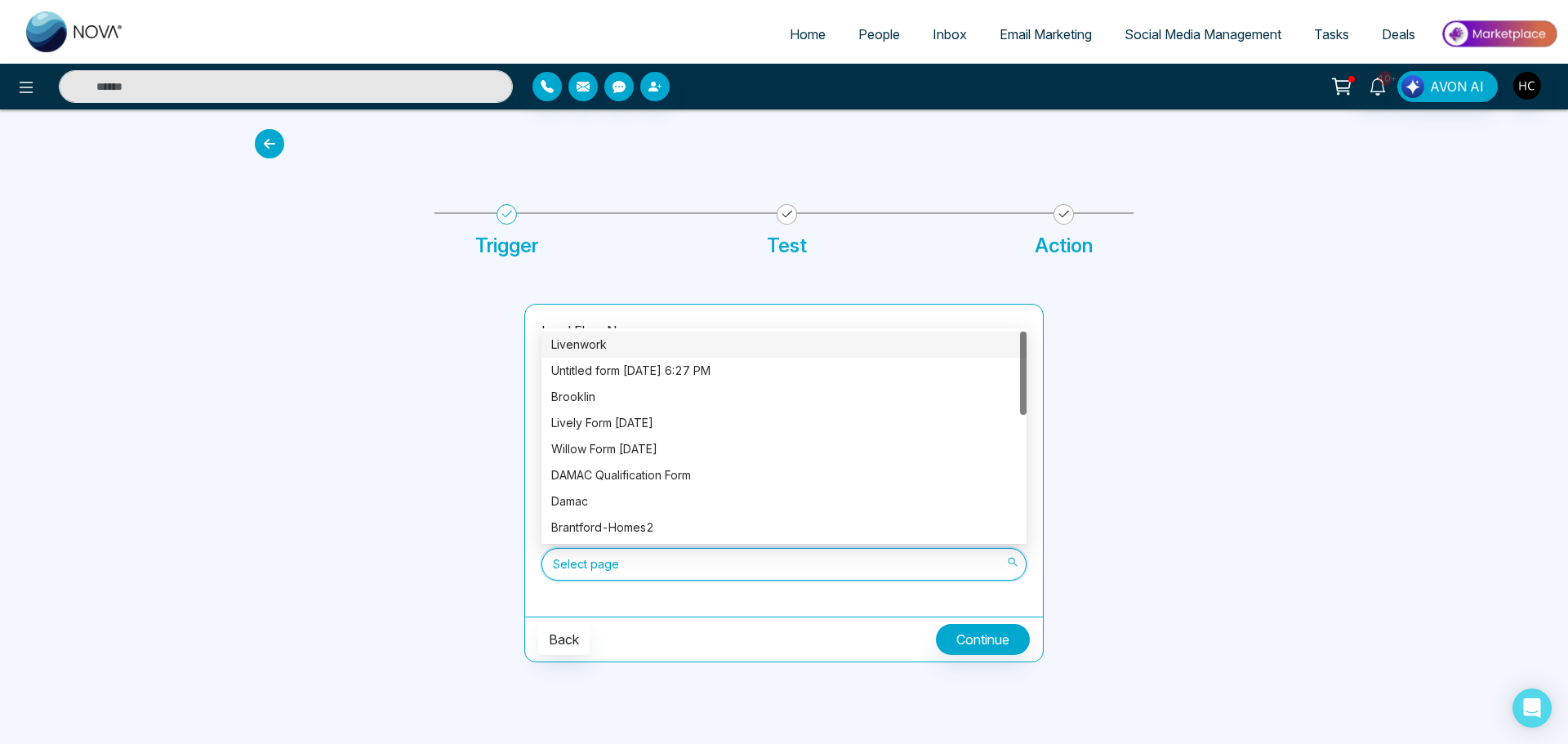
click at [639, 347] on div "Livenwork" at bounding box center [784, 344] width 466 height 18
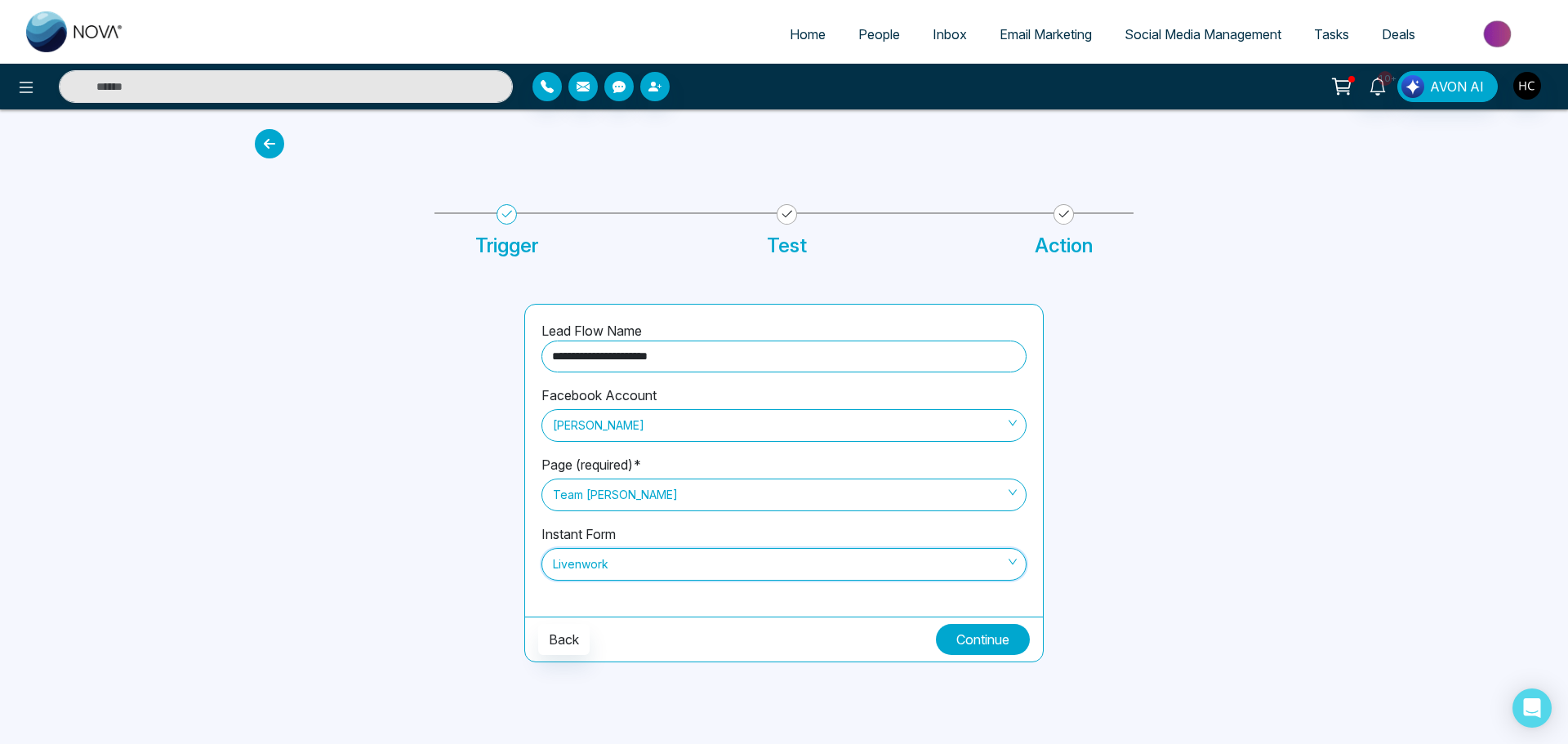
click at [976, 649] on button "Continue" at bounding box center [982, 640] width 94 height 31
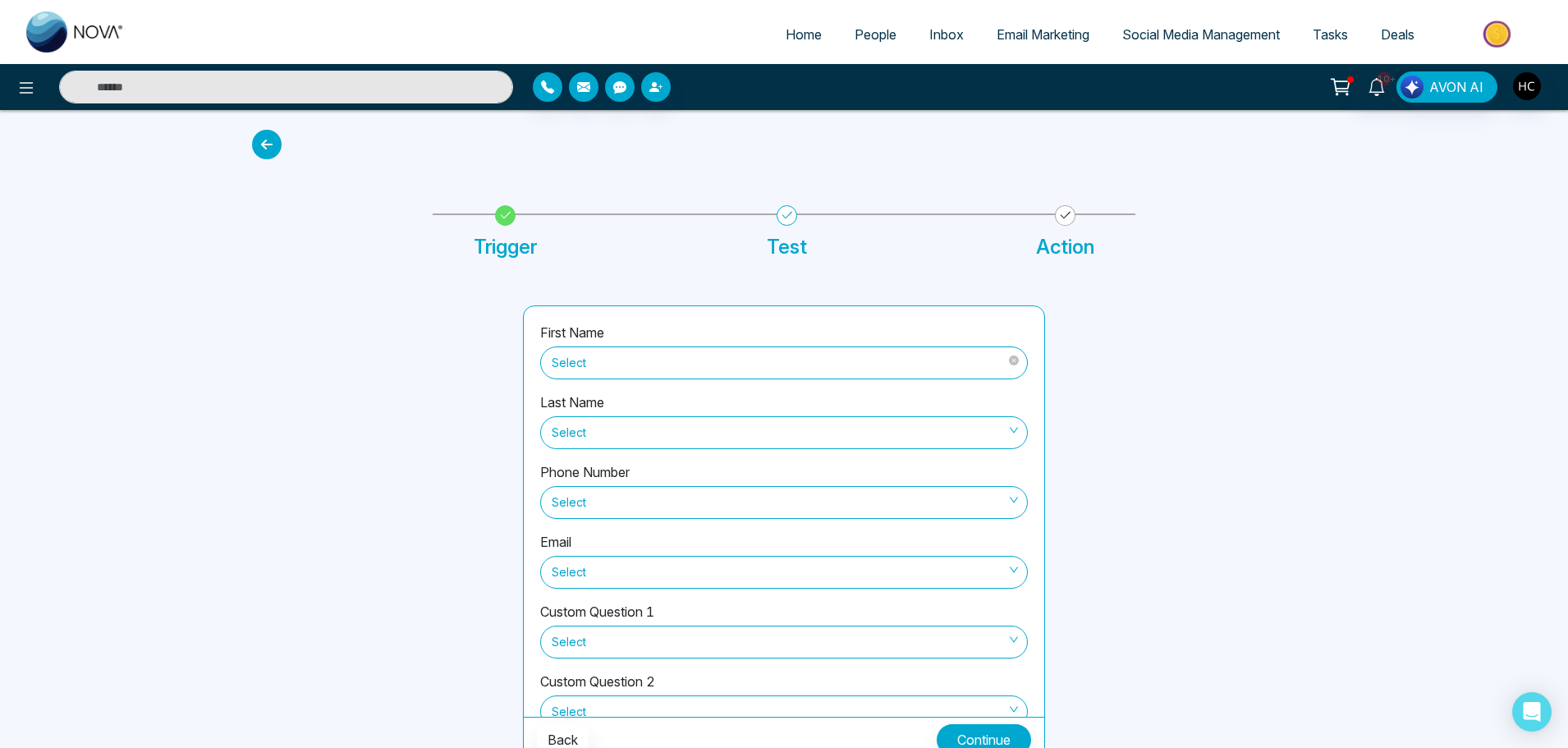
click at [592, 344] on div "Select" at bounding box center [784, 361] width 488 height 37
click at [593, 361] on span "Select" at bounding box center [784, 362] width 464 height 28
click at [452, 369] on div at bounding box center [377, 535] width 271 height 457
click at [627, 359] on span "Select" at bounding box center [784, 362] width 464 height 28
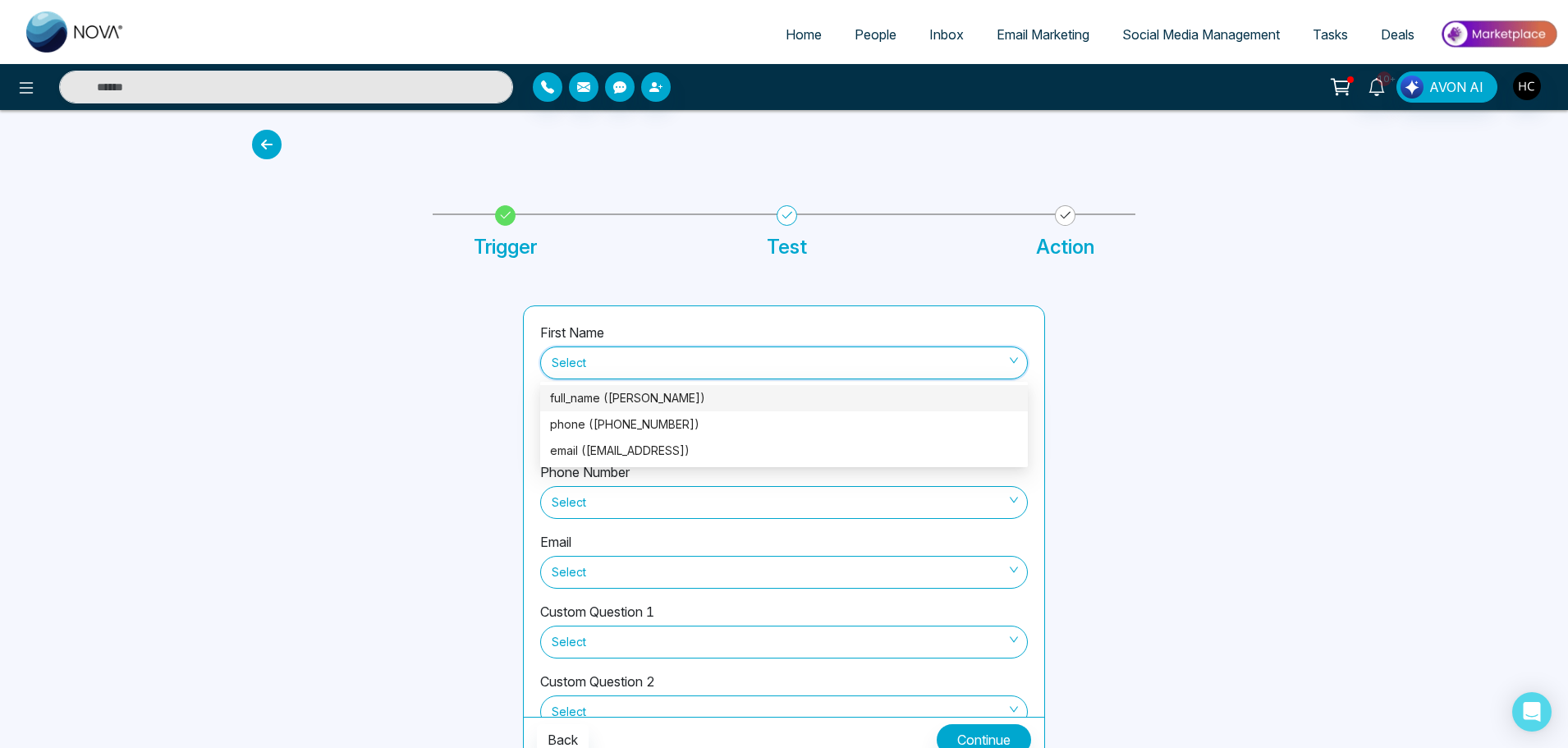
click at [625, 386] on div "full_name (Balbitlr Singh)" at bounding box center [784, 397] width 488 height 26
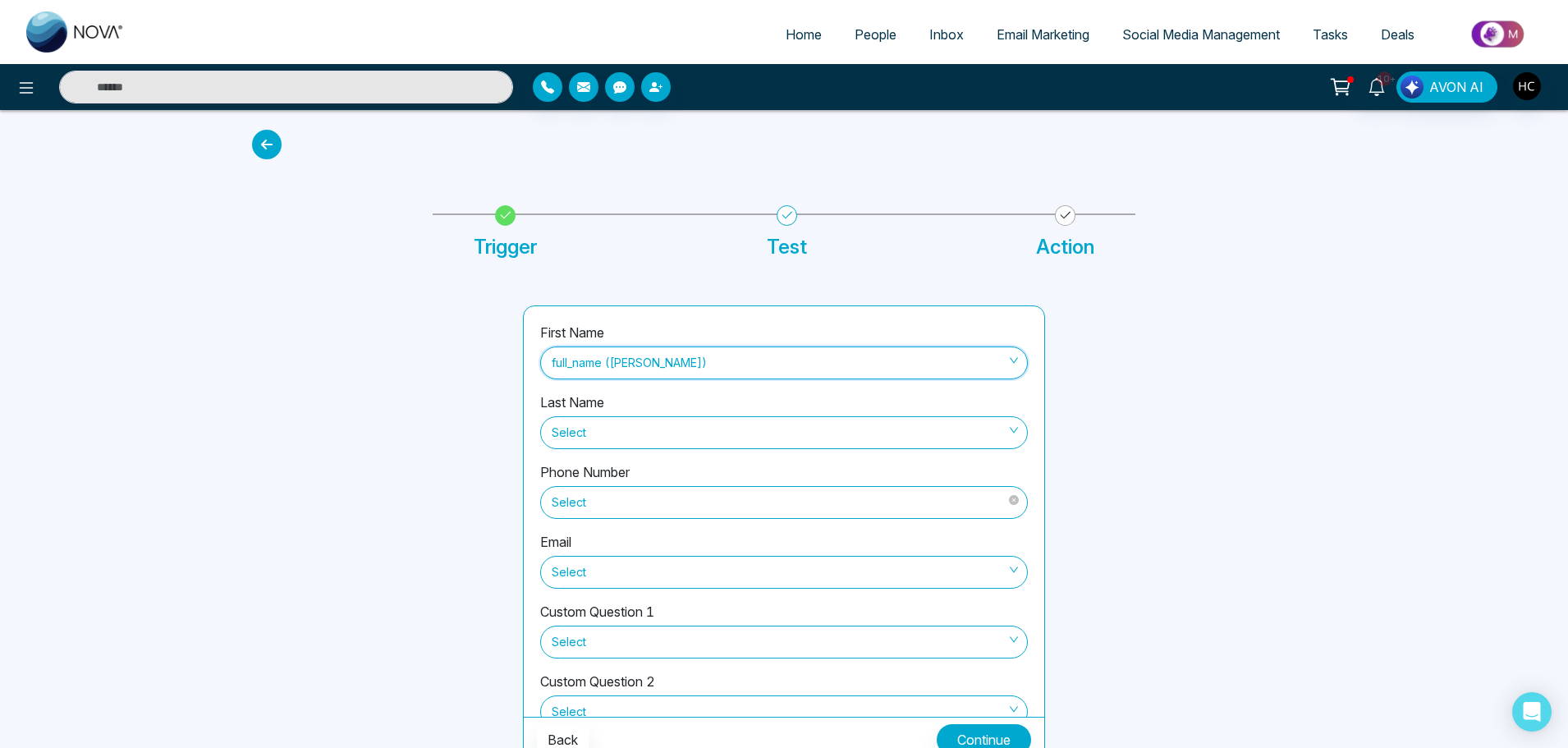
click at [595, 503] on span "Select" at bounding box center [784, 502] width 464 height 28
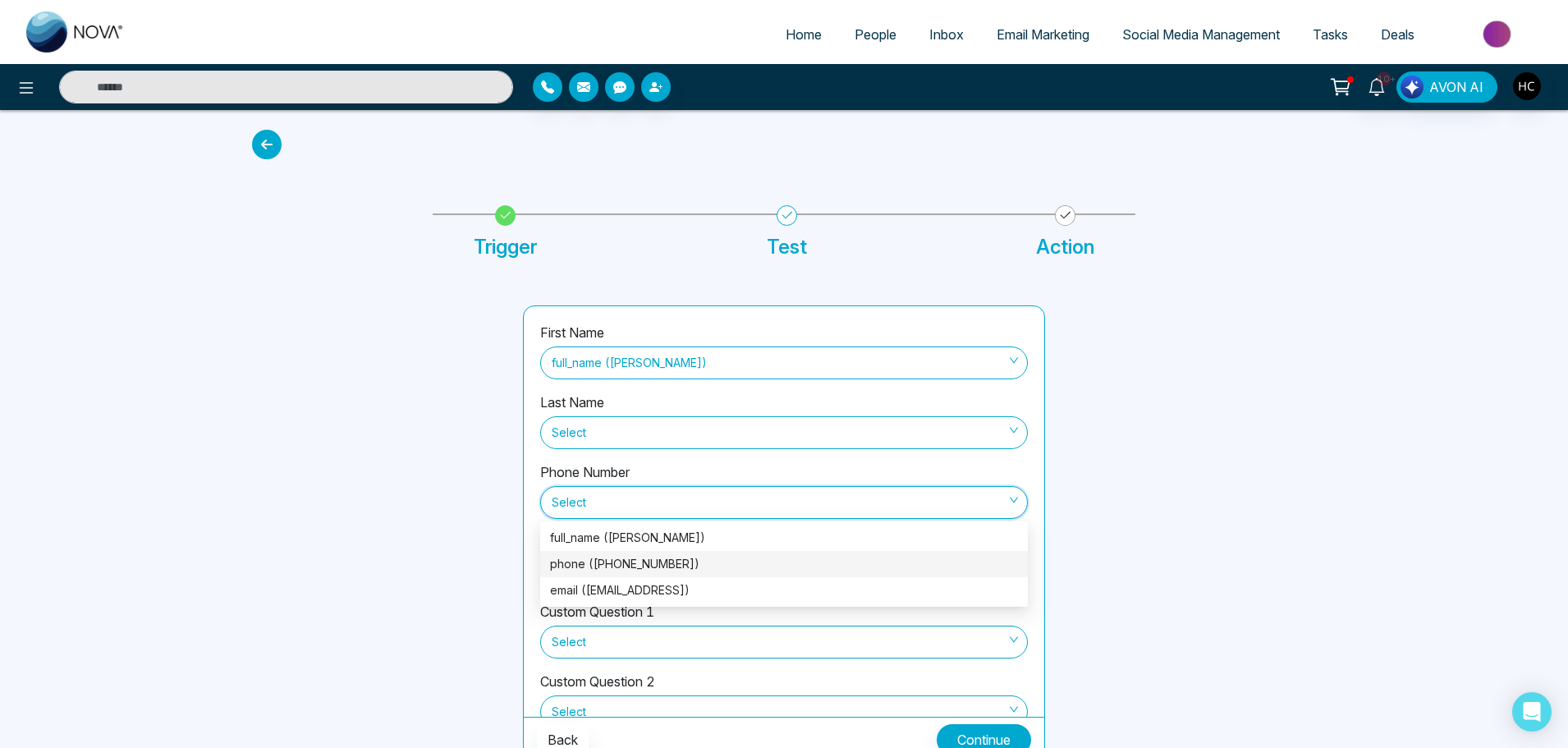
click at [601, 559] on div "phone (+14169961718)" at bounding box center [784, 564] width 468 height 18
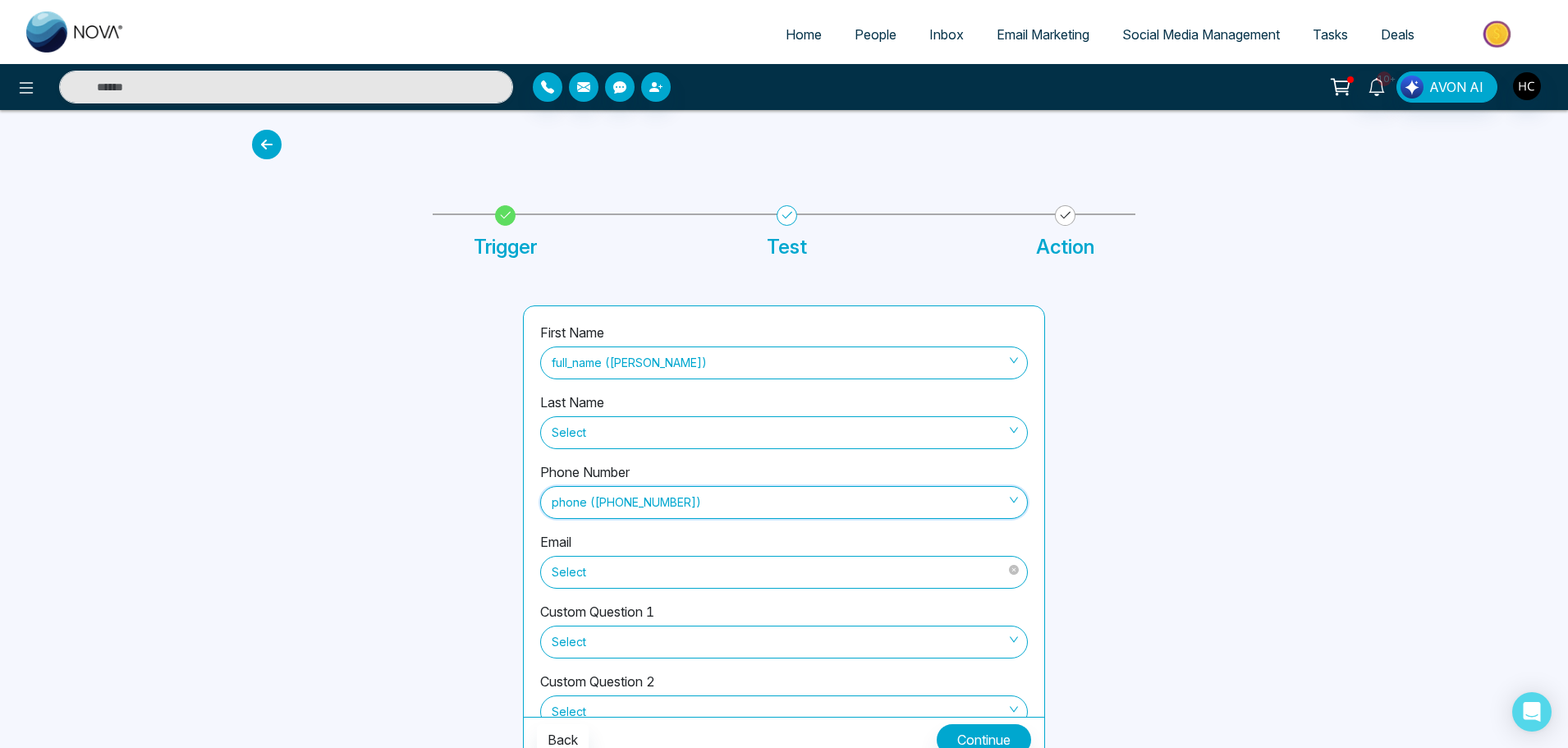
click at [580, 578] on span "Select" at bounding box center [784, 572] width 464 height 28
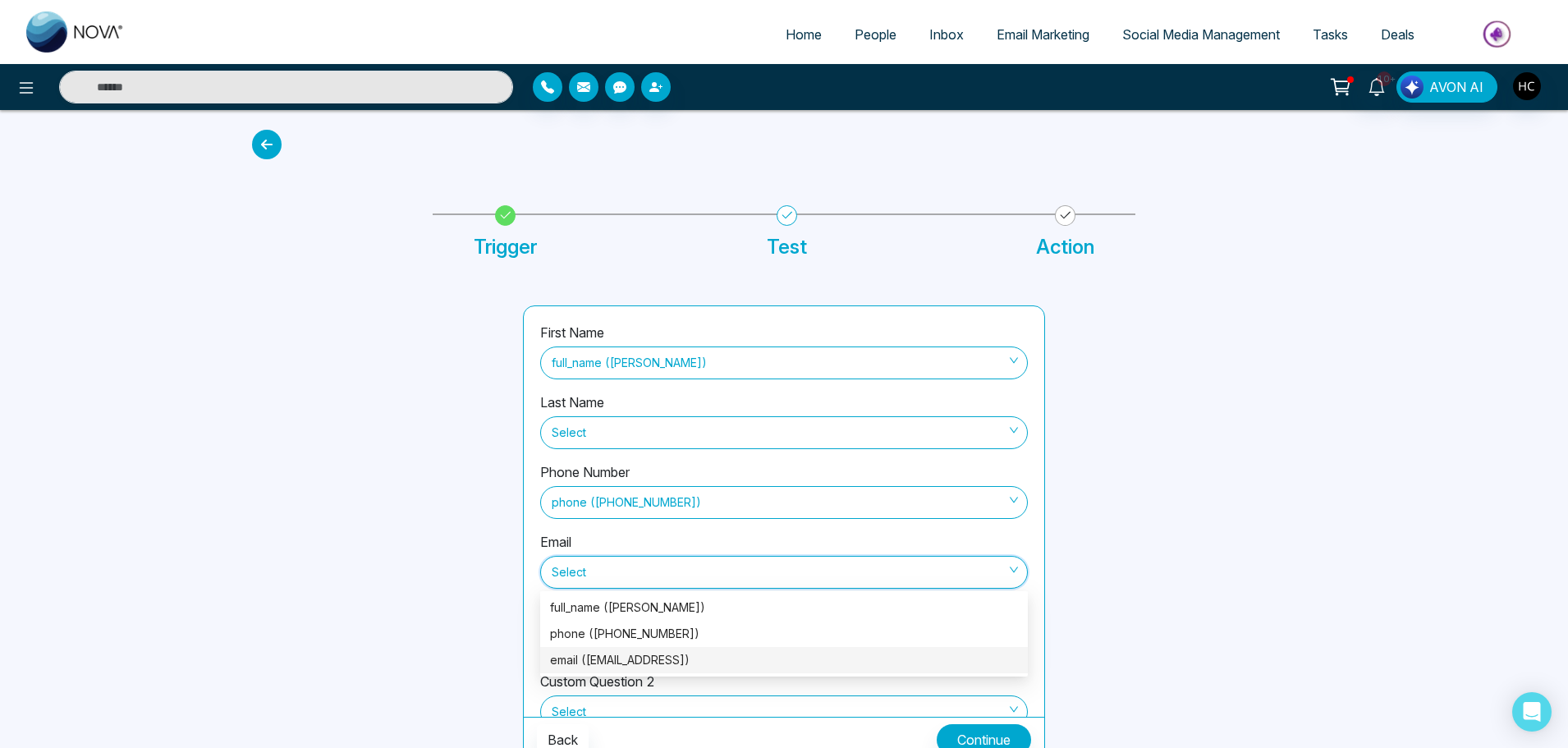
click at [611, 659] on div "email (ontimef@gmail.como)" at bounding box center [784, 660] width 468 height 18
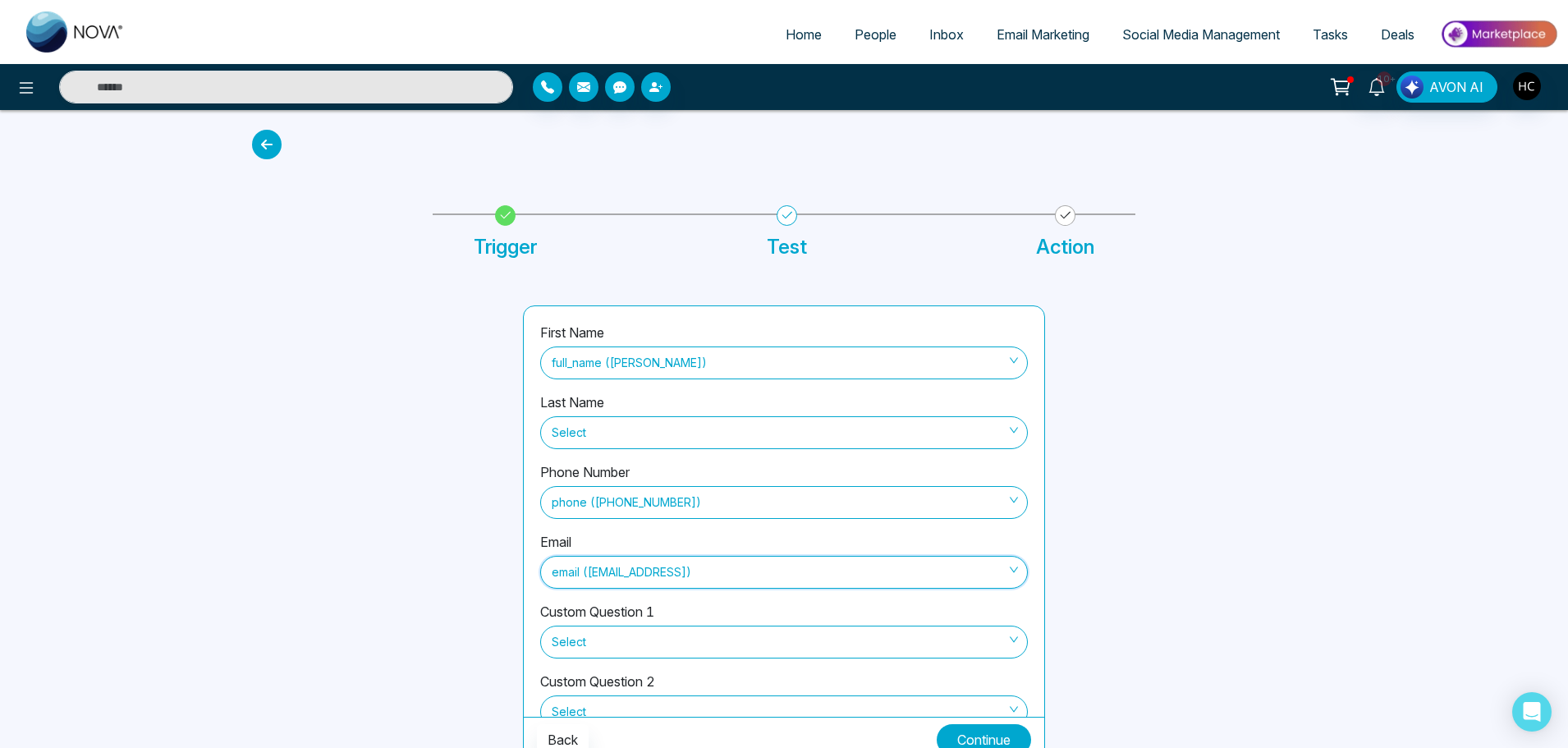
click at [1010, 737] on button "Continue" at bounding box center [983, 740] width 94 height 31
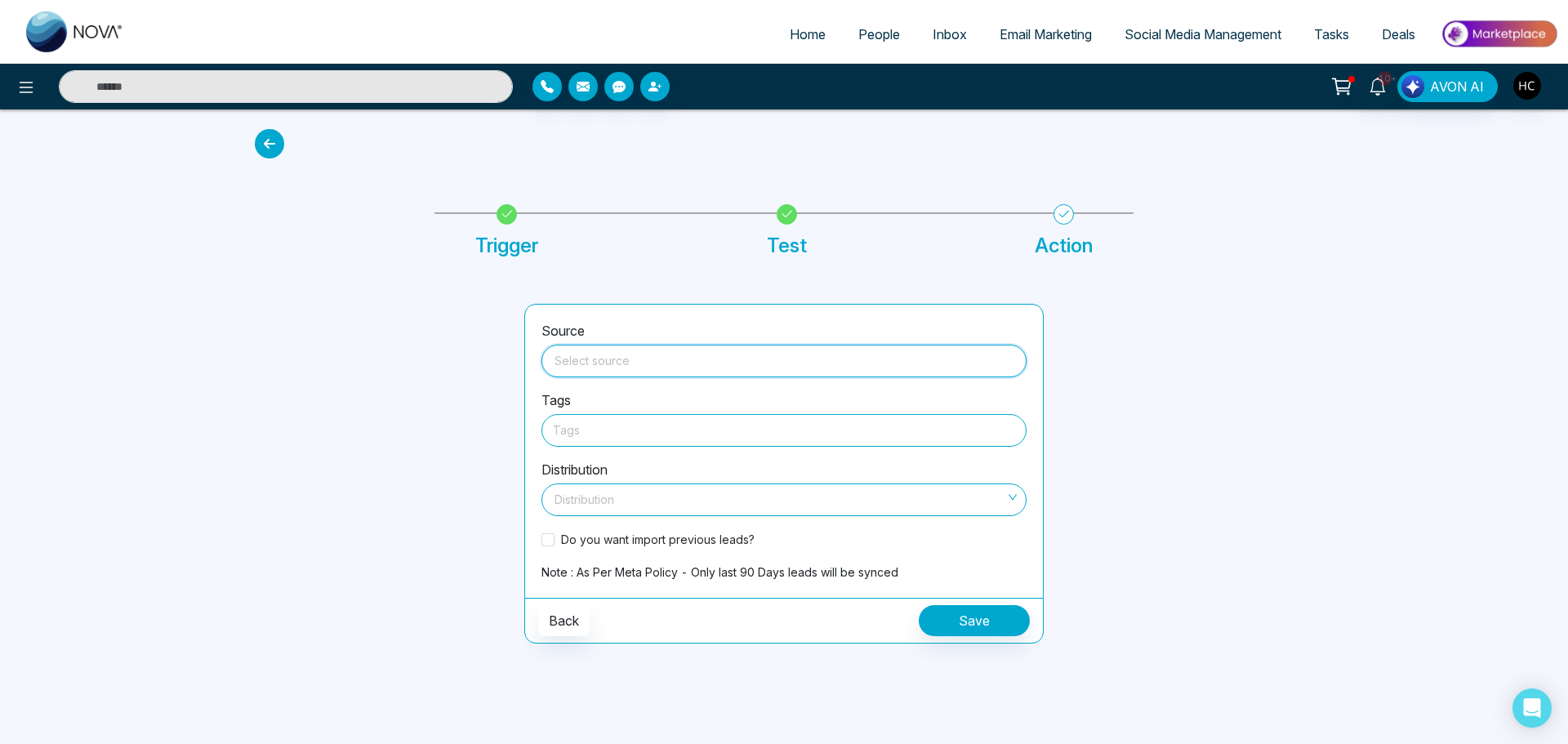
click at [703, 356] on input "search" at bounding box center [784, 357] width 466 height 24
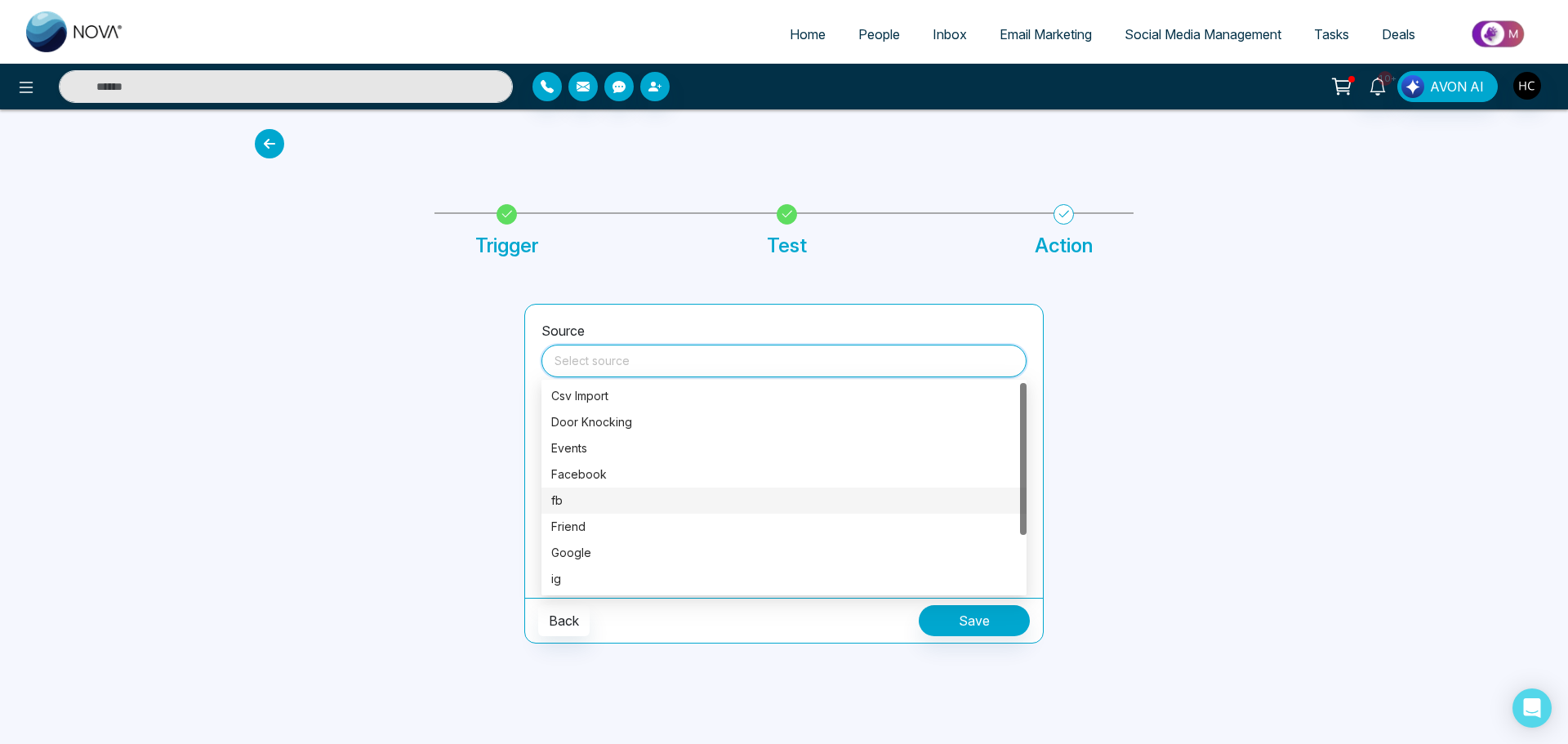
click at [578, 494] on div "fb" at bounding box center [784, 500] width 466 height 18
type input "**"
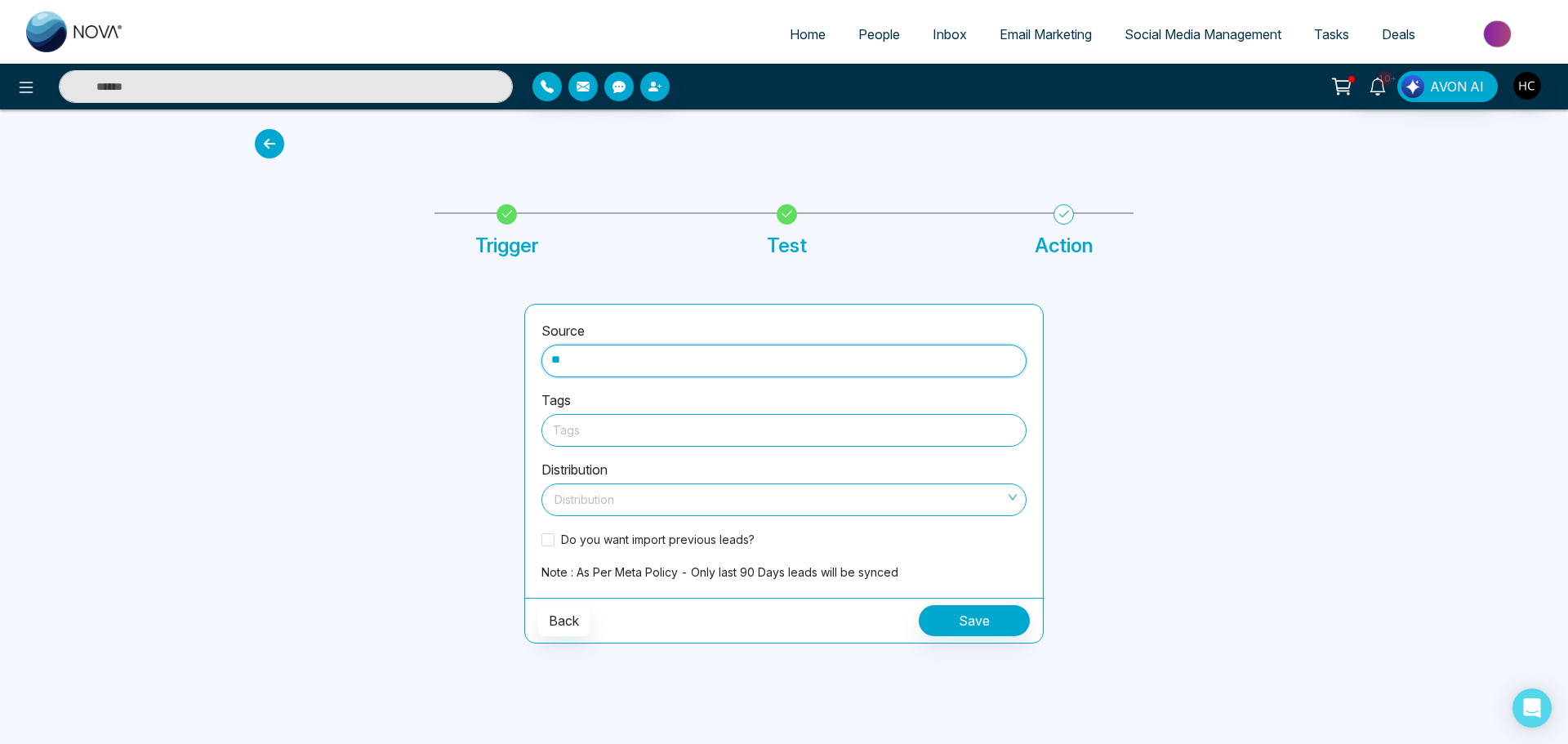
click at [591, 430] on div at bounding box center [784, 430] width 462 height 21
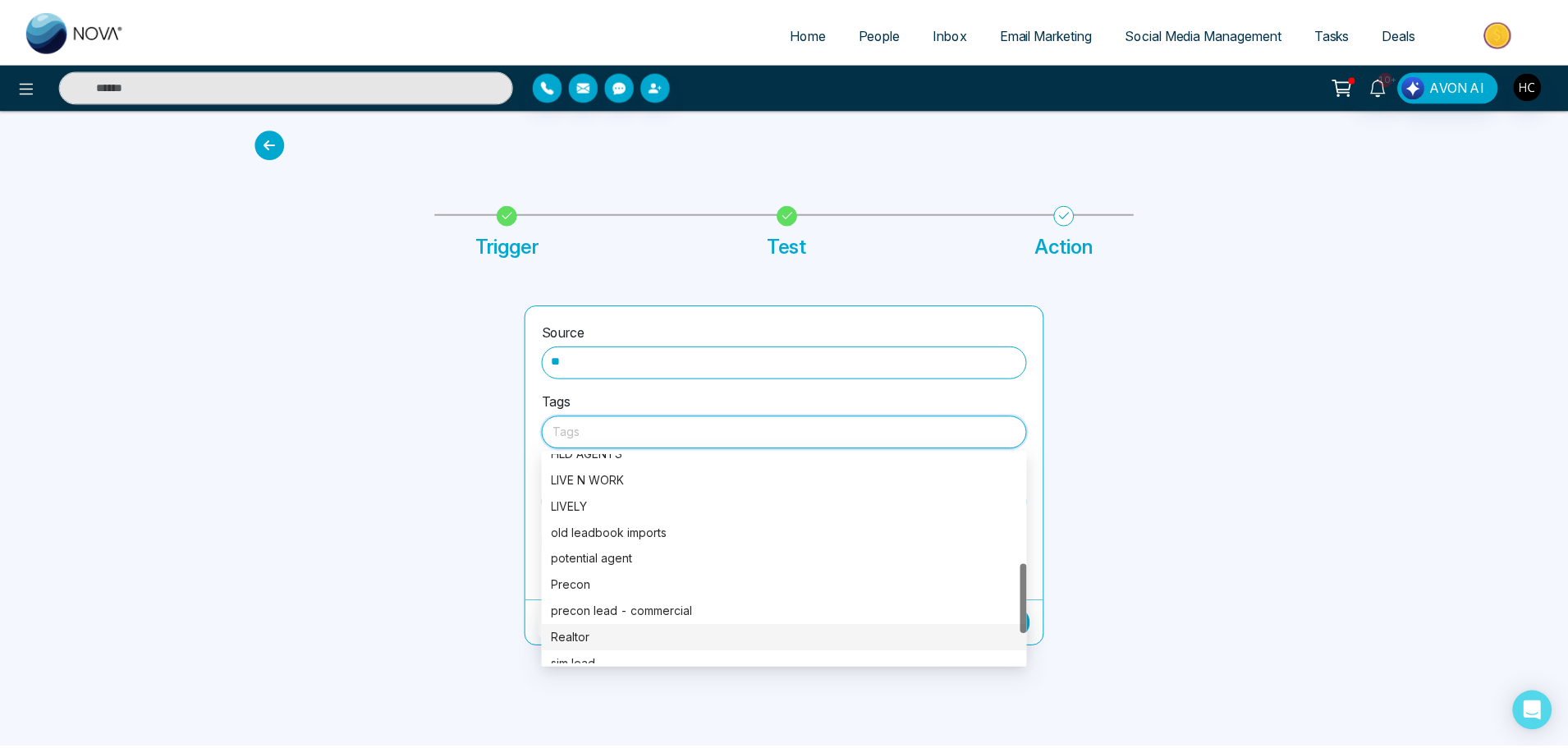
scroll to position [247, 0]
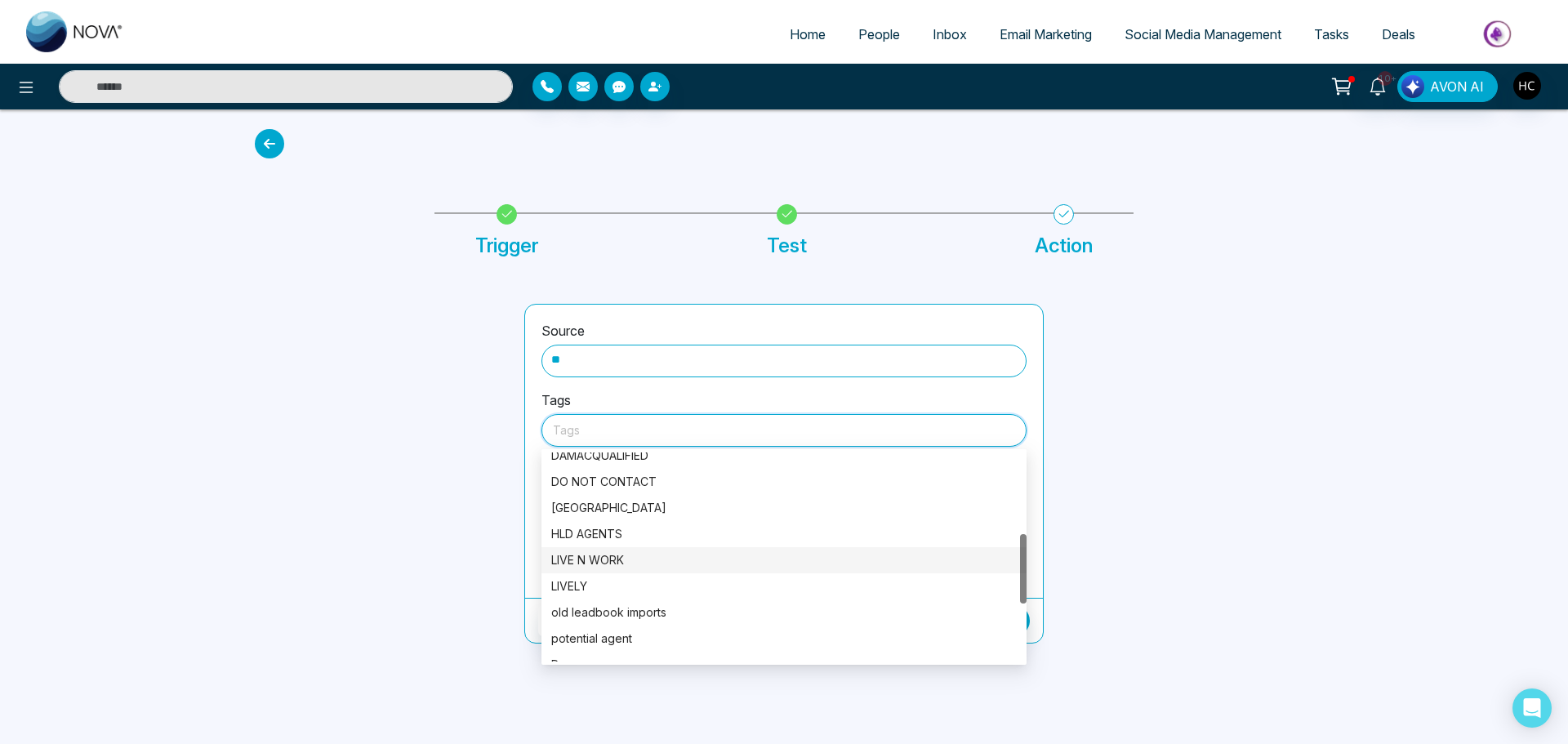
click at [597, 561] on div "LIVE N WORK" at bounding box center [784, 560] width 466 height 18
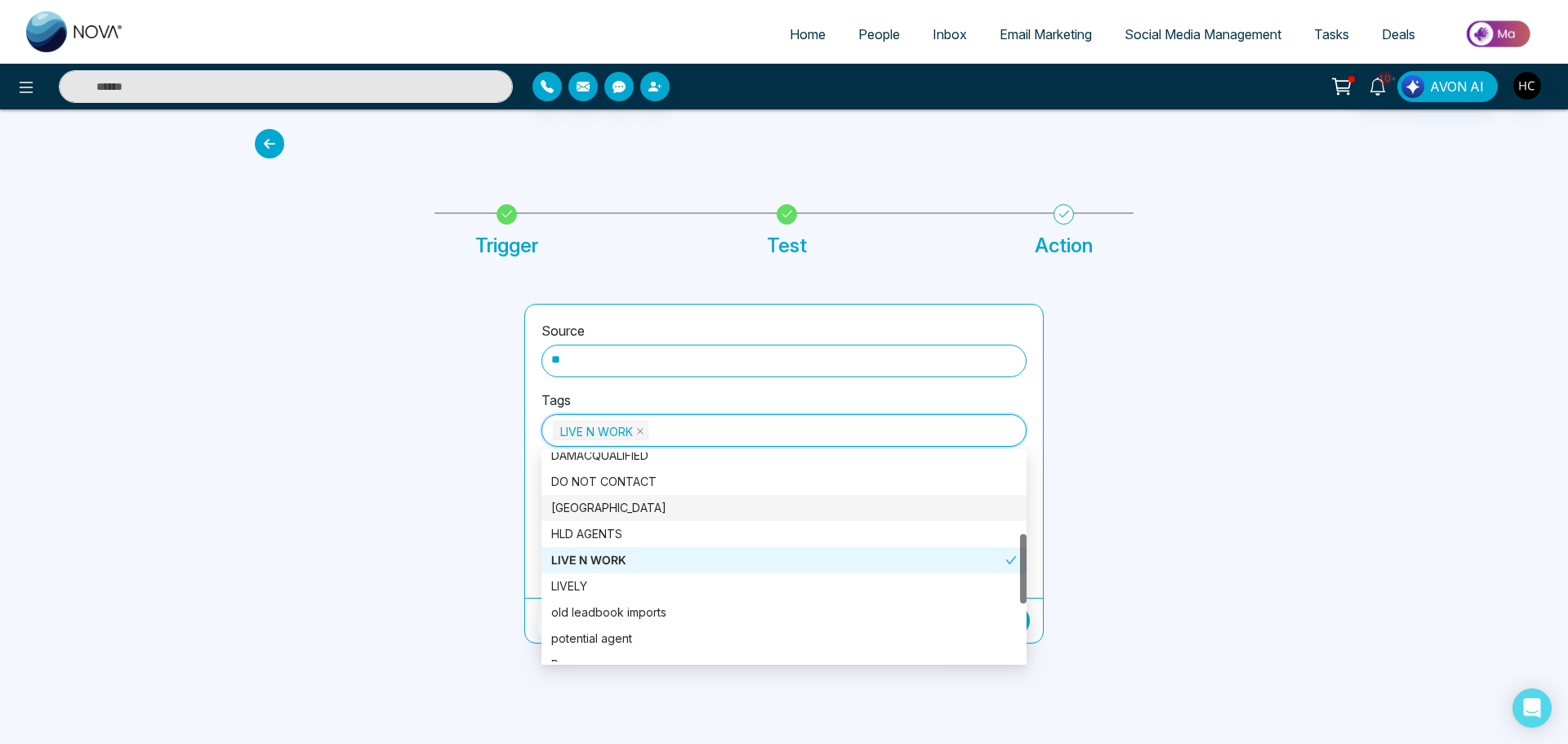
click at [354, 467] on div at bounding box center [380, 474] width 269 height 340
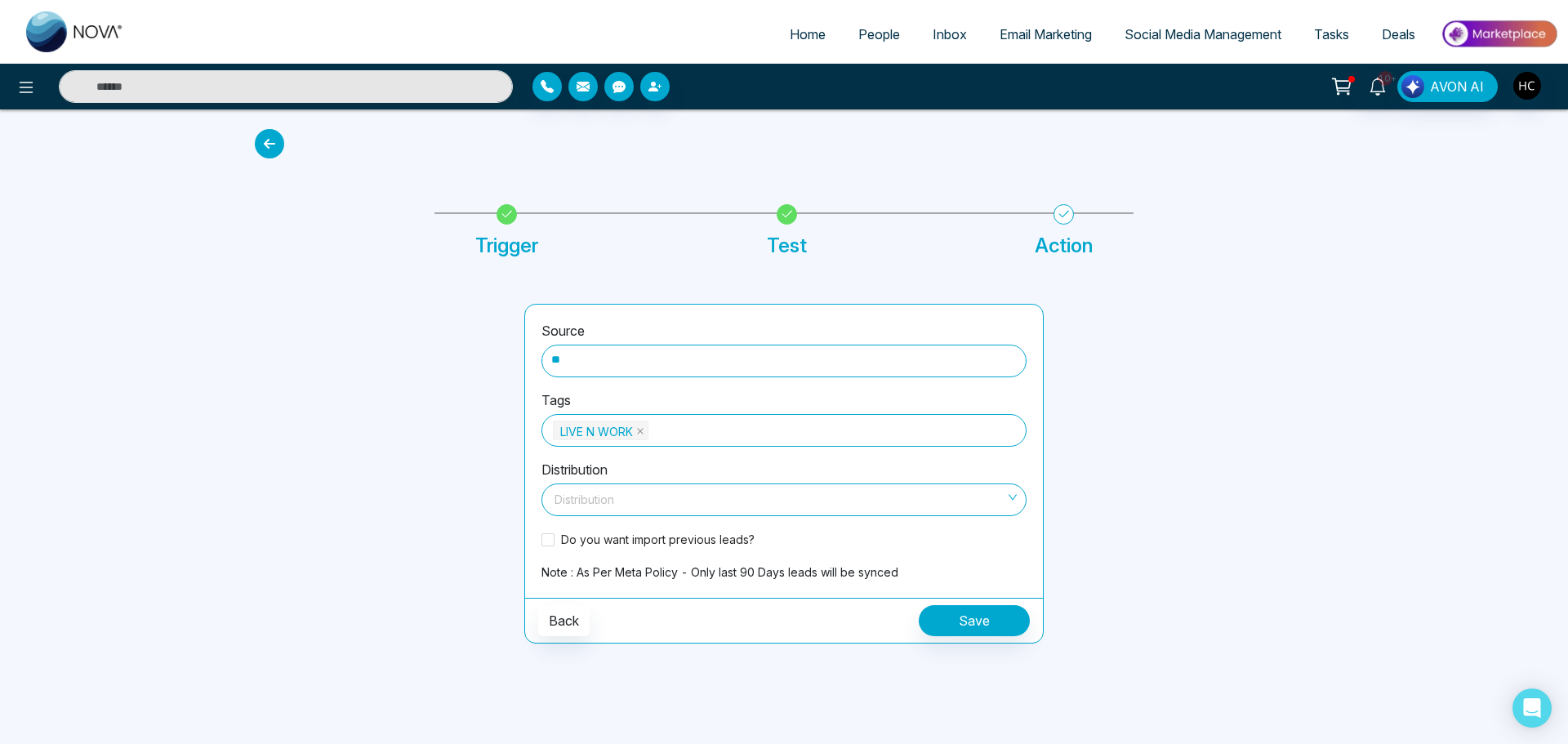
click at [575, 503] on input "search" at bounding box center [778, 496] width 454 height 24
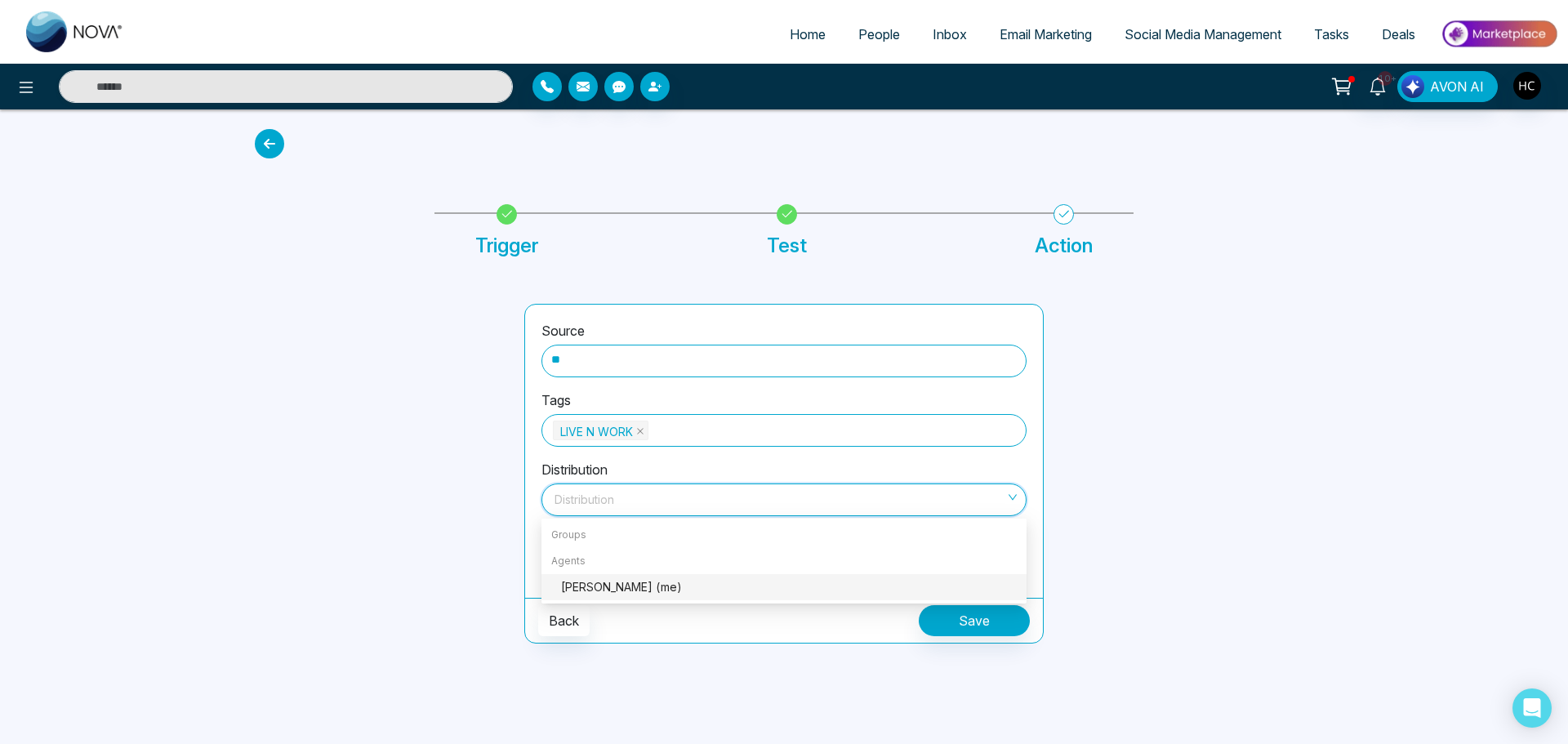
click at [610, 607] on div "Back Save" at bounding box center [784, 620] width 517 height 45
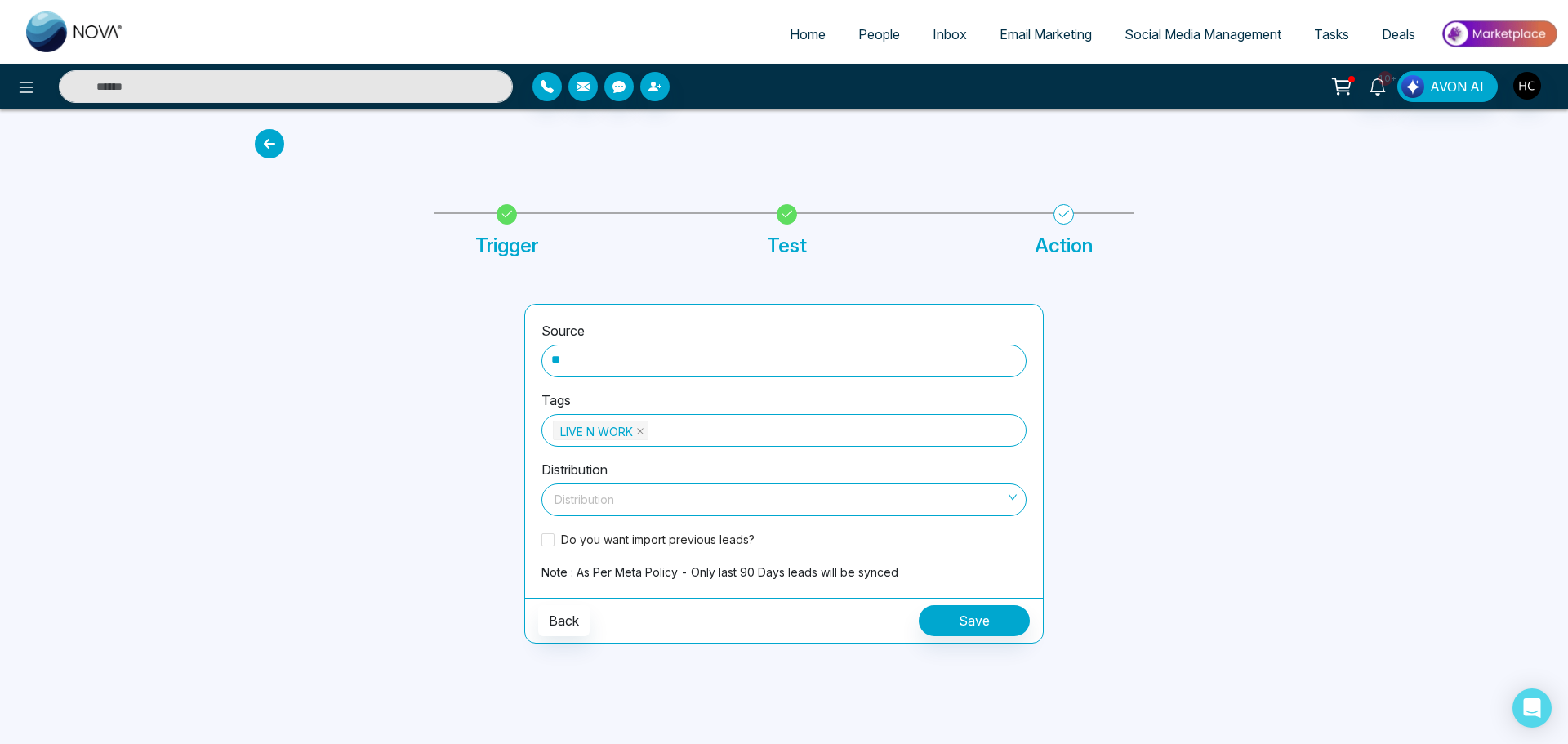
click at [618, 595] on div "Source ** Tags LIVE N WORK Distribution Distribution Do you want import previou…" at bounding box center [784, 451] width 517 height 293
click at [566, 476] on label "Distribution" at bounding box center [574, 469] width 66 height 20
click at [565, 497] on input "search" at bounding box center [778, 496] width 454 height 24
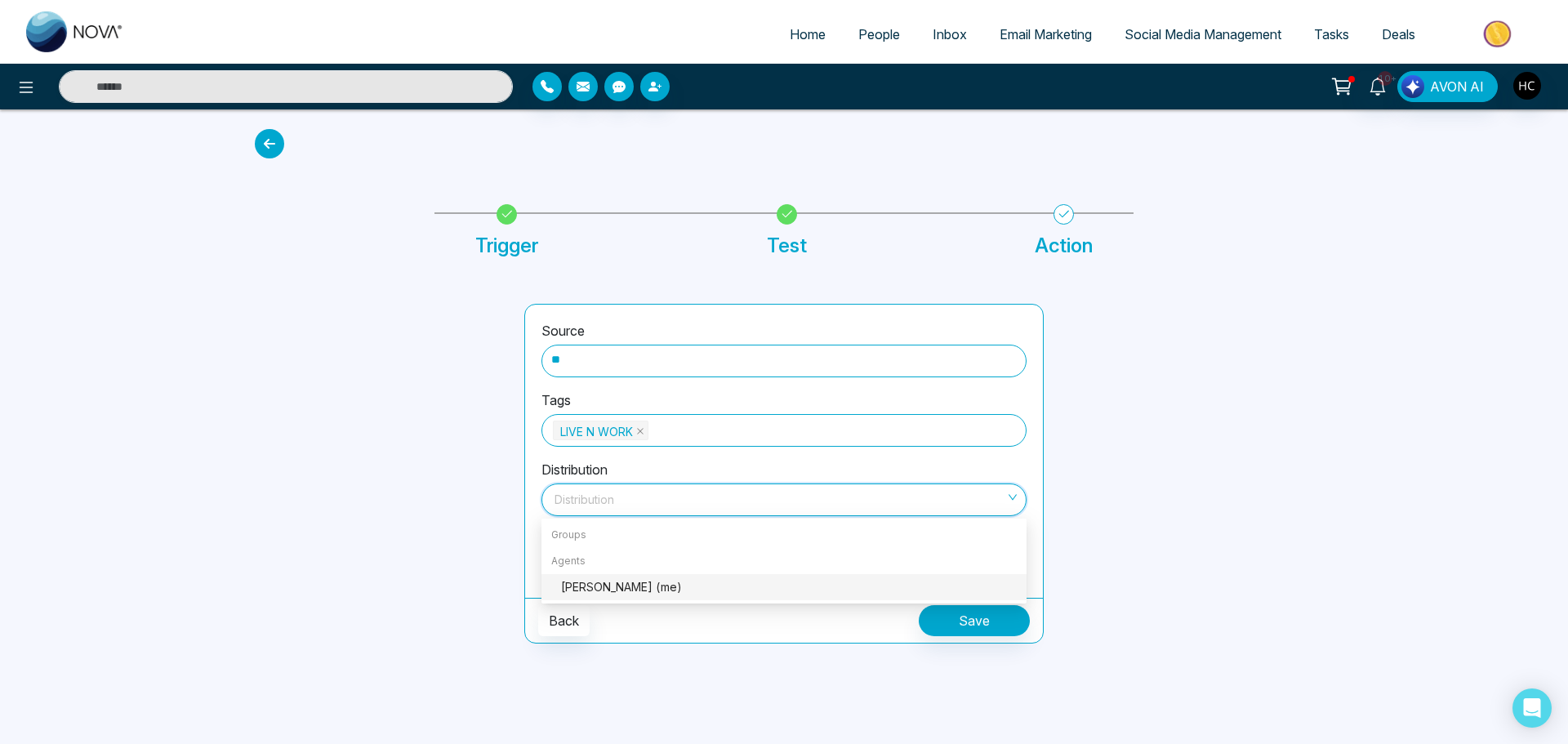
click at [561, 583] on div "Harsh Chawla (me)" at bounding box center [788, 587] width 456 height 18
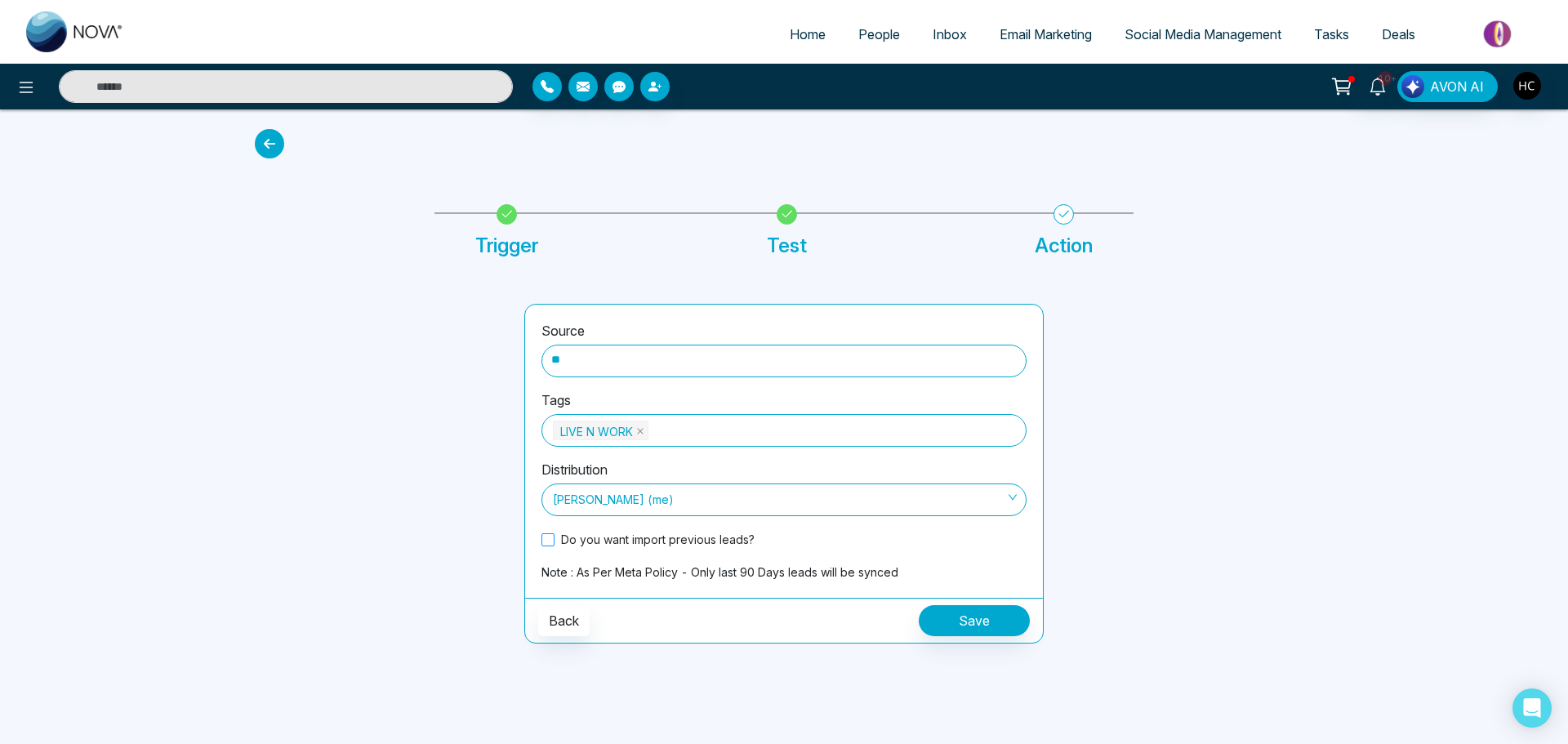
click at [544, 544] on span at bounding box center [548, 540] width 13 height 13
click at [969, 630] on button "Save" at bounding box center [974, 620] width 111 height 31
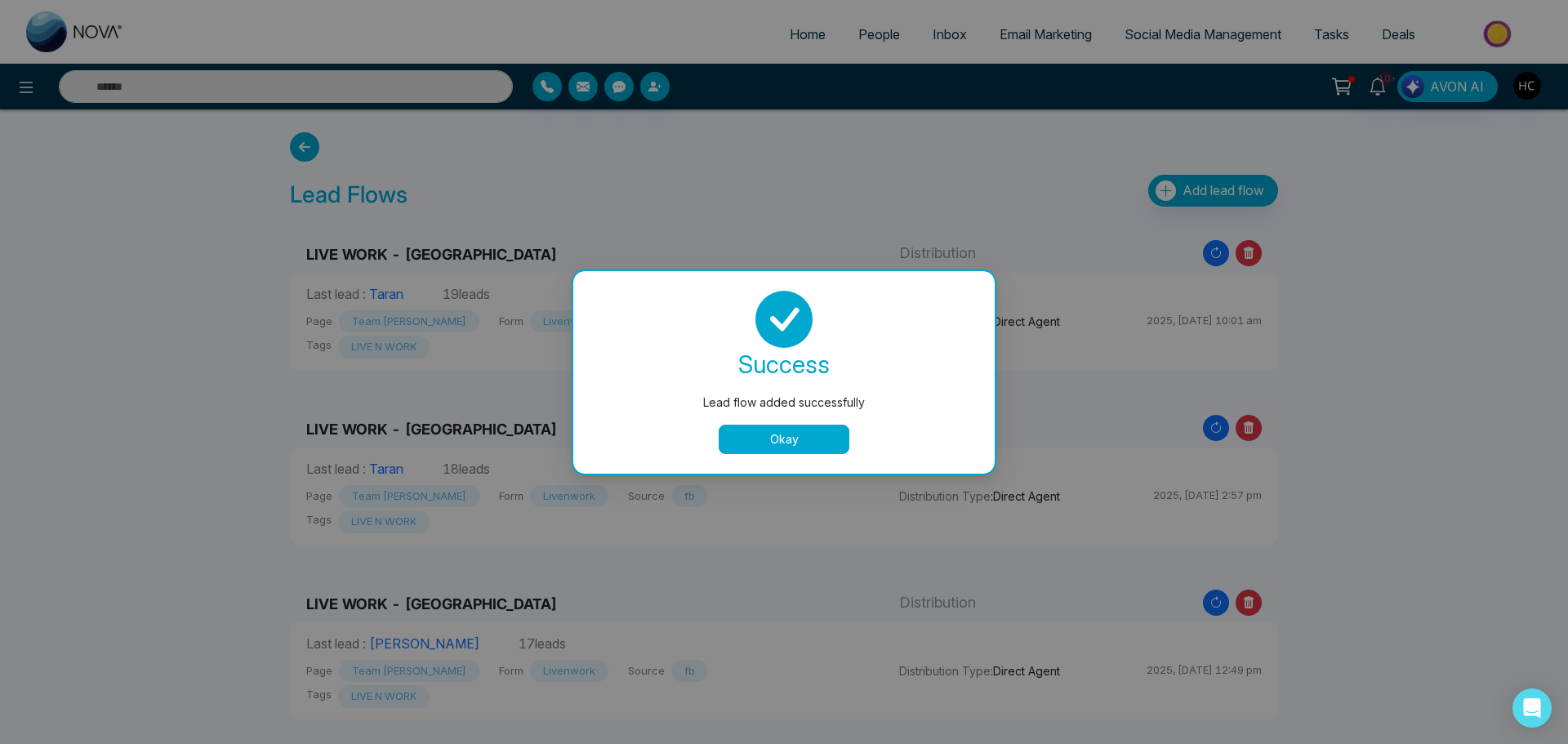
click at [798, 445] on button "Okay" at bounding box center [784, 439] width 130 height 29
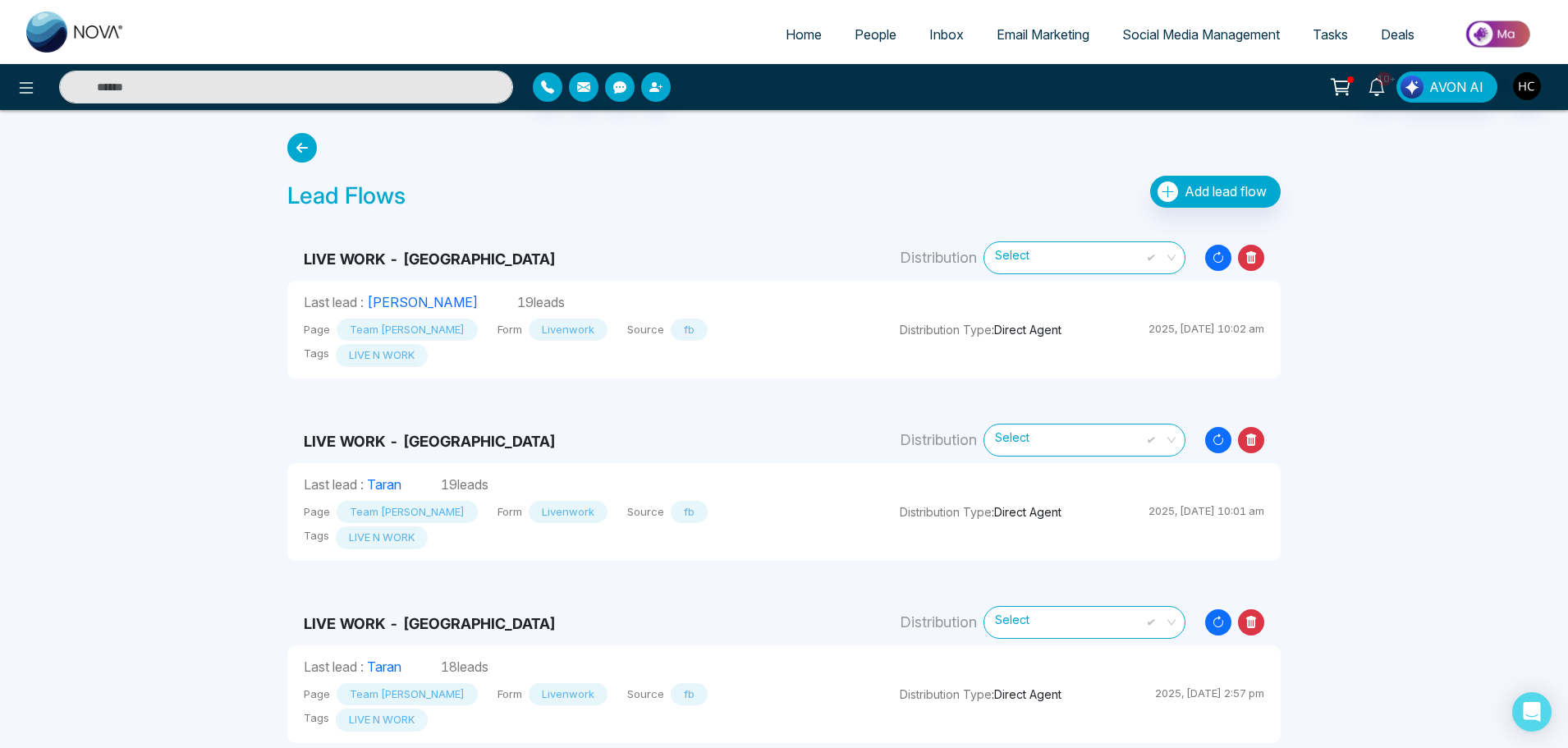
click at [887, 31] on link "People" at bounding box center [875, 34] width 74 height 31
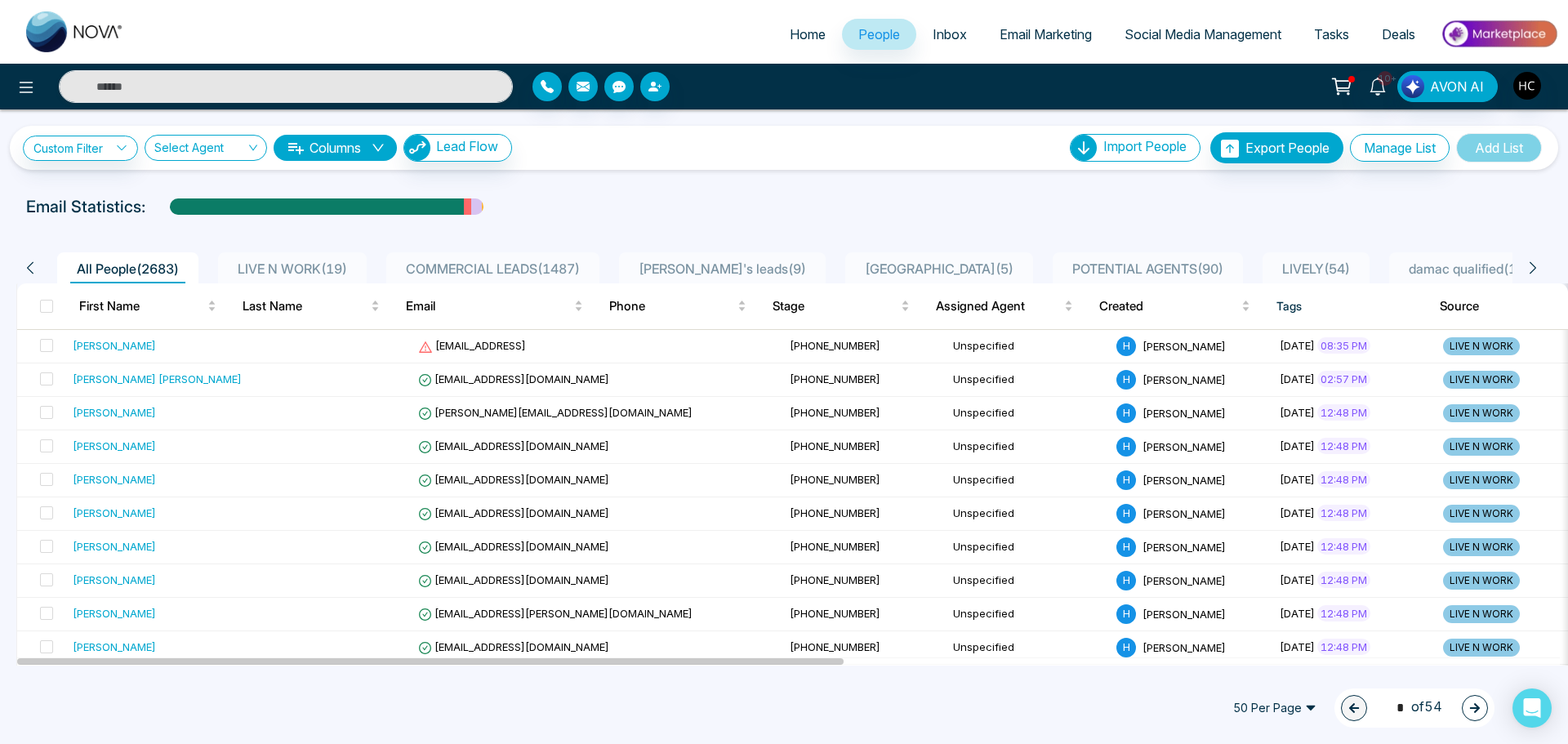
click at [328, 259] on div "LIVE N WORK ( 19 )" at bounding box center [292, 269] width 122 height 20
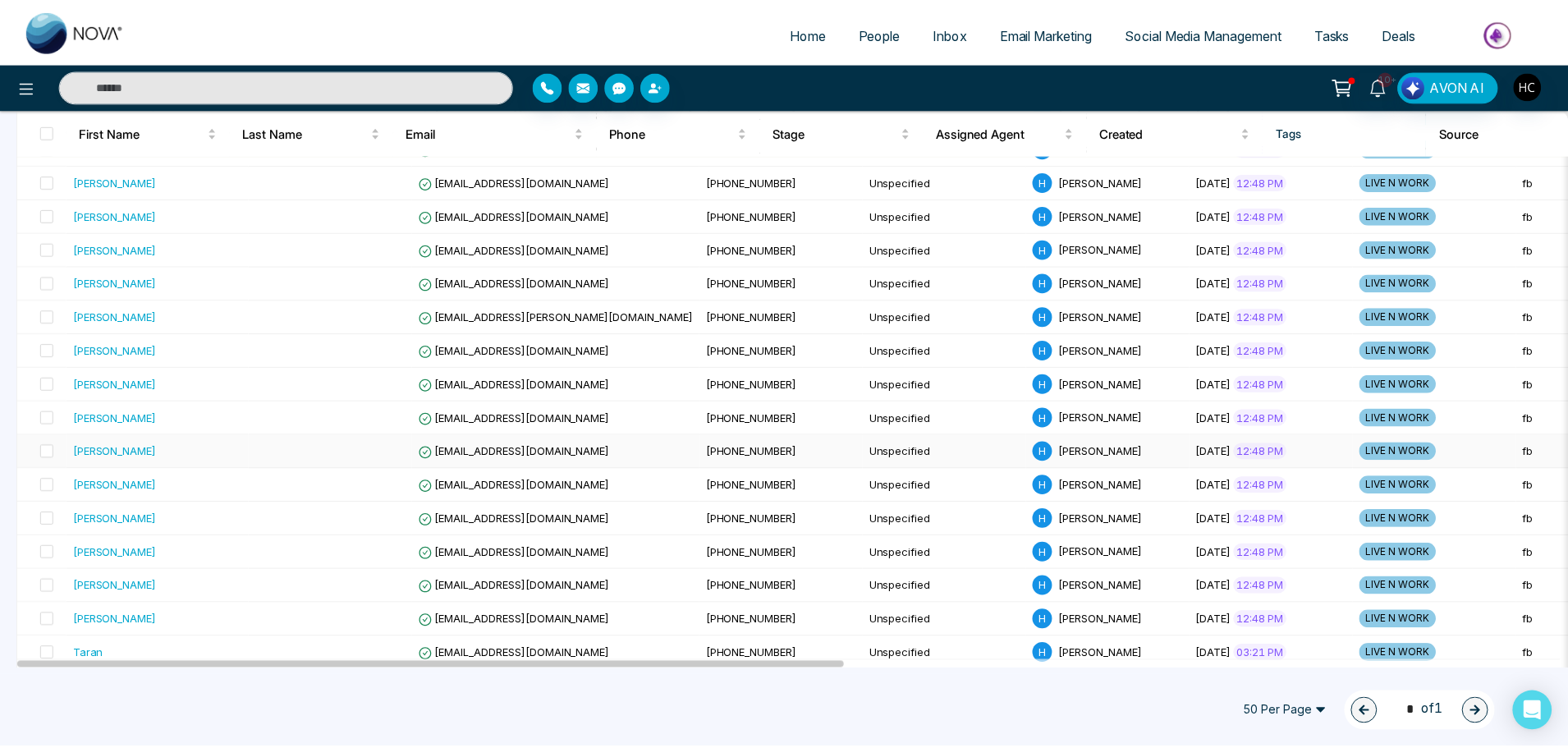
scroll to position [83, 0]
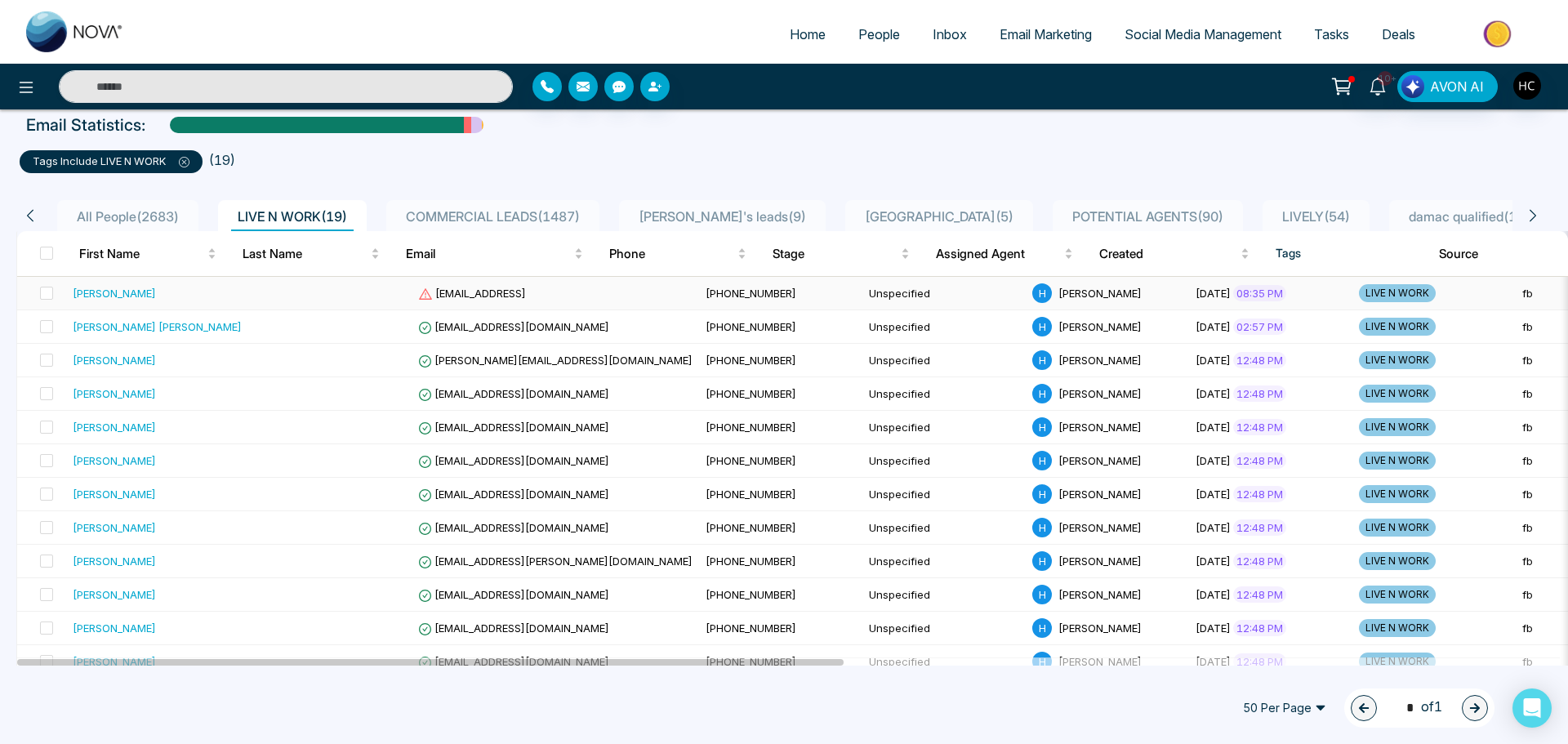
click at [177, 292] on div "[PERSON_NAME]" at bounding box center [157, 293] width 169 height 16
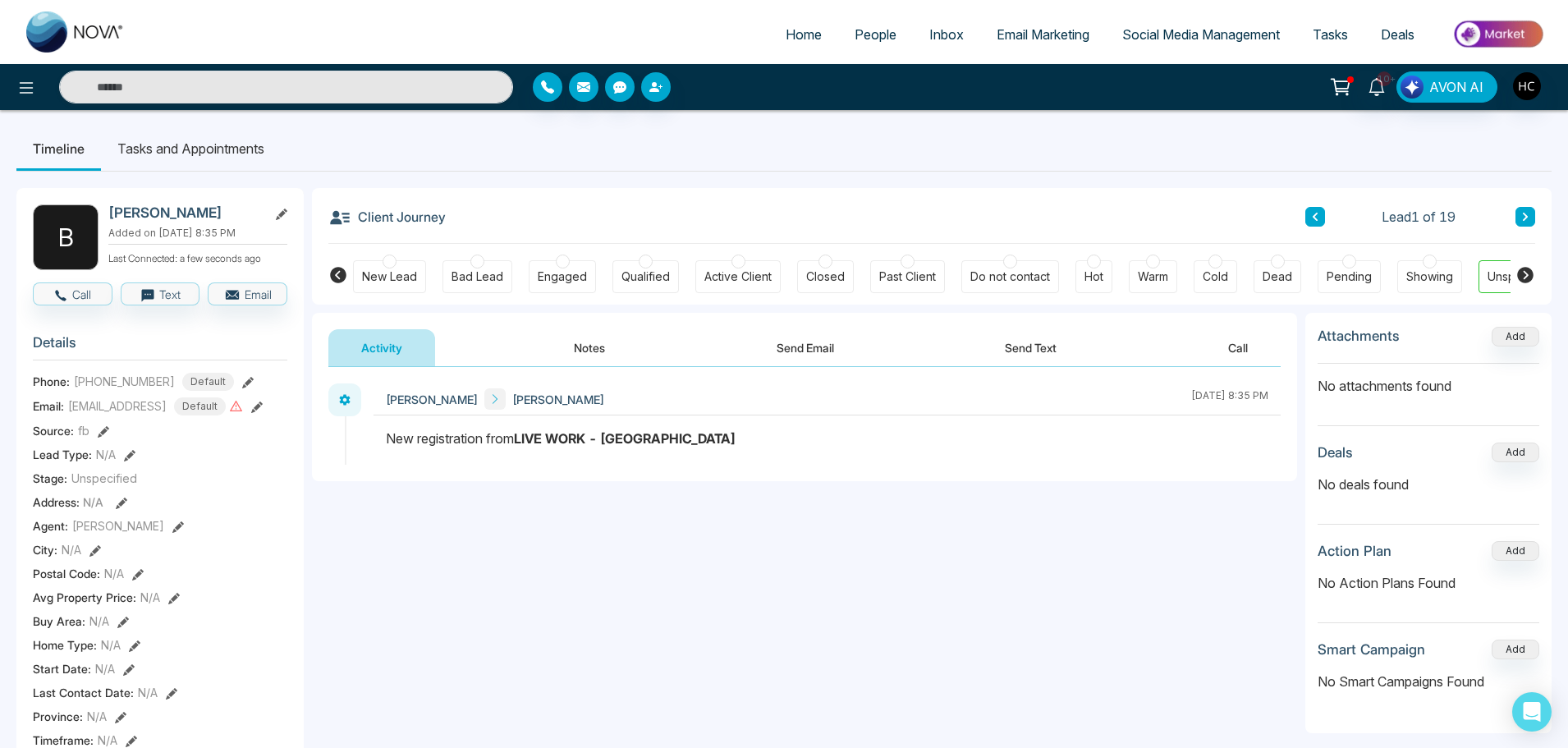
scroll to position [0, 50]
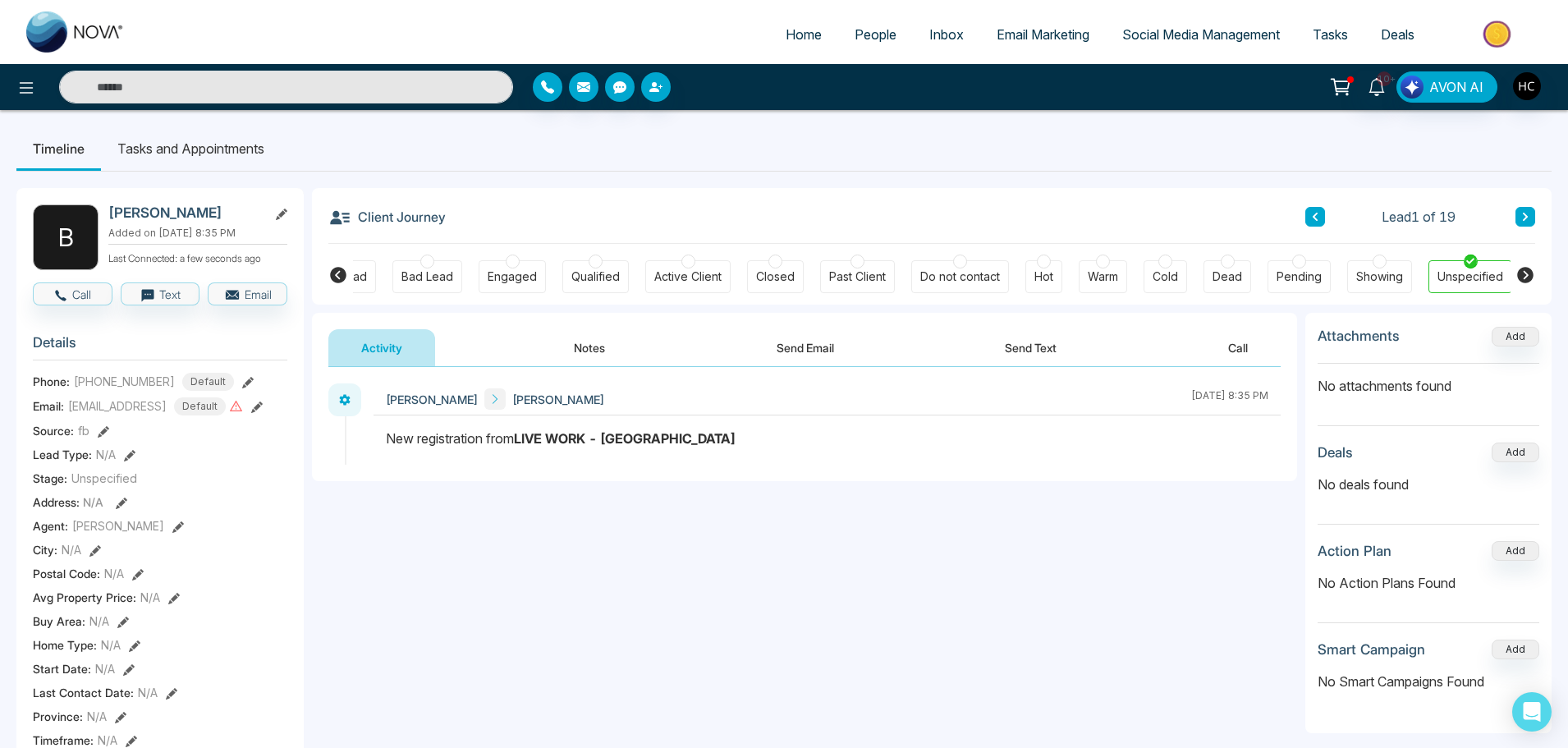
click at [263, 413] on icon at bounding box center [256, 407] width 12 height 12
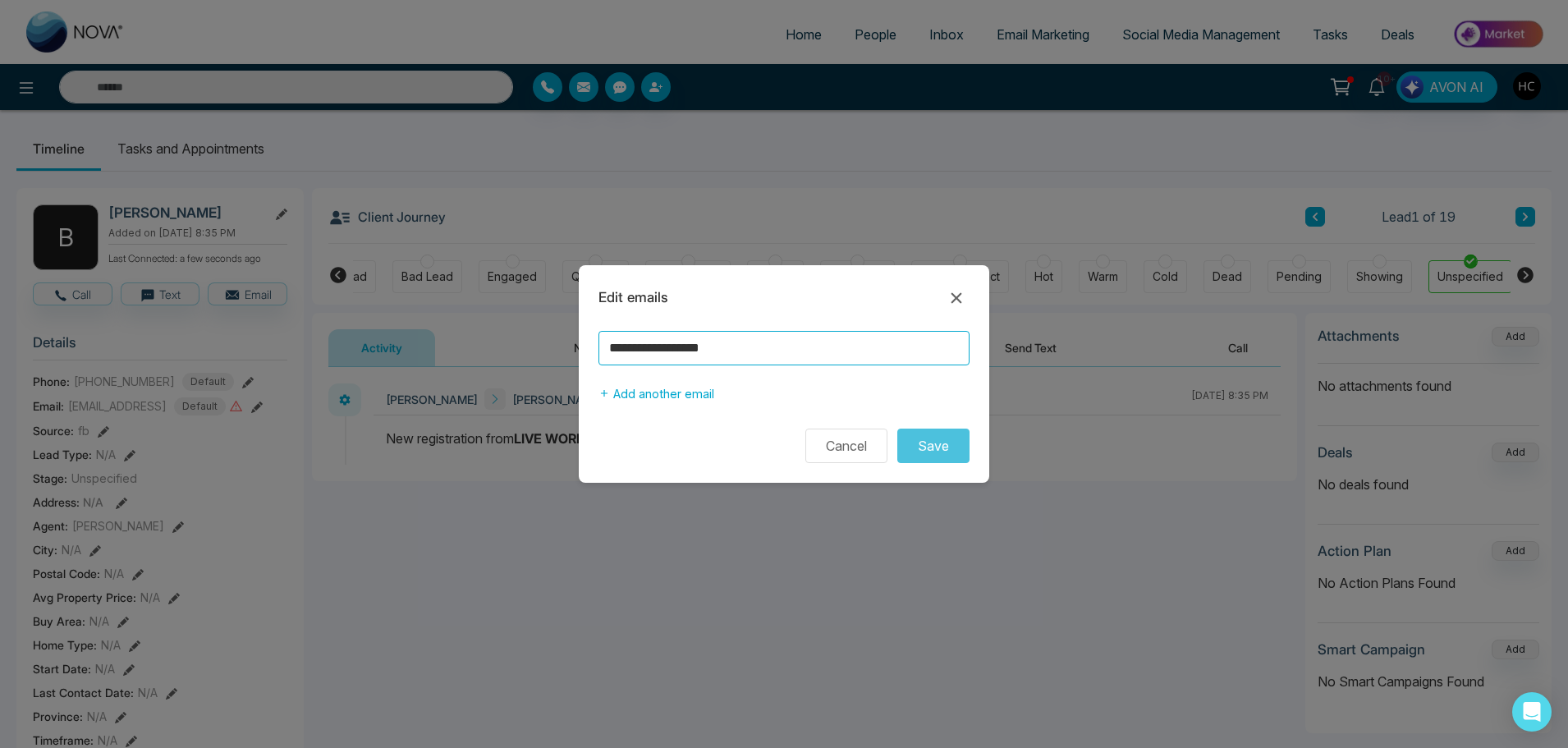
click at [752, 352] on input "**********" at bounding box center [784, 348] width 371 height 34
type input "**********"
click at [956, 433] on button "Save" at bounding box center [933, 446] width 73 height 34
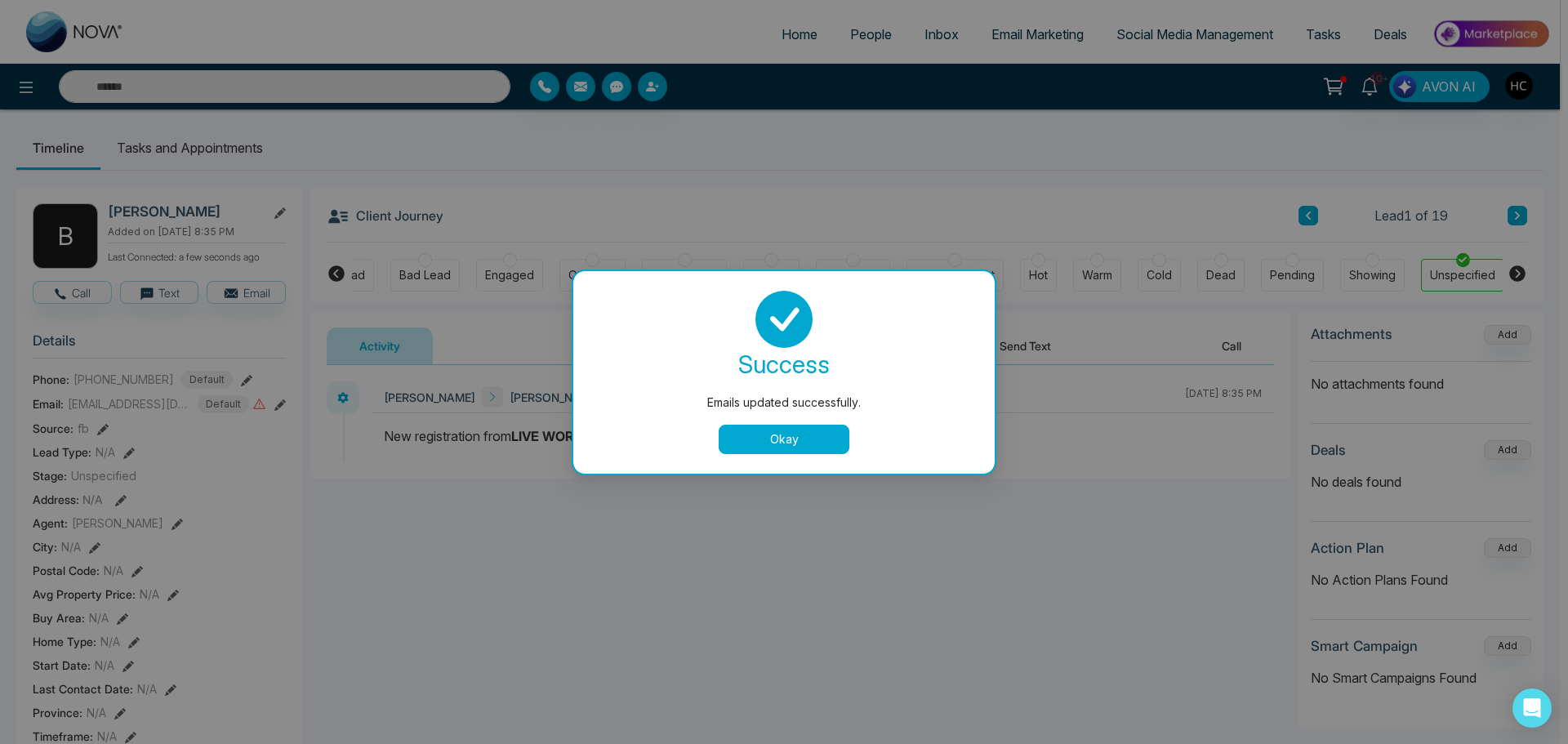
click at [779, 445] on button "Okay" at bounding box center [784, 439] width 130 height 29
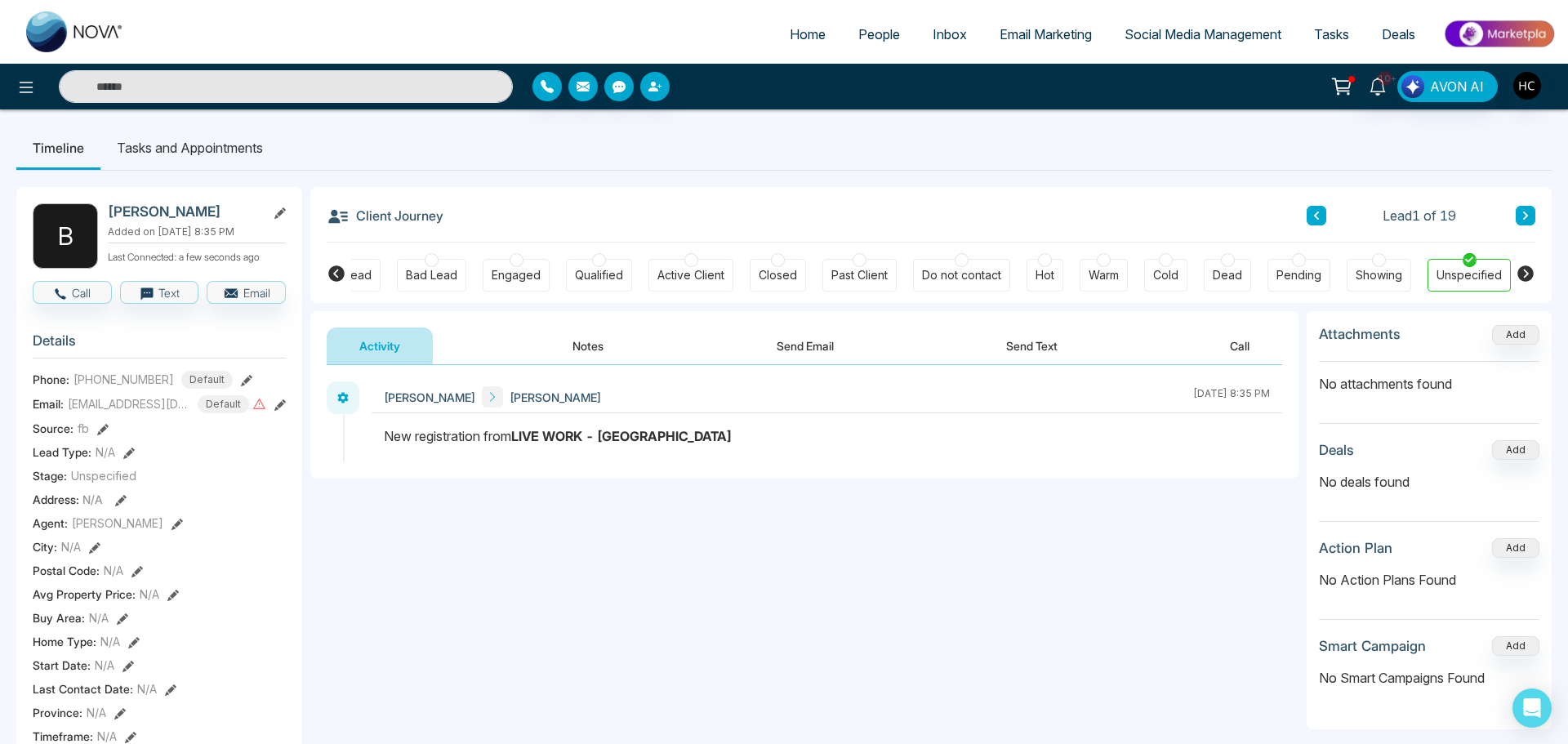
scroll to position [0, 42]
click at [585, 330] on button "Notes" at bounding box center [586, 345] width 96 height 37
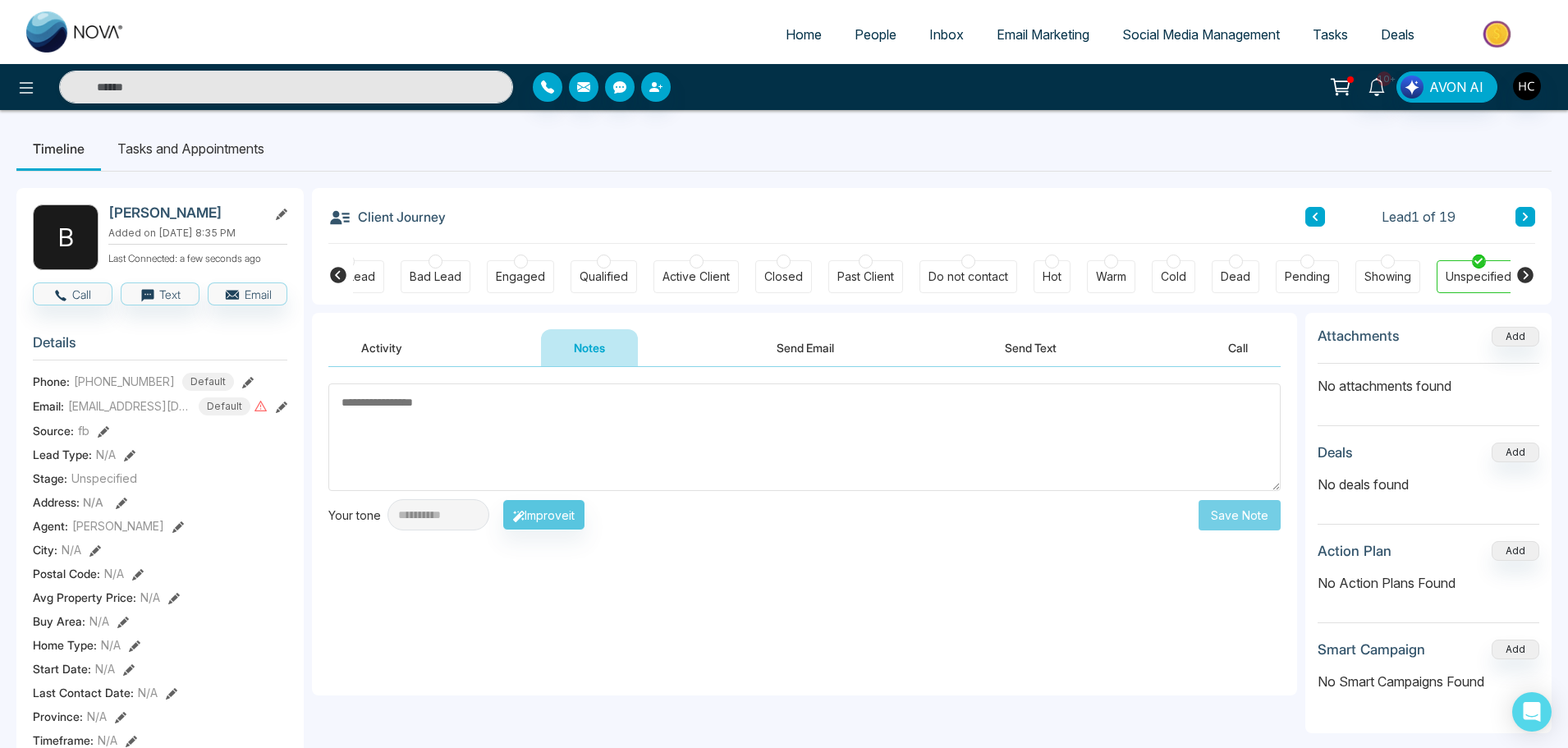
click at [871, 48] on link "People" at bounding box center [875, 34] width 74 height 31
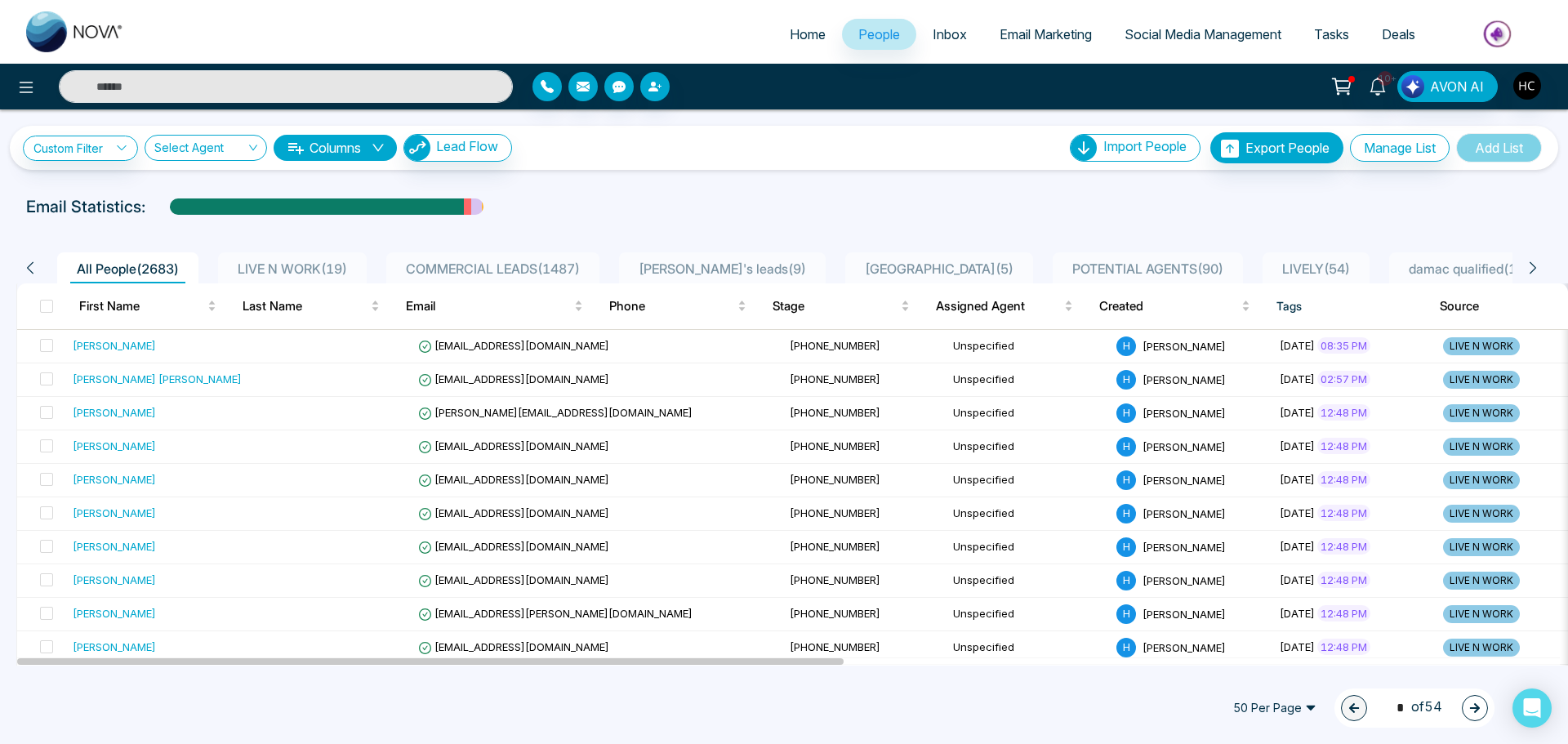
click at [299, 265] on span "LIVE N WORK ( 19 )" at bounding box center [292, 269] width 122 height 16
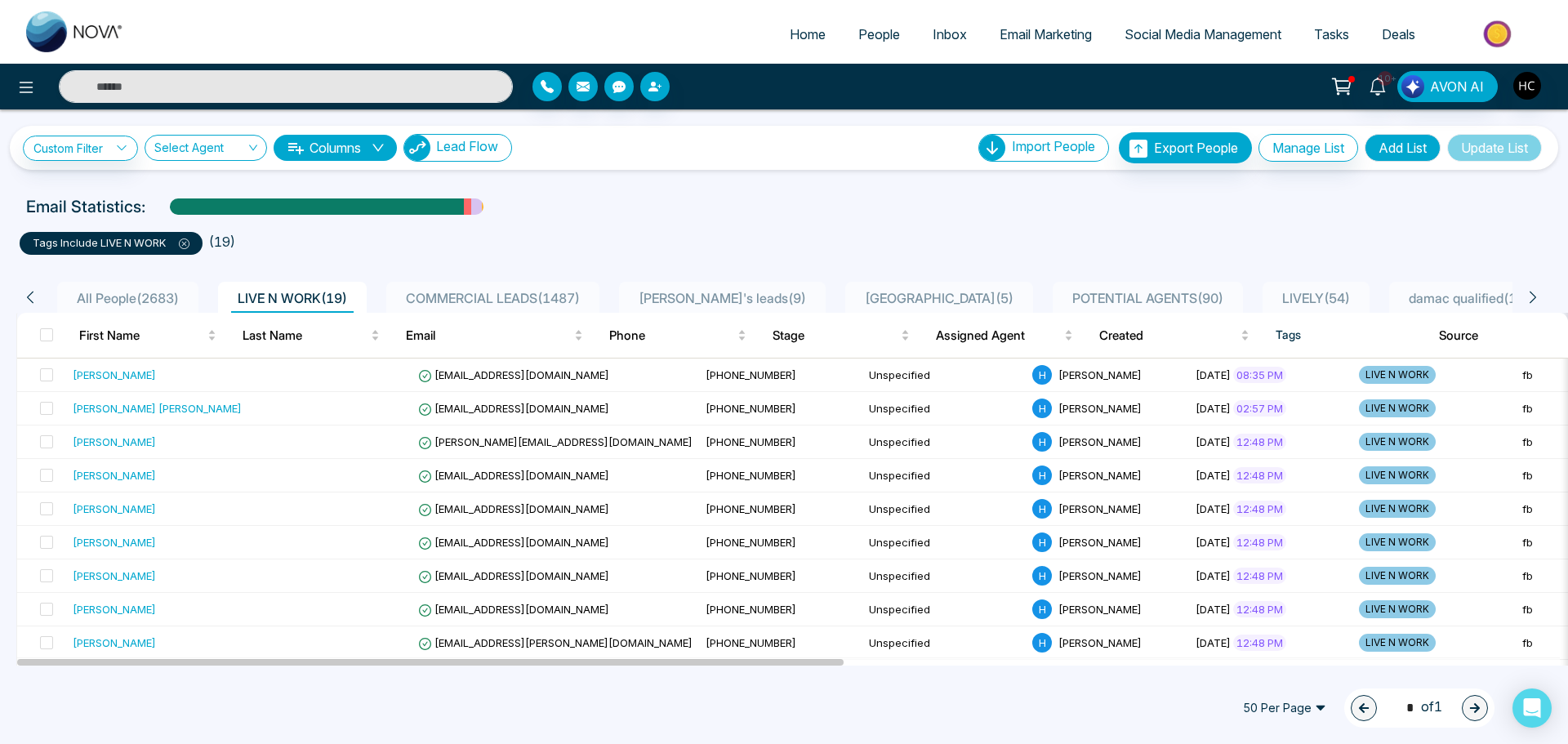
click at [465, 153] on span "Lead Flow" at bounding box center [467, 146] width 62 height 16
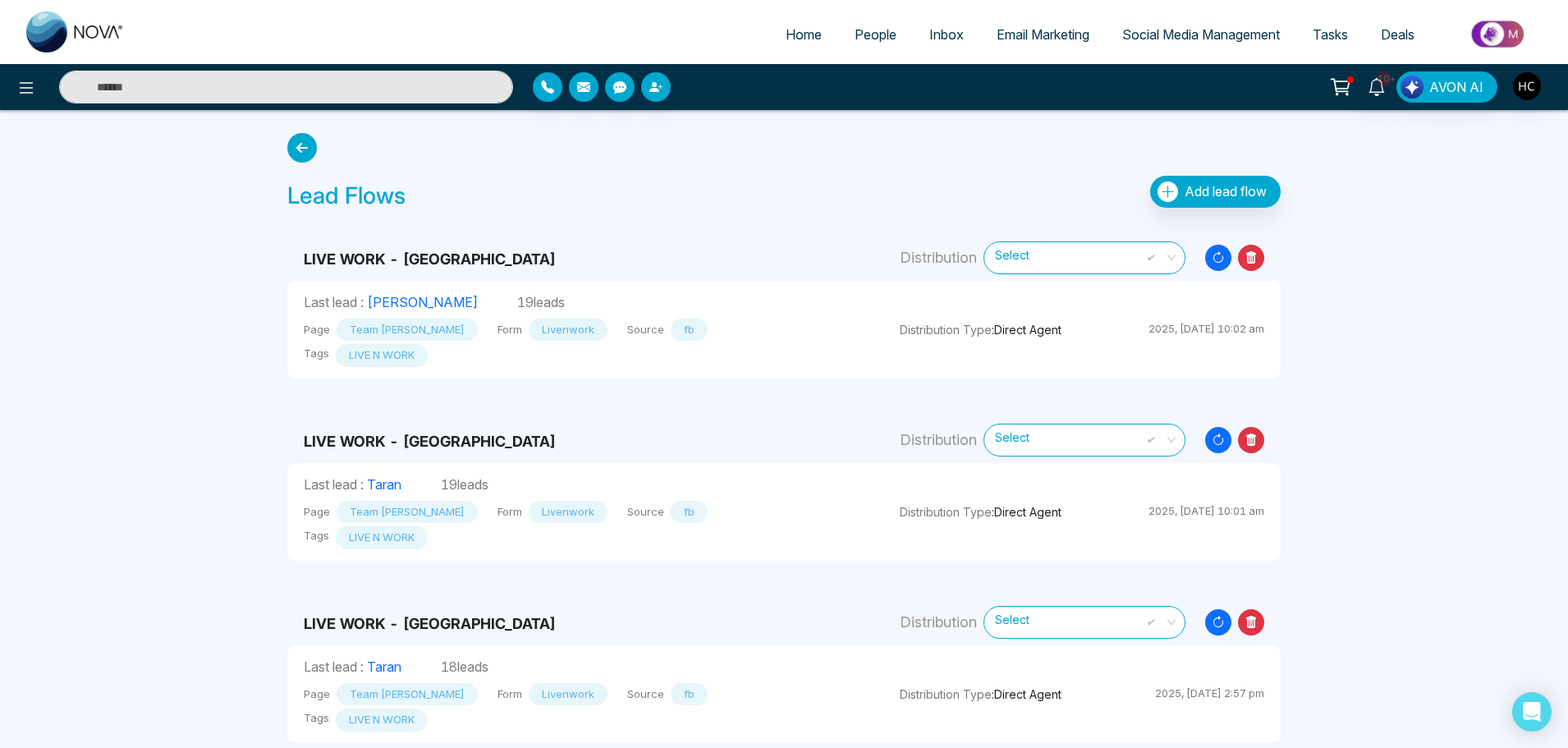
click at [1210, 257] on icon "Resync Leads" at bounding box center [1217, 257] width 26 height 26
click at [854, 34] on span "People" at bounding box center [875, 34] width 42 height 16
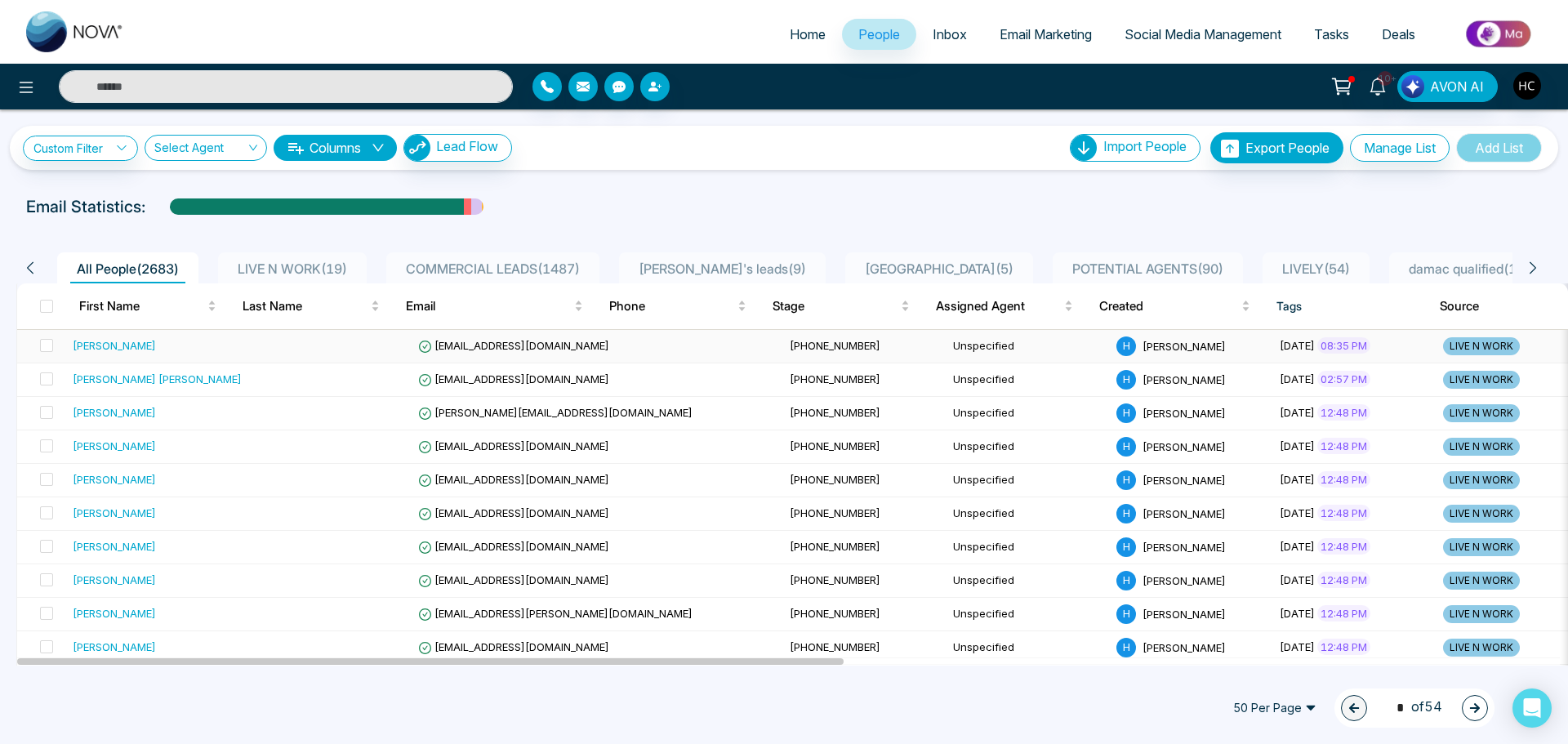
click at [566, 342] on td "[EMAIL_ADDRESS][DOMAIN_NAME]" at bounding box center [597, 347] width 372 height 34
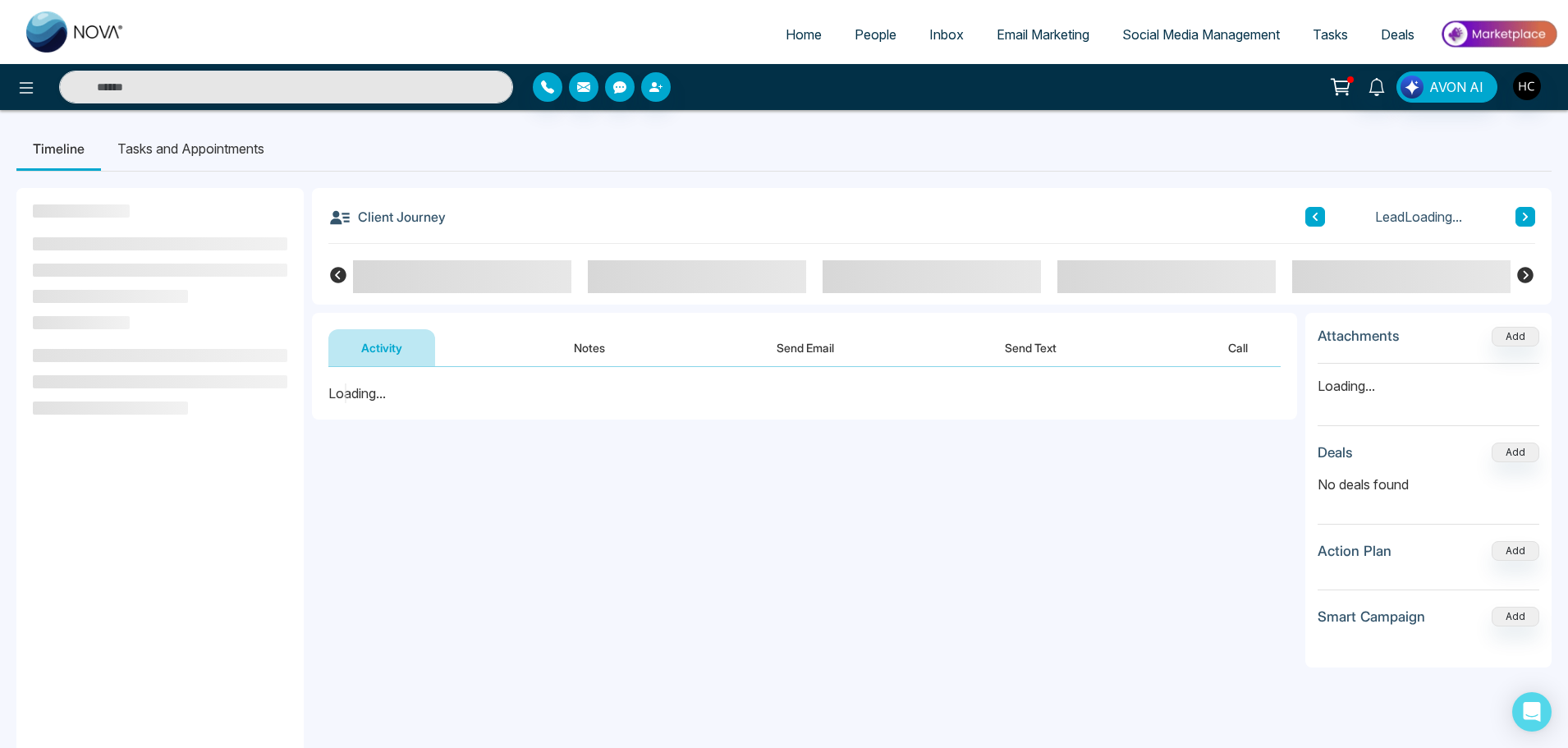
click at [590, 352] on button "Notes" at bounding box center [589, 347] width 97 height 37
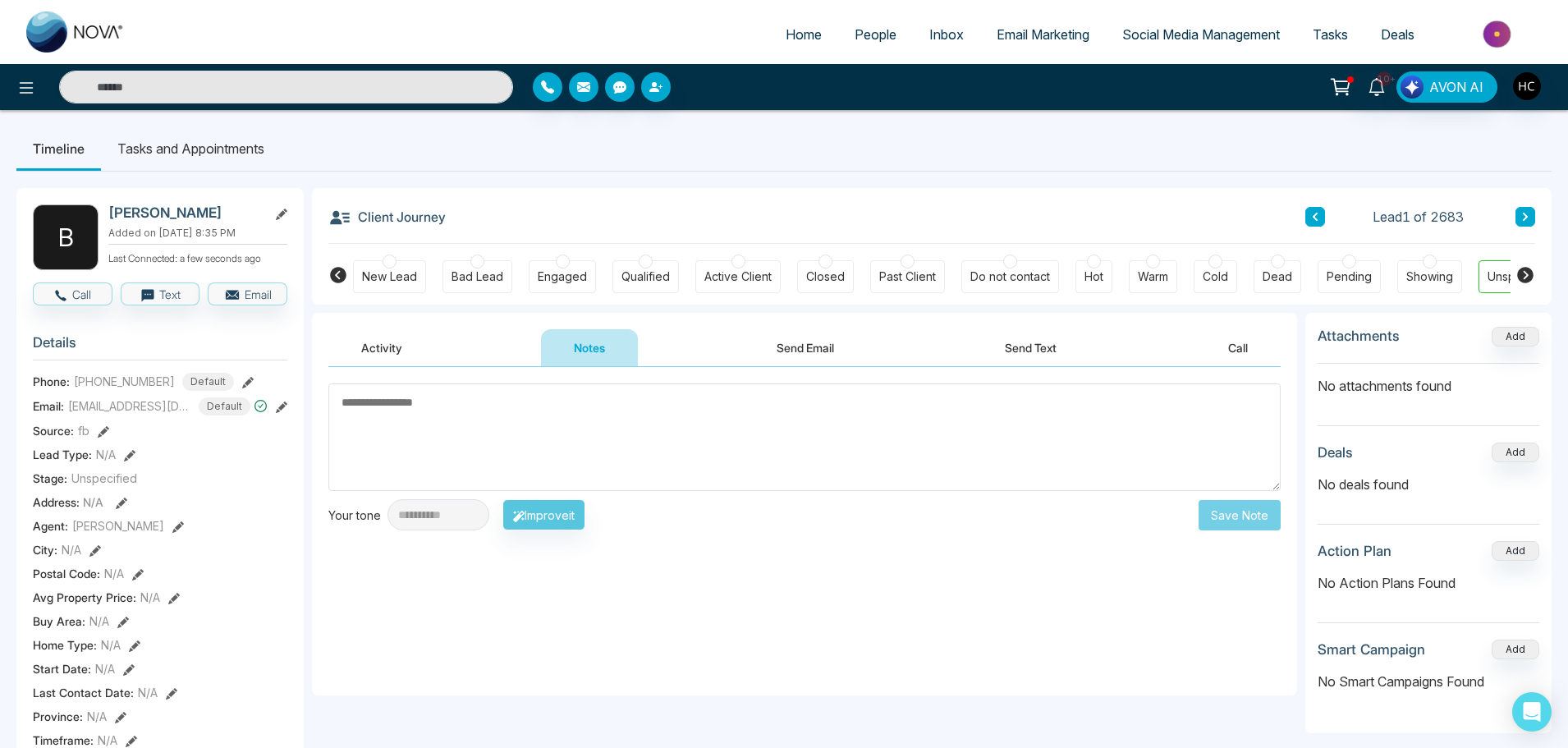
click at [563, 423] on textarea at bounding box center [804, 438] width 952 height 108
type textarea "*"
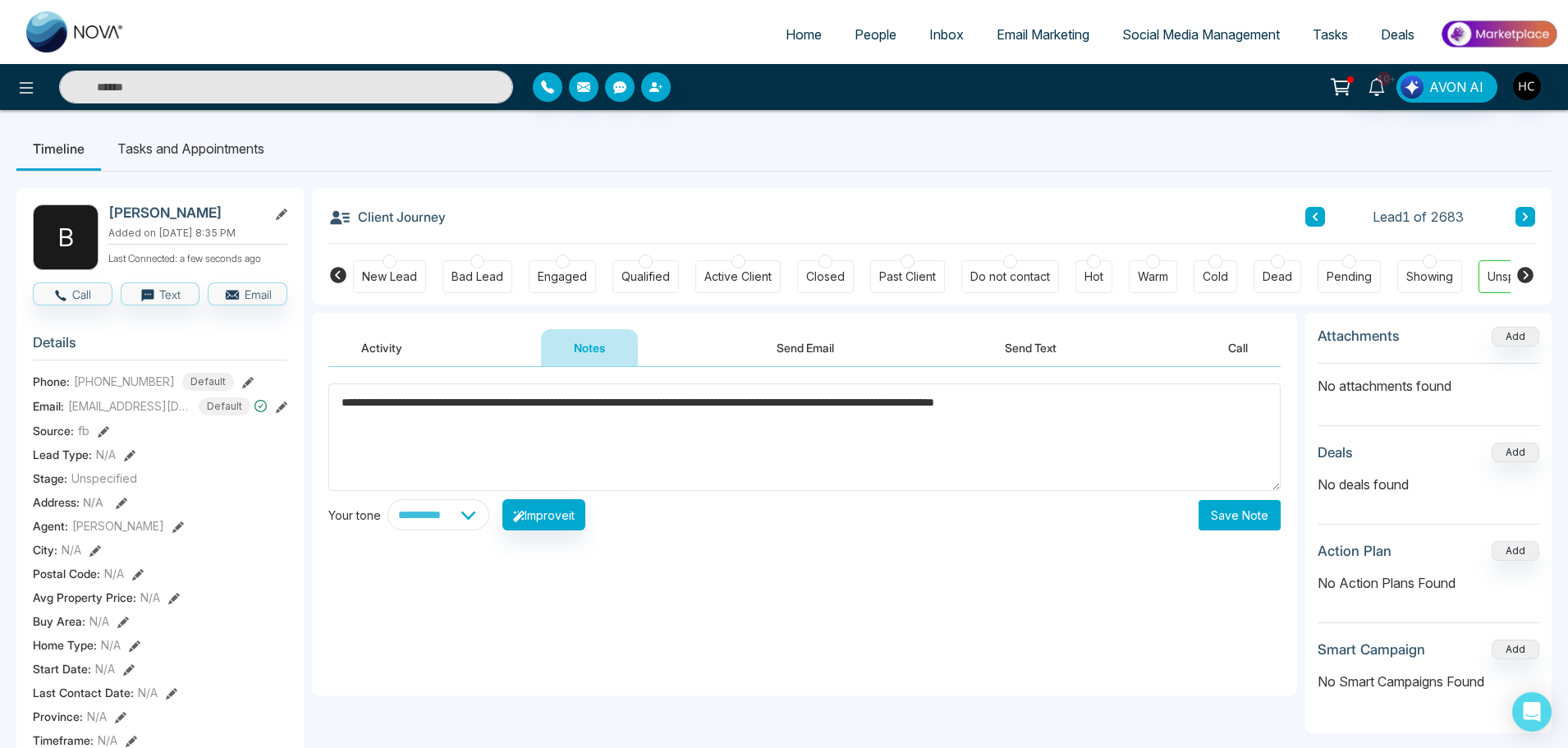
type textarea "**********"
click at [1157, 423] on textarea "**********" at bounding box center [804, 438] width 952 height 108
click at [1217, 510] on button "Save Note" at bounding box center [1240, 516] width 82 height 30
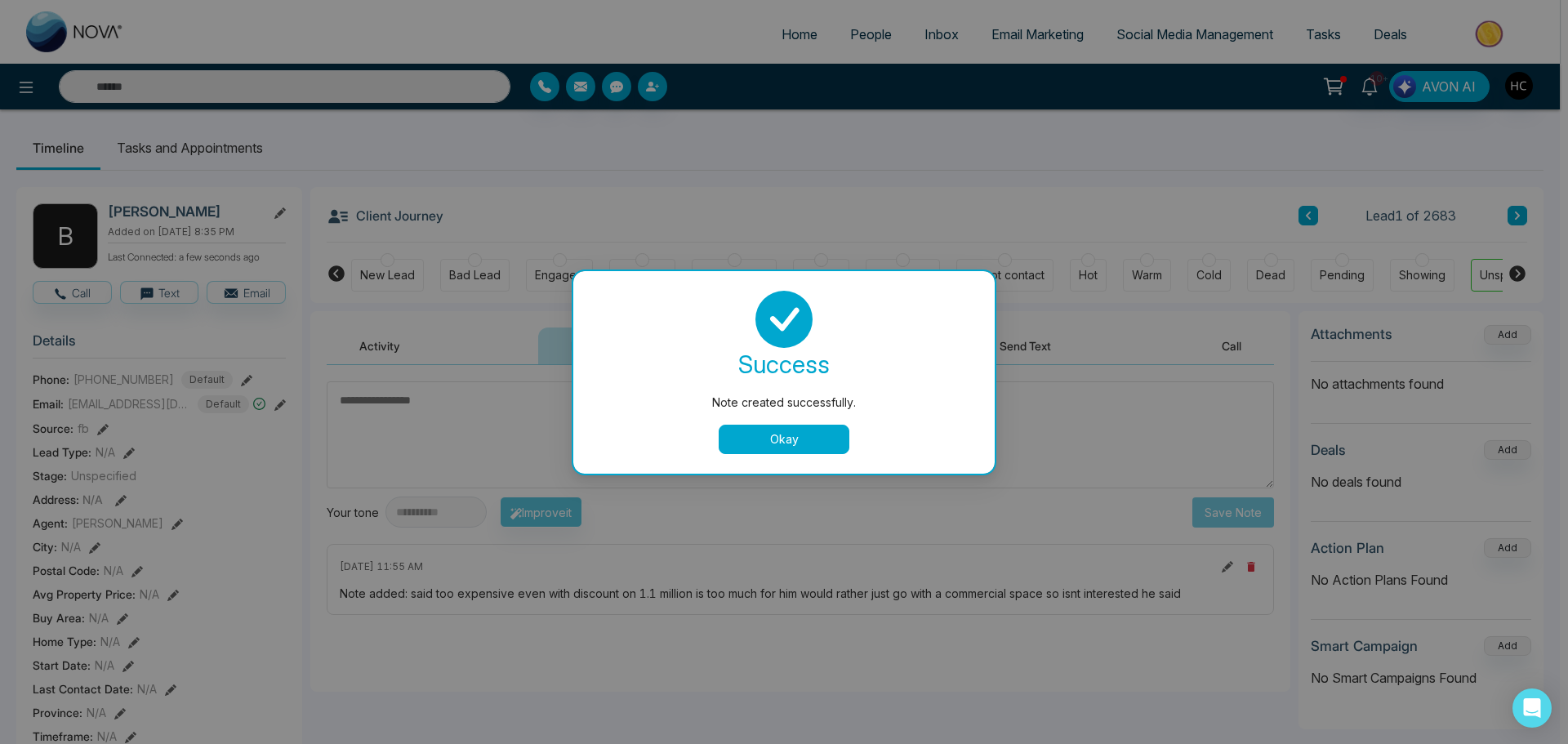
click at [777, 440] on button "Okay" at bounding box center [784, 439] width 130 height 29
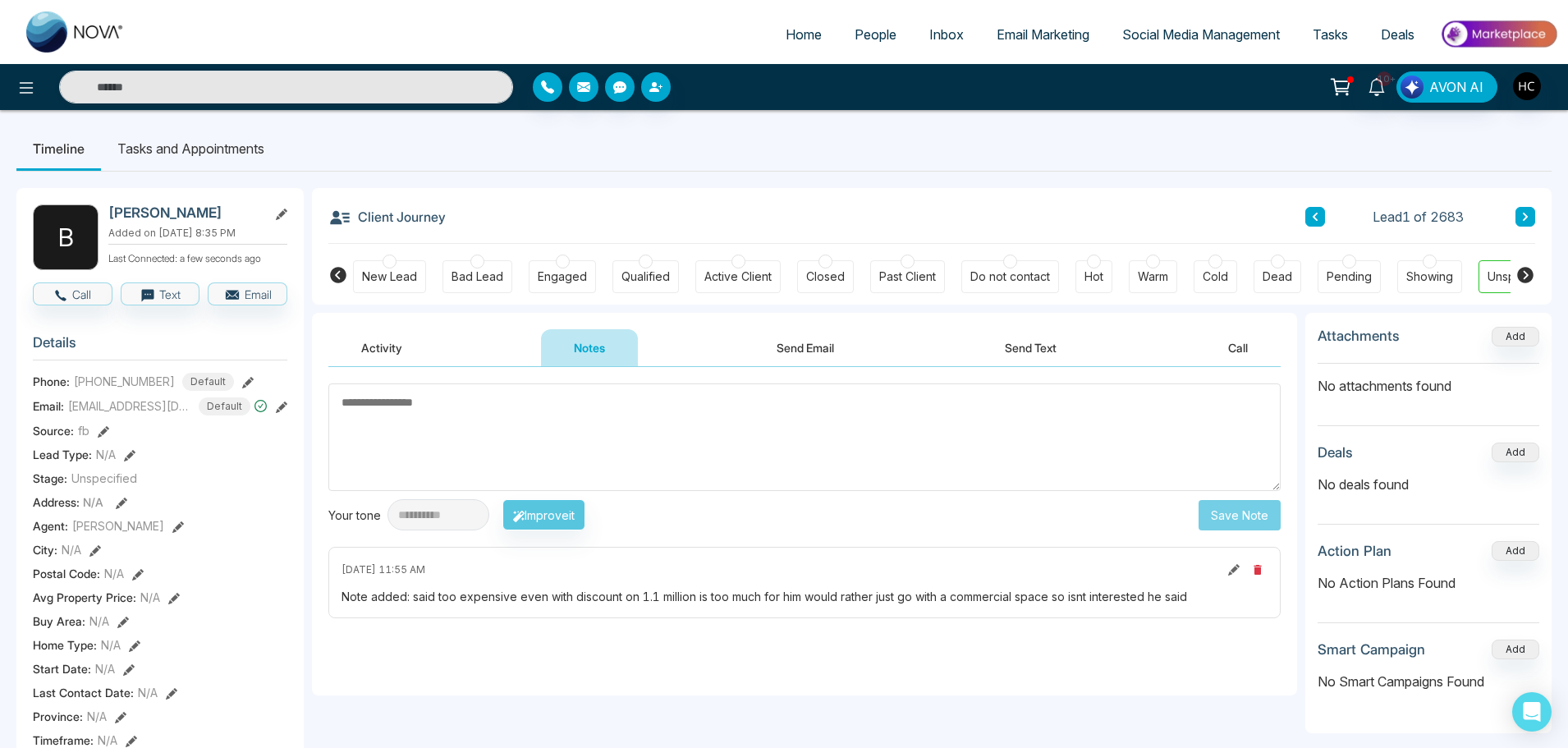
click at [794, 167] on ul "Timeline Tasks and Appointments" at bounding box center [784, 148] width 1535 height 44
click at [813, 43] on link "Home" at bounding box center [803, 34] width 69 height 31
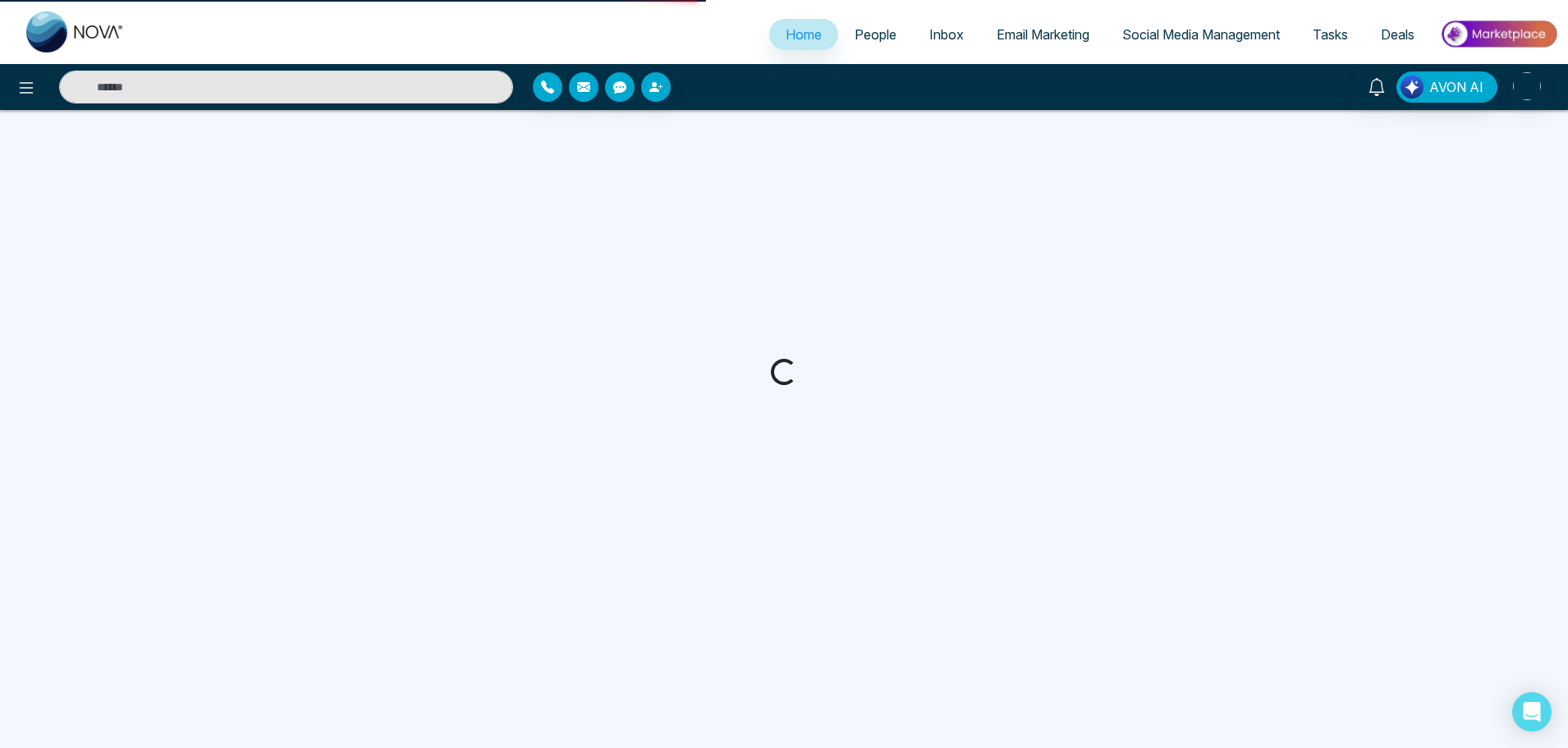
select select "*"
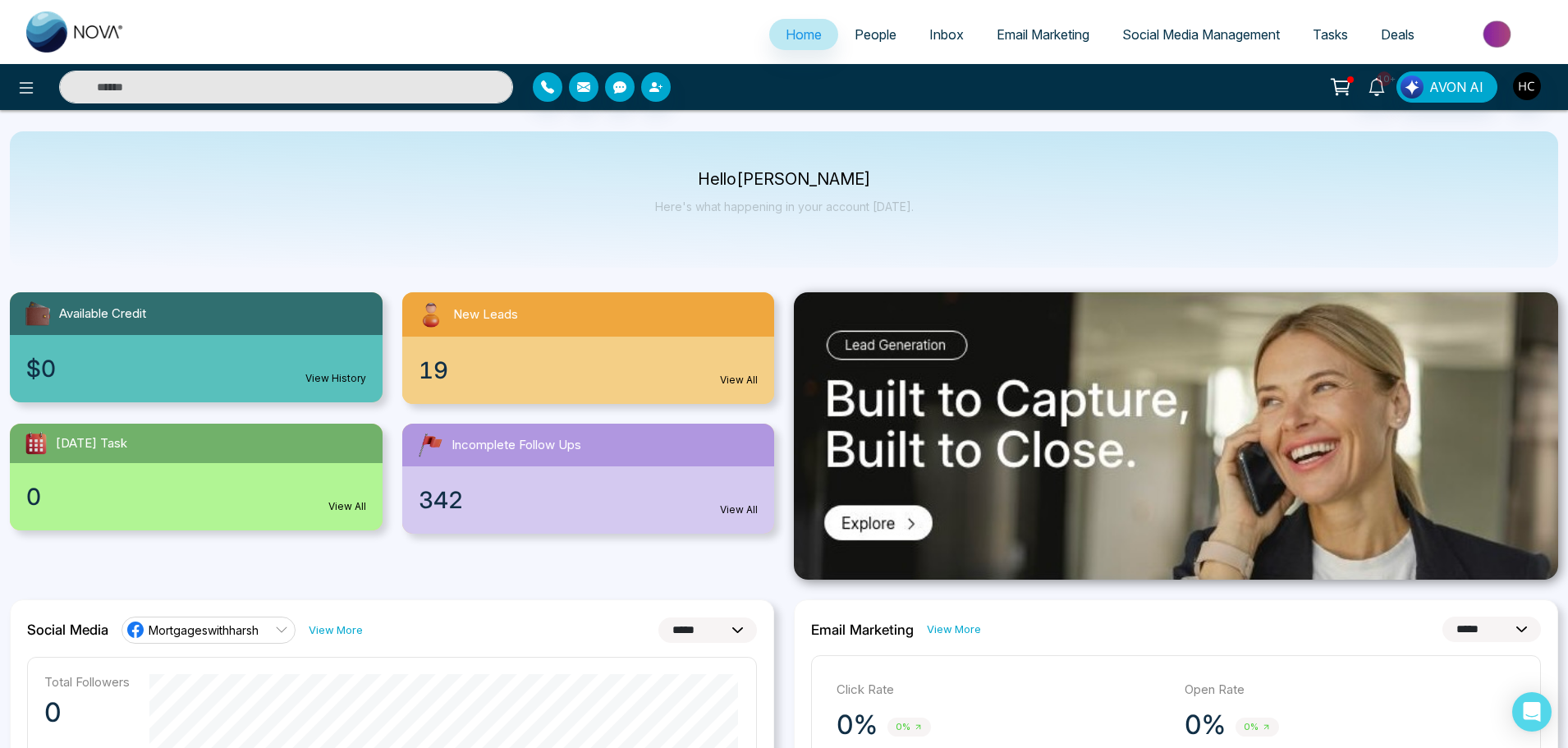
click at [219, 83] on input "text" at bounding box center [286, 87] width 454 height 33
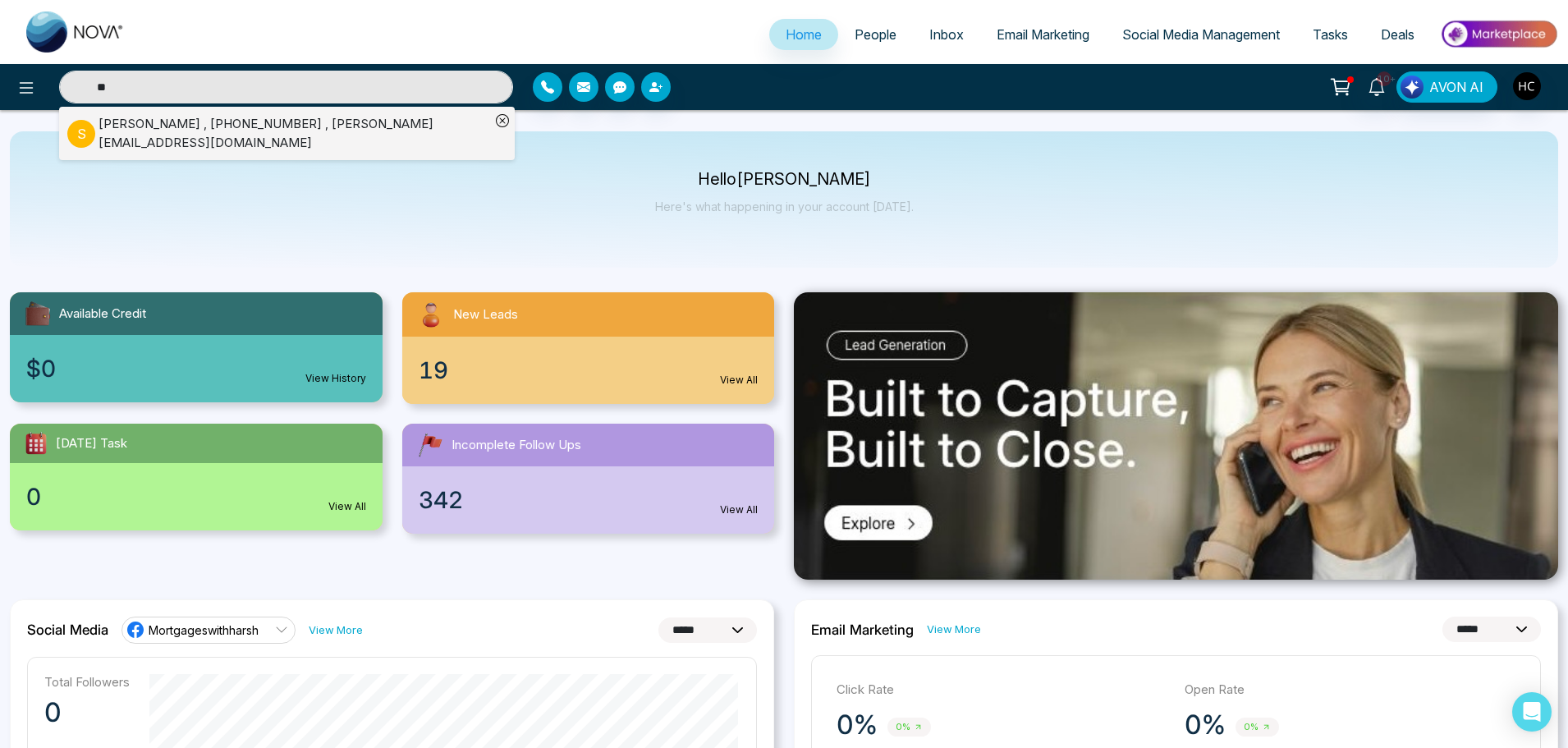
type input "*"
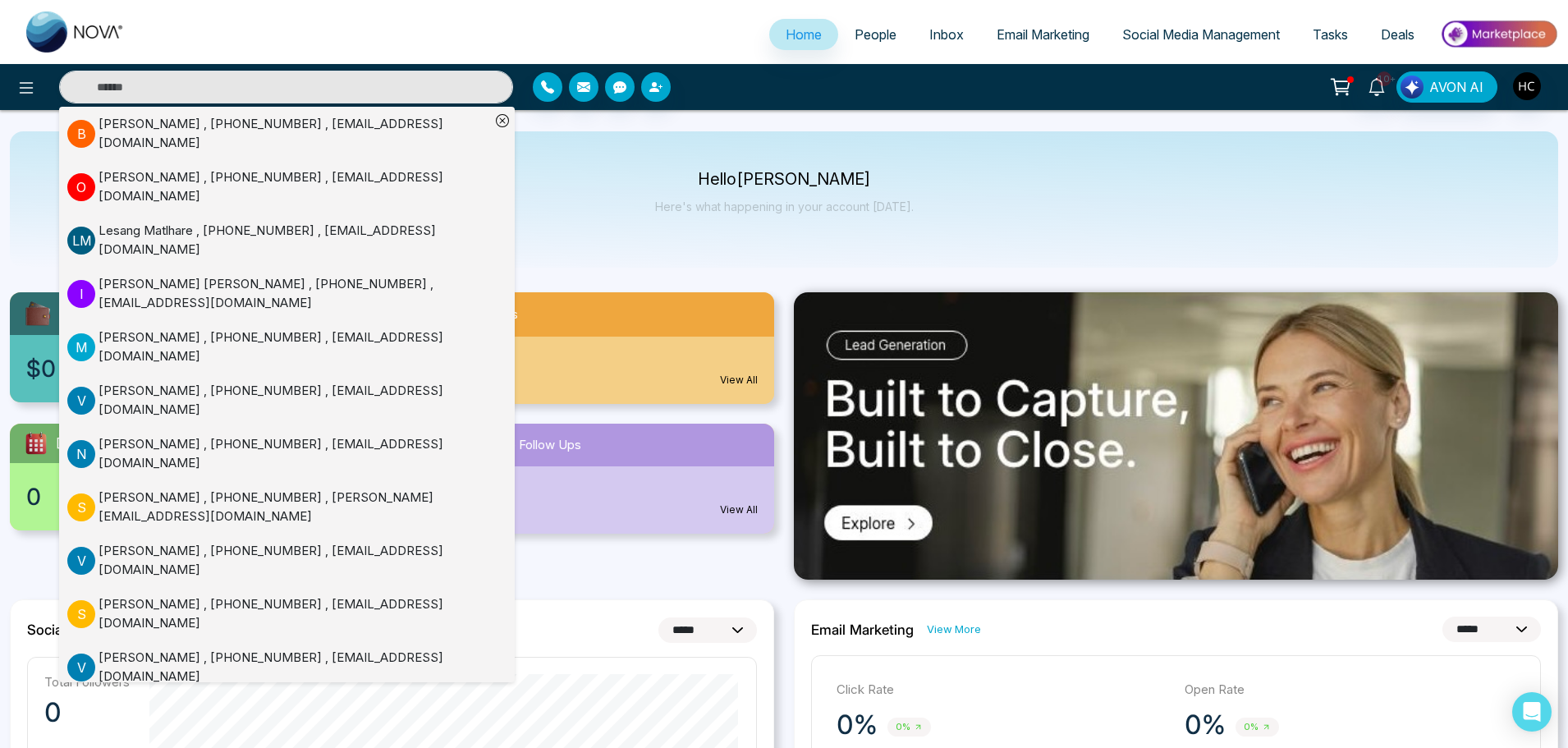
click at [809, 71] on div "B [PERSON_NAME] , [PHONE_NUMBER] , [EMAIL_ADDRESS][DOMAIN_NAME] O [PERSON_NAME]…" at bounding box center [784, 87] width 1568 height 33
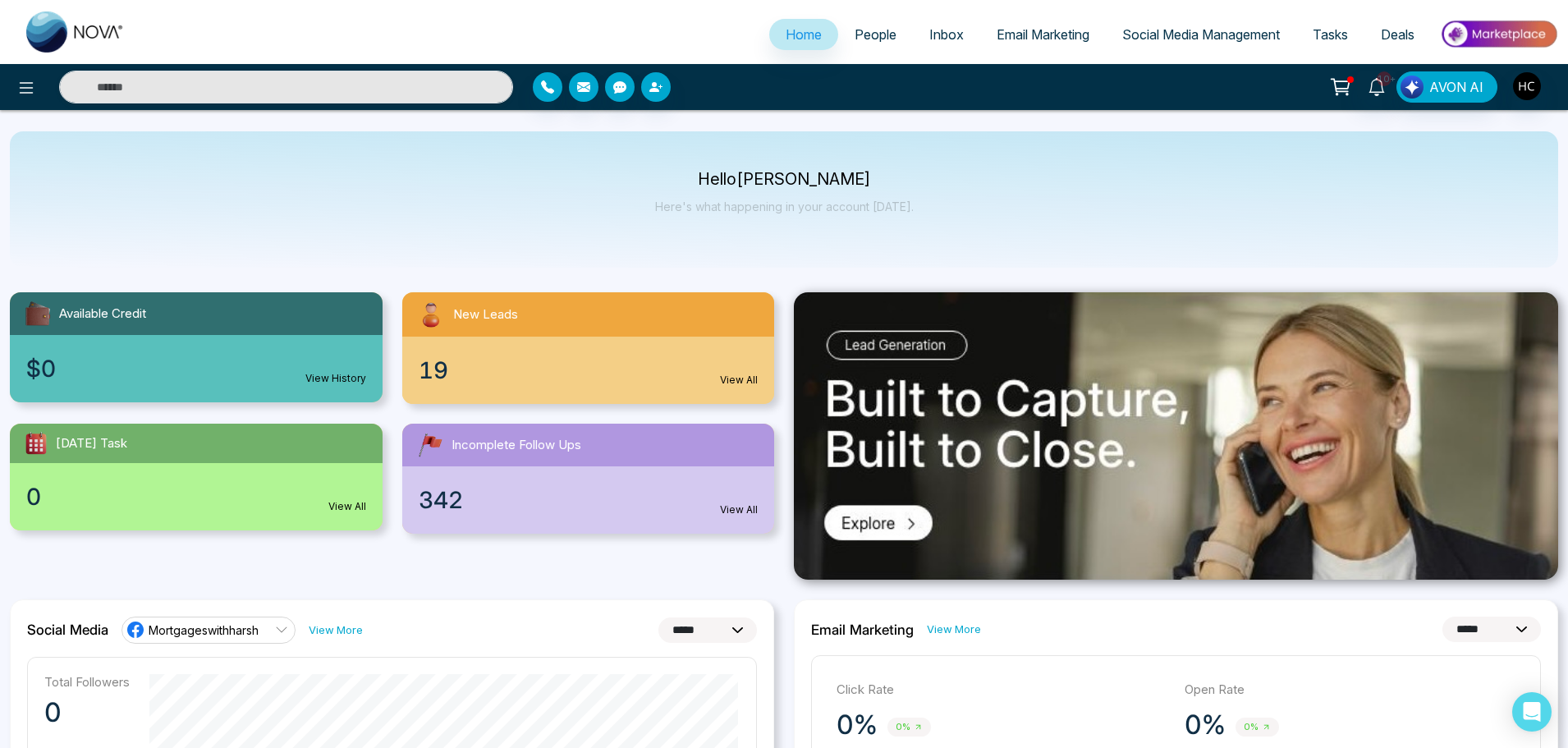
click at [860, 32] on span "People" at bounding box center [875, 34] width 42 height 16
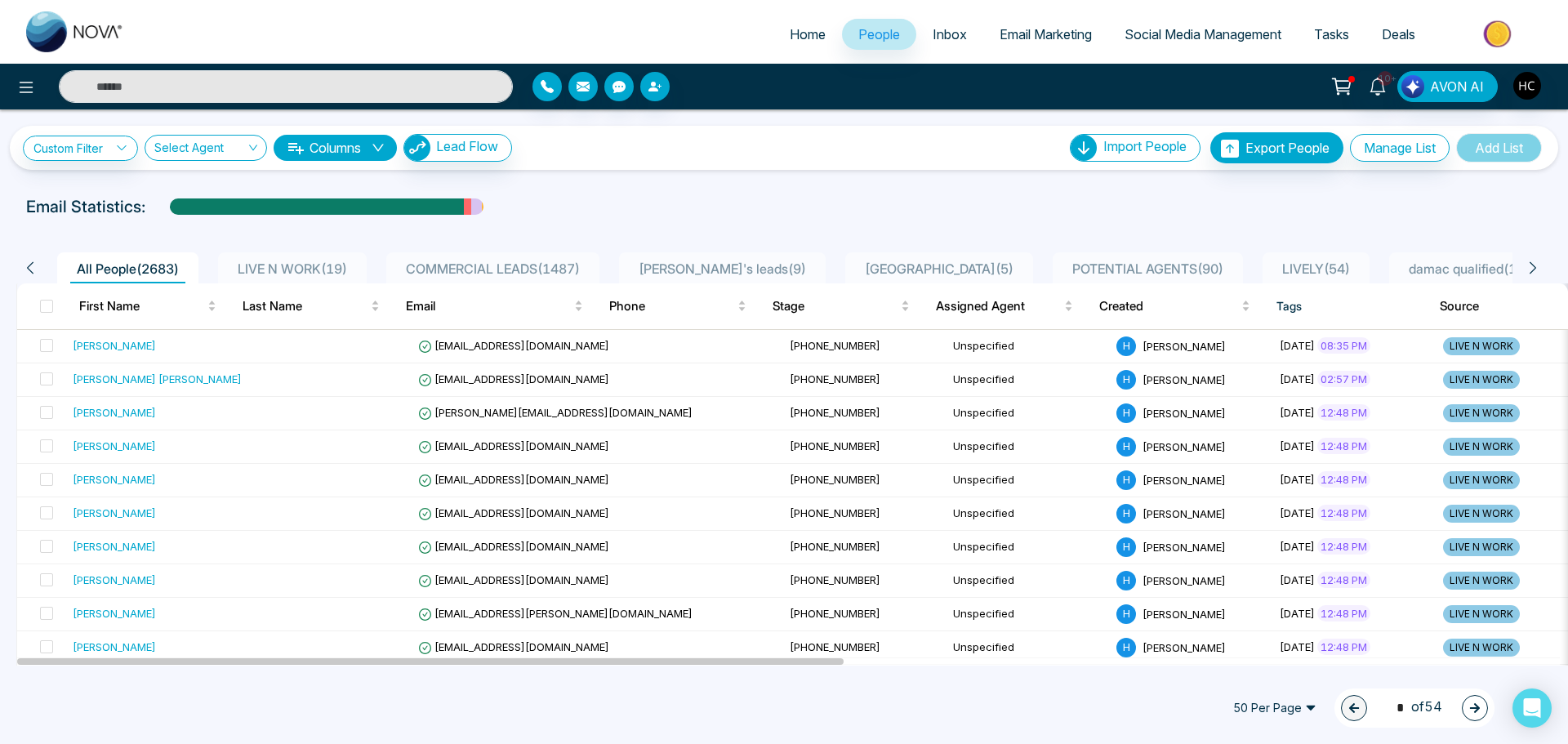
click at [1115, 270] on span "POTENTIAL AGENTS ( 90 )" at bounding box center [1148, 269] width 164 height 16
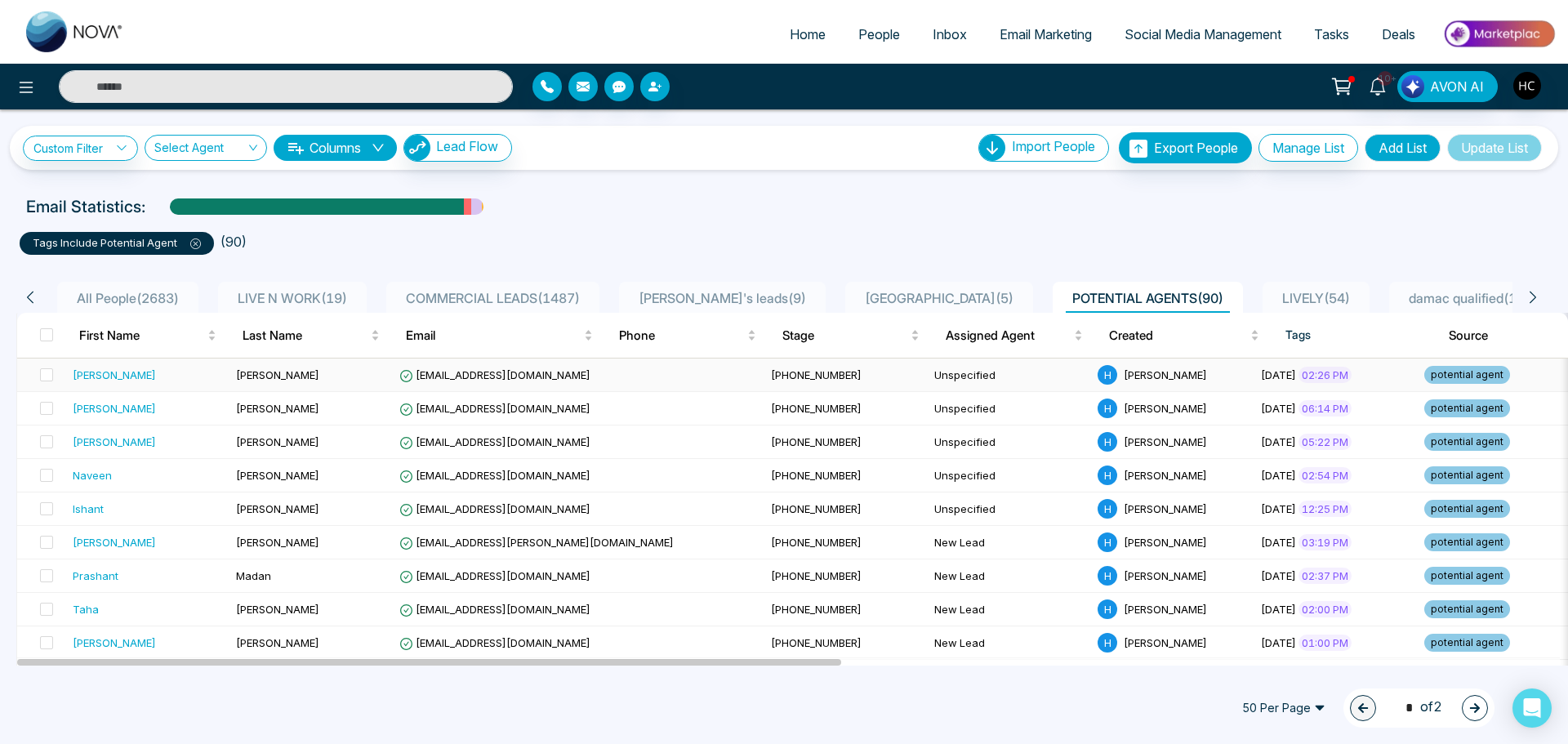
click at [201, 363] on td "[PERSON_NAME]" at bounding box center [147, 376] width 163 height 34
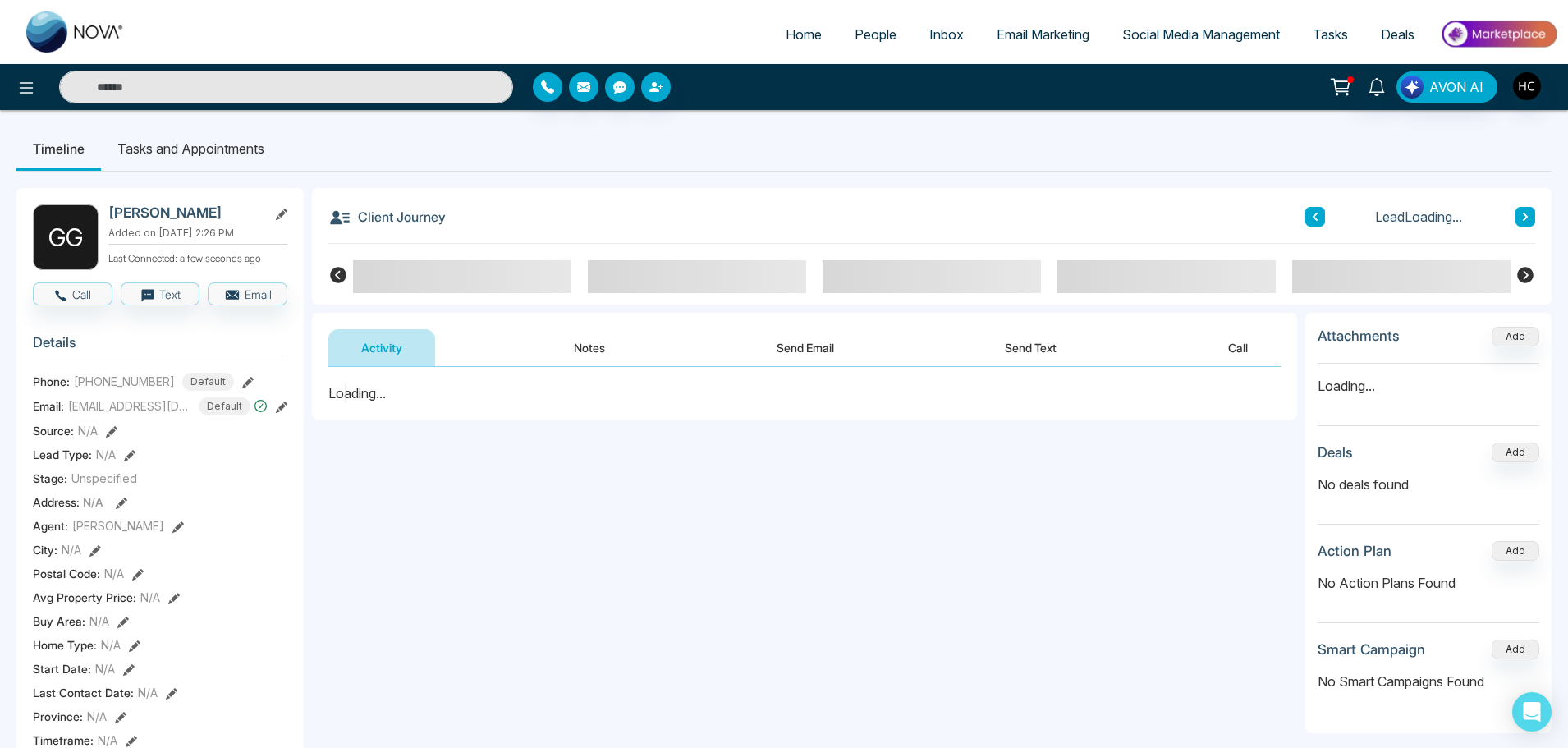
click at [575, 340] on button "Notes" at bounding box center [589, 347] width 97 height 37
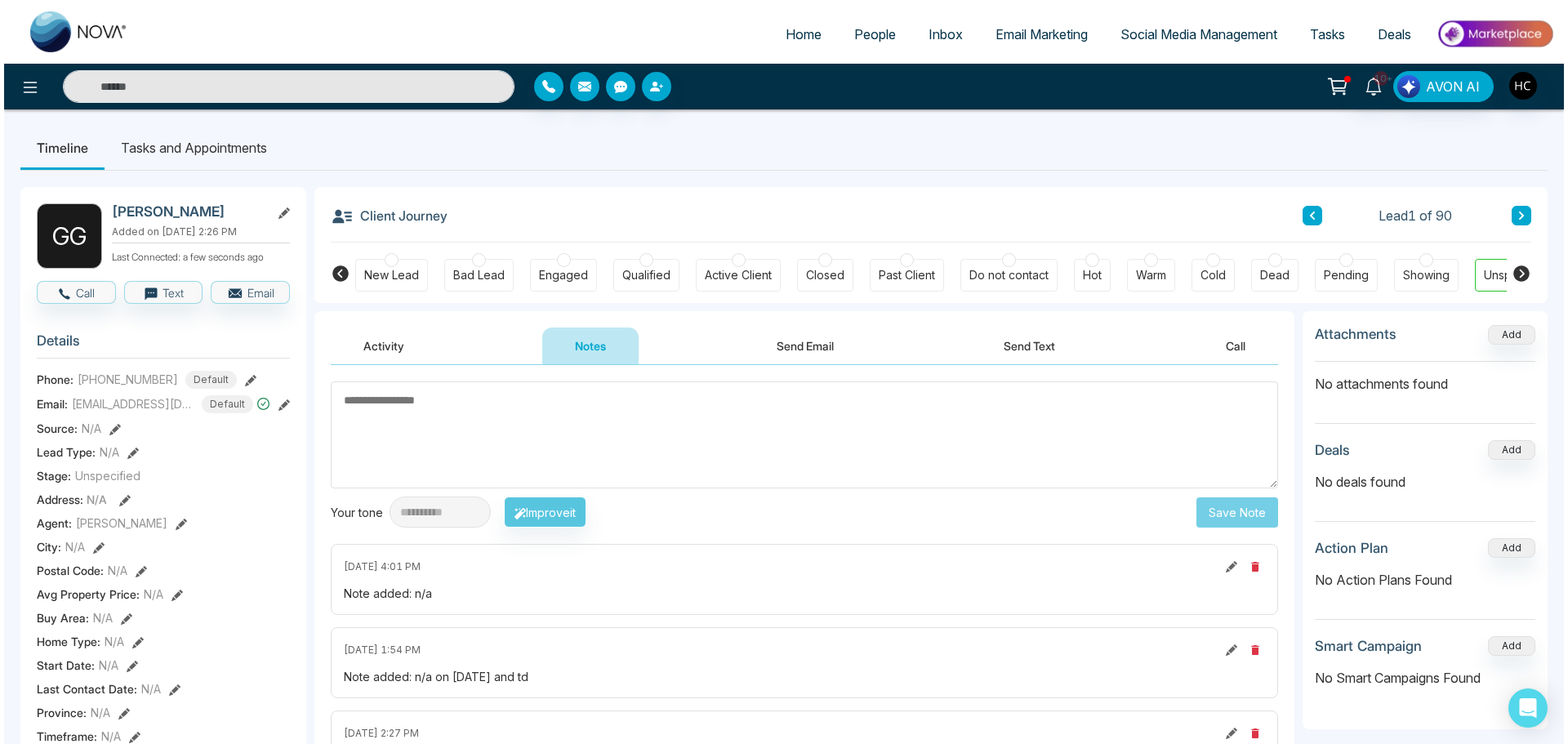
scroll to position [0, 50]
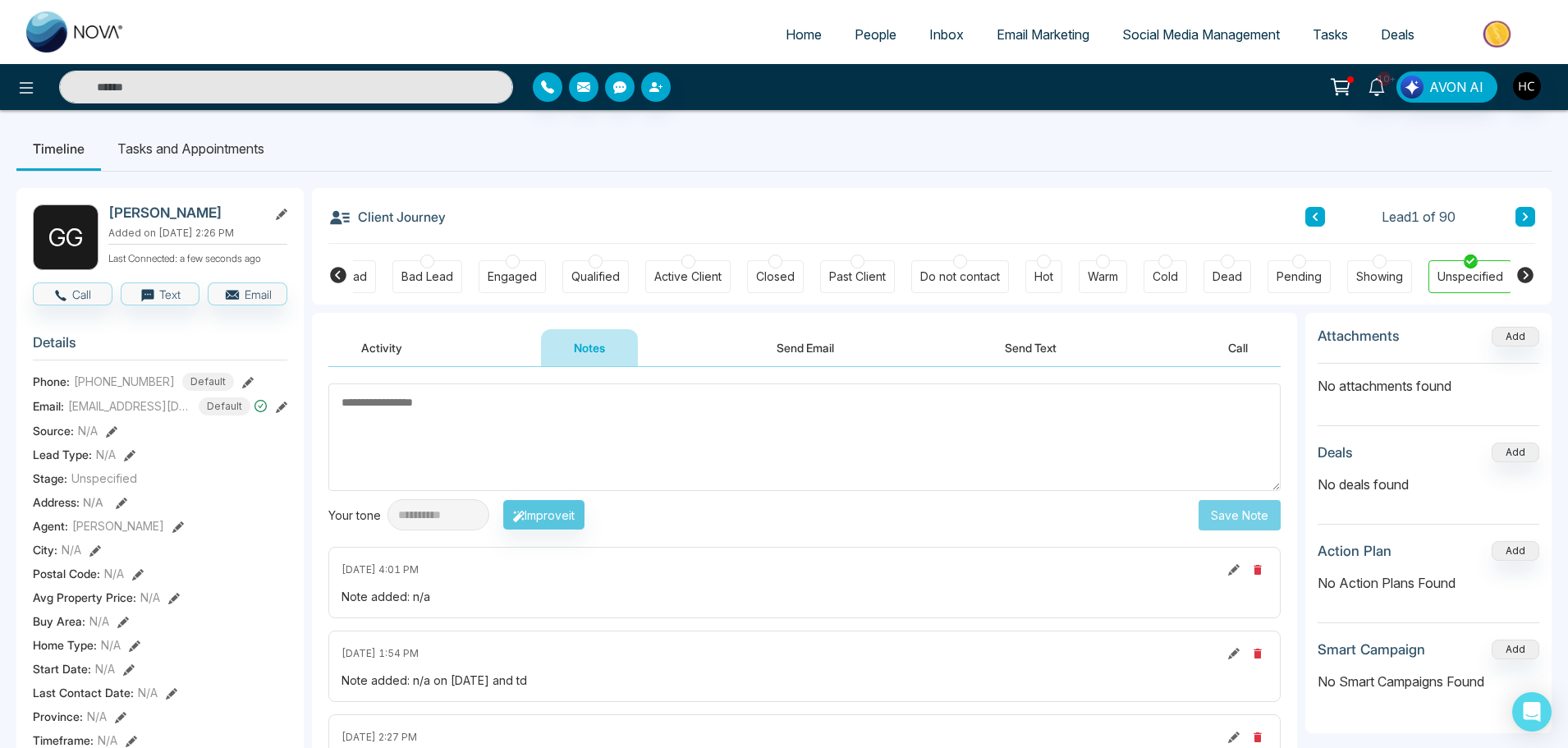
click at [597, 431] on textarea at bounding box center [804, 438] width 952 height 108
click at [863, 29] on span "People" at bounding box center [875, 34] width 42 height 16
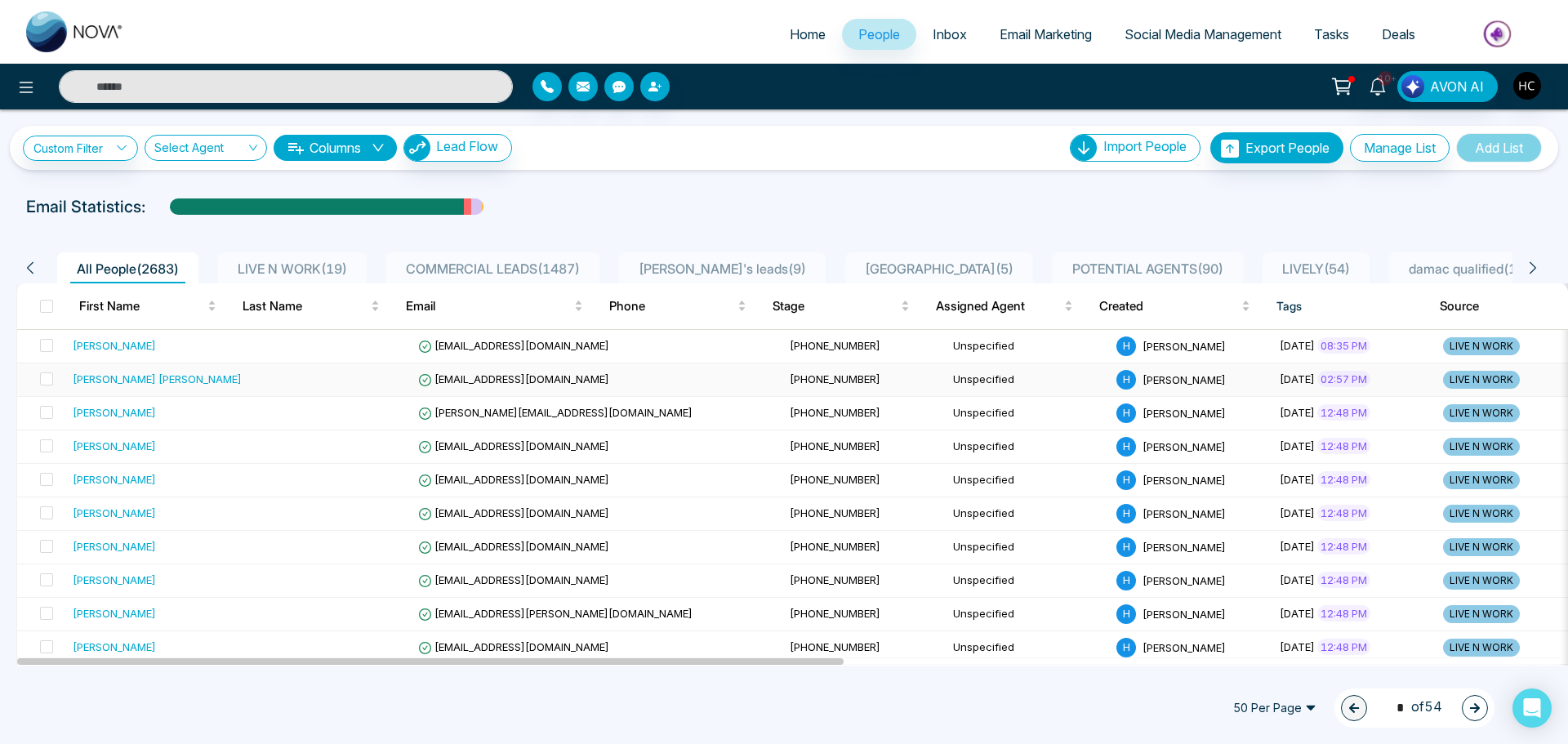
click at [289, 376] on td at bounding box center [329, 380] width 163 height 34
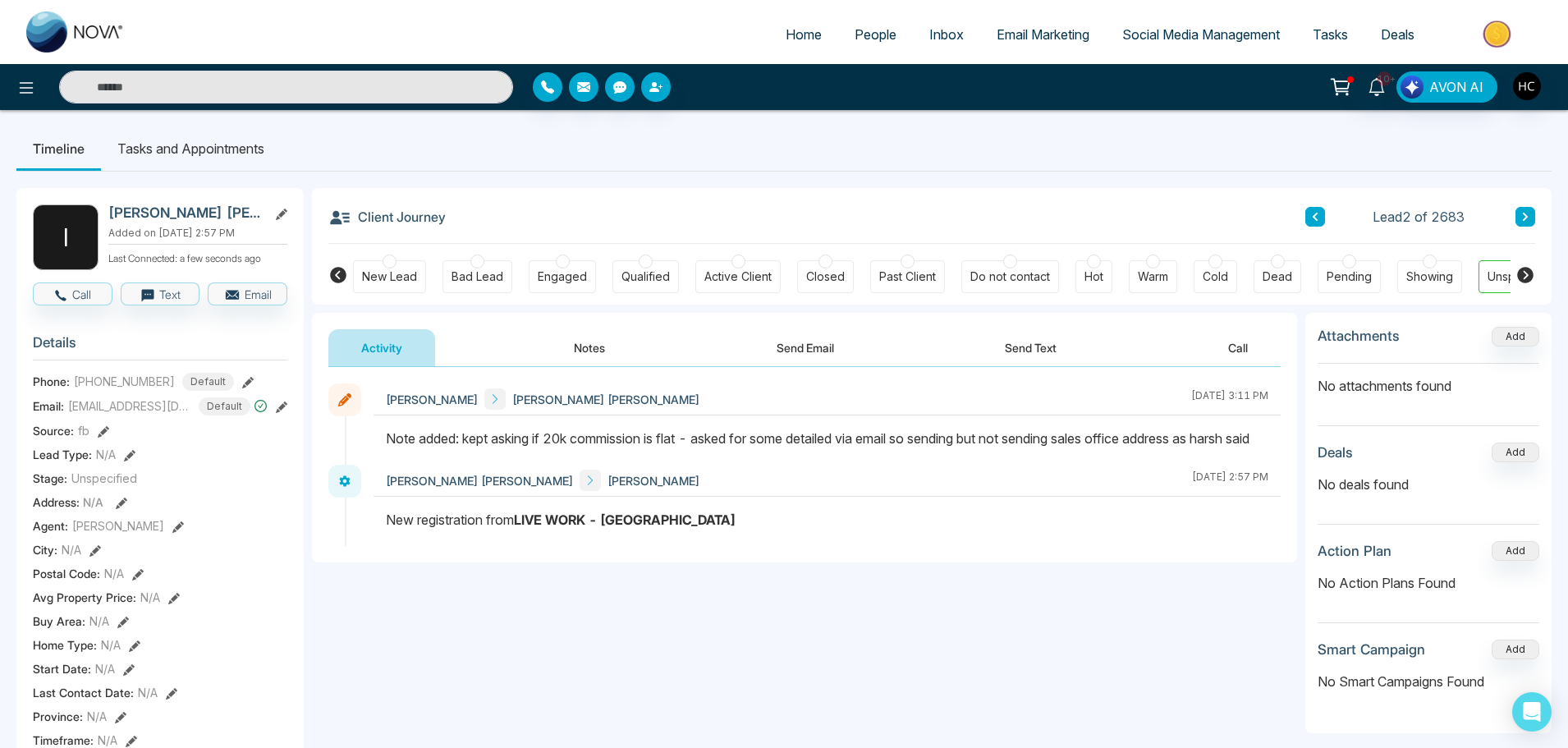
click at [855, 36] on span "People" at bounding box center [875, 34] width 42 height 16
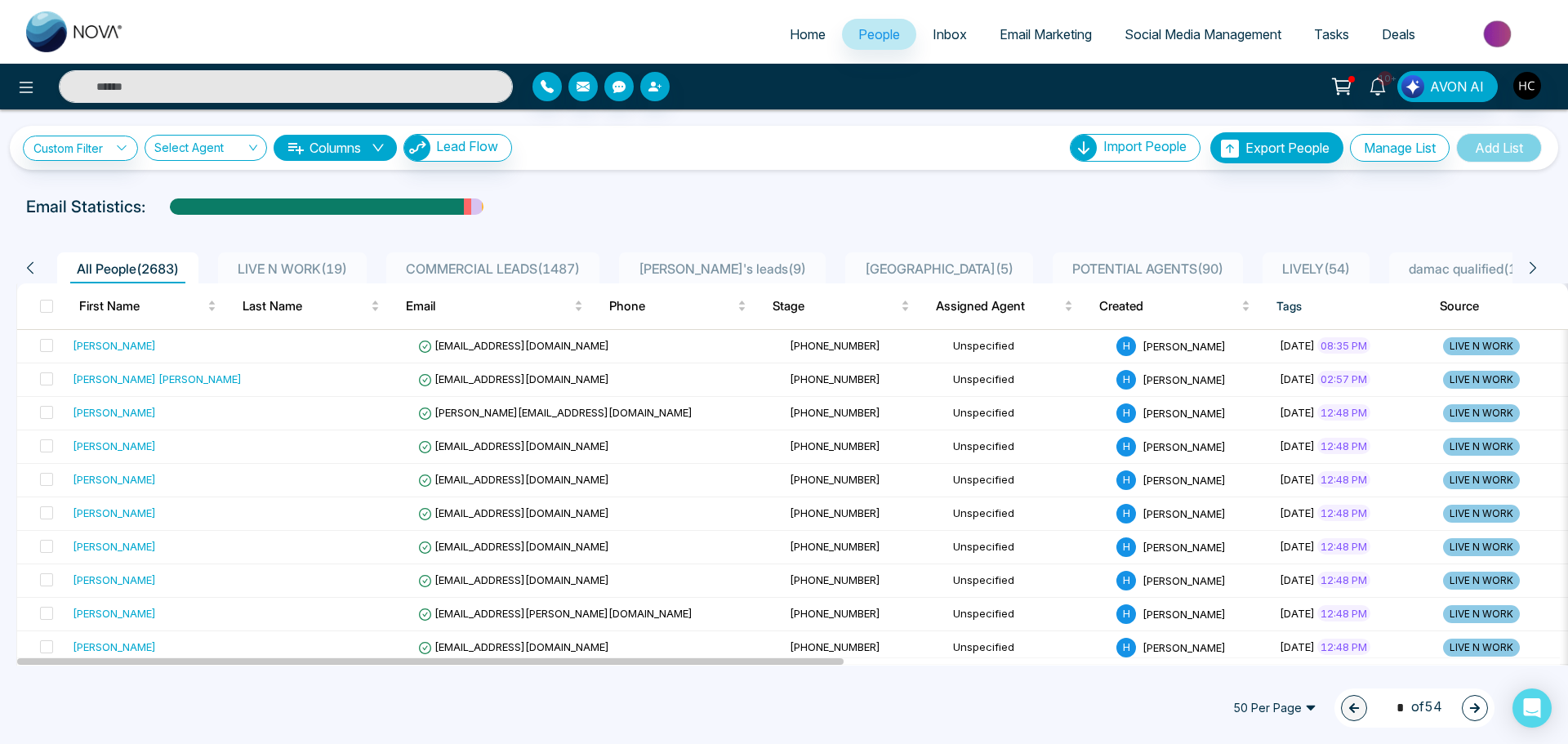
click at [299, 262] on span "LIVE N WORK ( 19 )" at bounding box center [292, 269] width 122 height 16
